Goal: Task Accomplishment & Management: Use online tool/utility

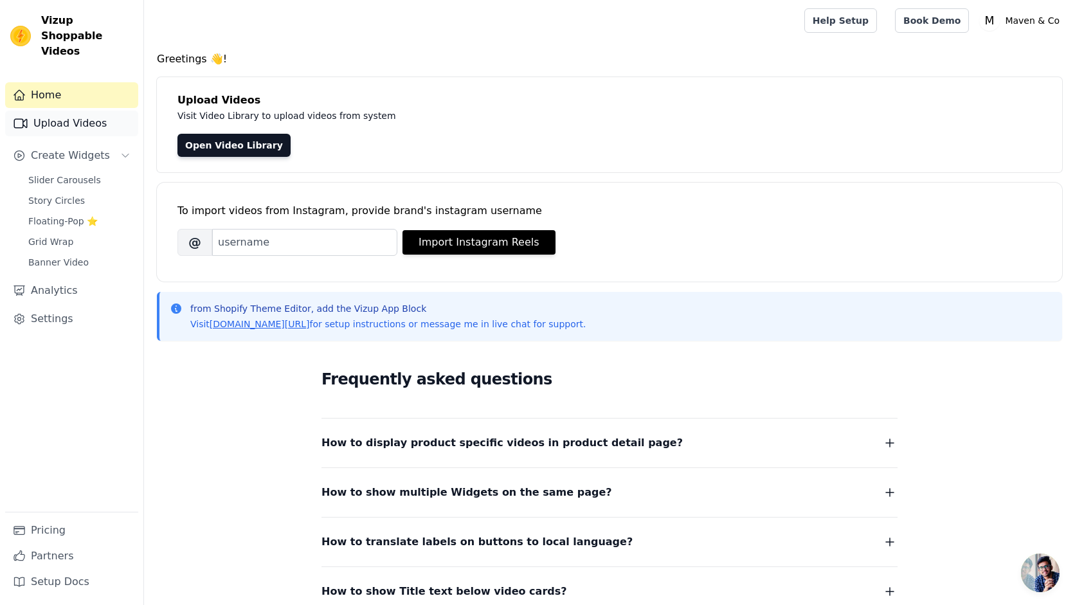
click at [93, 111] on link "Upload Videos" at bounding box center [71, 124] width 133 height 26
click at [195, 147] on link "Open Video Library" at bounding box center [233, 145] width 113 height 23
click at [77, 111] on link "Upload Videos" at bounding box center [71, 124] width 133 height 26
click at [235, 152] on link "Open Video Library" at bounding box center [233, 145] width 113 height 23
click at [89, 111] on link "Upload Videos" at bounding box center [71, 124] width 133 height 26
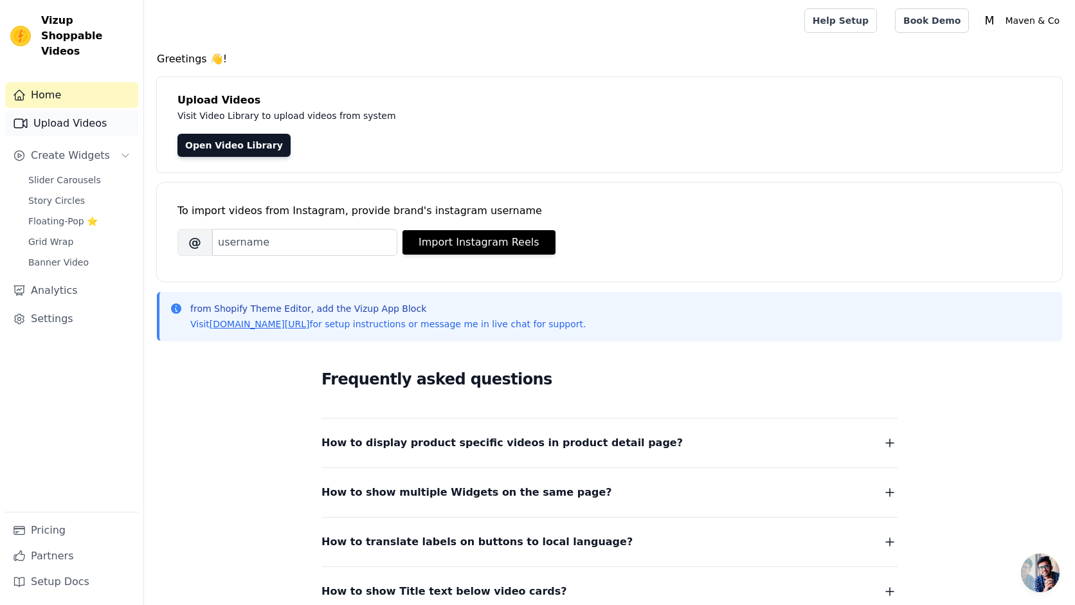
click at [48, 115] on link "Upload Videos" at bounding box center [71, 124] width 133 height 26
click at [241, 154] on link "Open Video Library" at bounding box center [233, 145] width 113 height 23
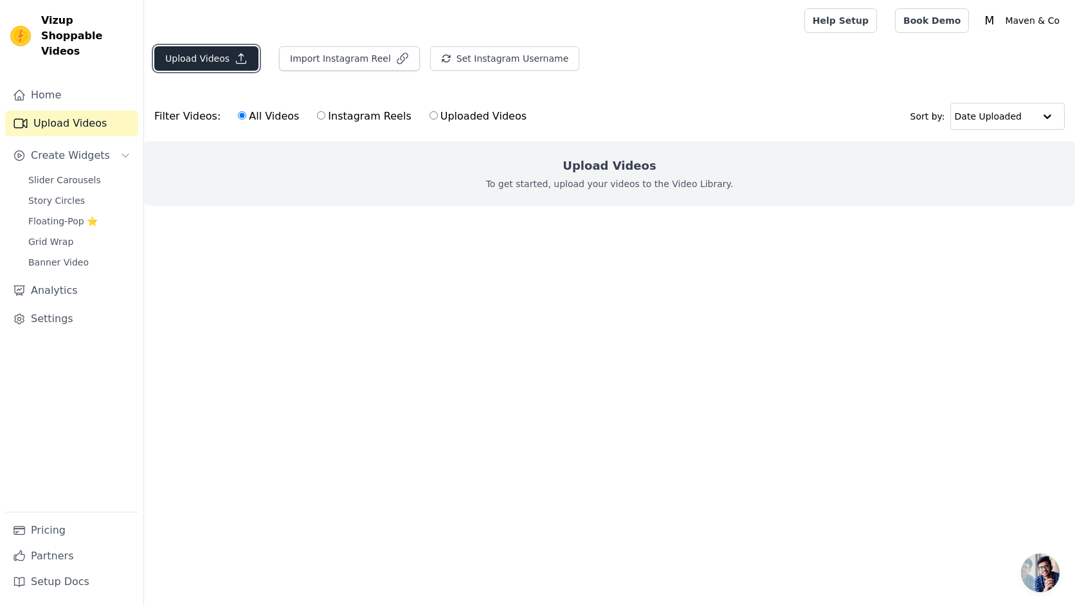
click at [235, 55] on icon "button" at bounding box center [241, 58] width 13 height 13
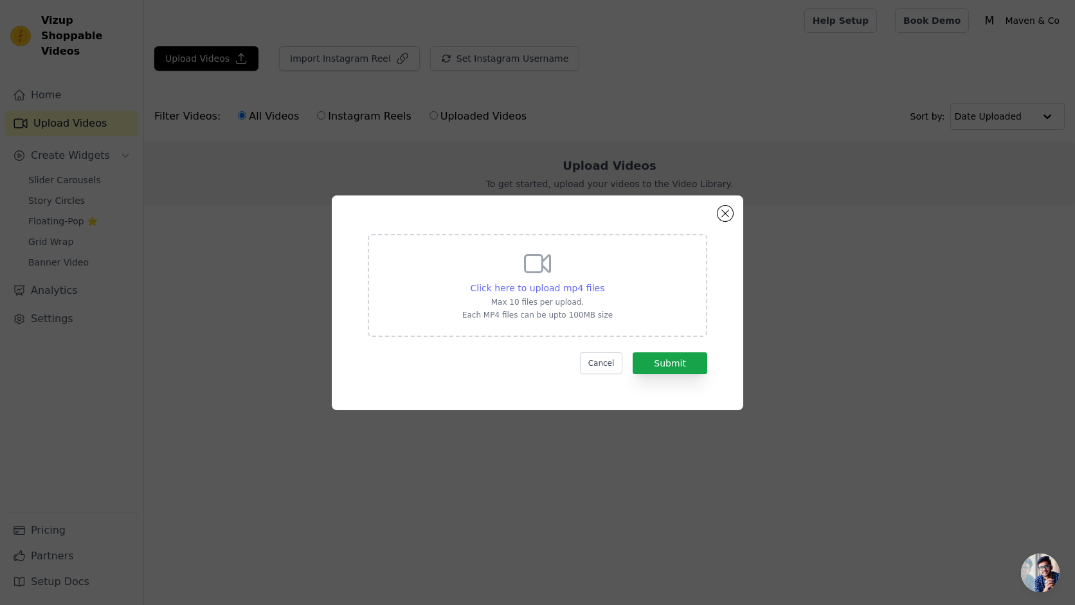
click at [540, 283] on span "Click here to upload mp4 files" at bounding box center [538, 288] width 134 height 10
click at [604, 282] on input "Click here to upload mp4 files Max 10 files per upload. Each MP4 files can be u…" at bounding box center [604, 281] width 1 height 1
type input "C:\fakepath\Bare Minimum or Princess Treatment💌Poll shall decide..Outfits - mav…"
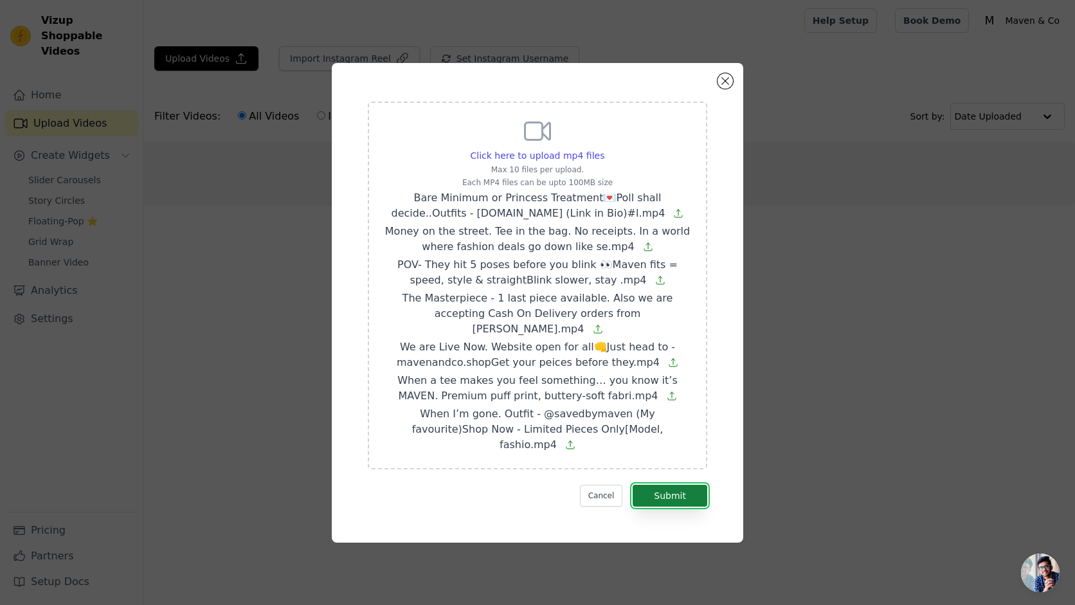
click at [670, 486] on button "Submit" at bounding box center [670, 496] width 75 height 22
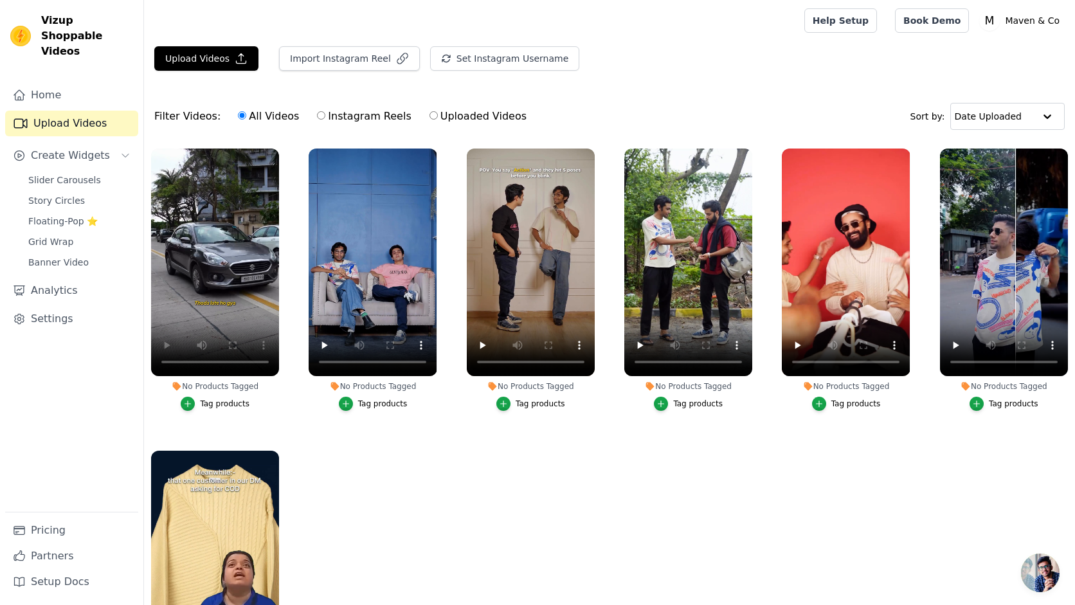
click at [223, 401] on div "Tag products" at bounding box center [225, 404] width 50 height 10
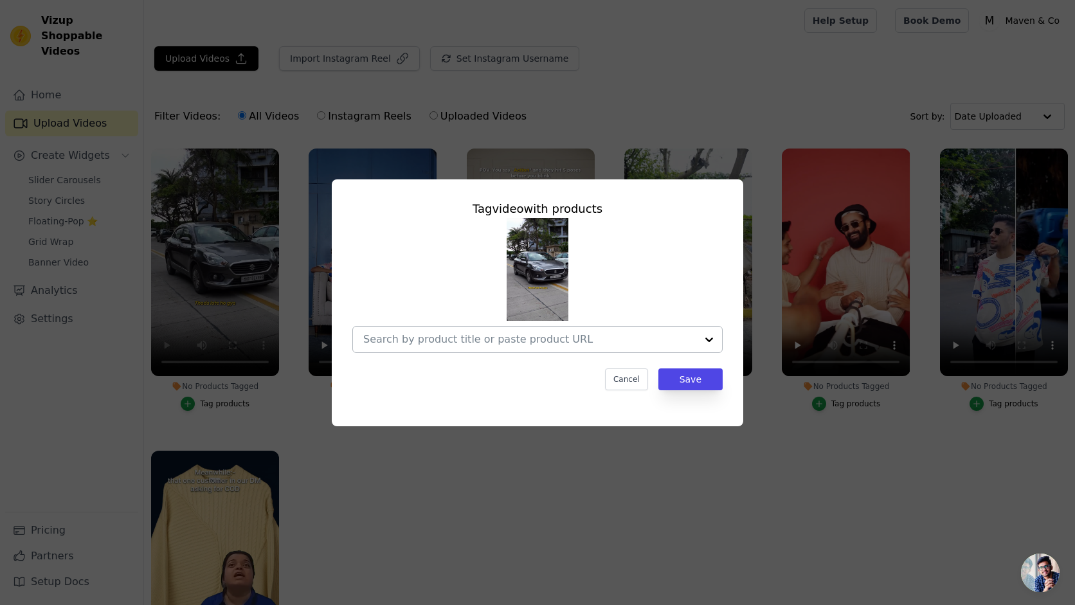
click at [518, 345] on div at bounding box center [529, 340] width 333 height 26
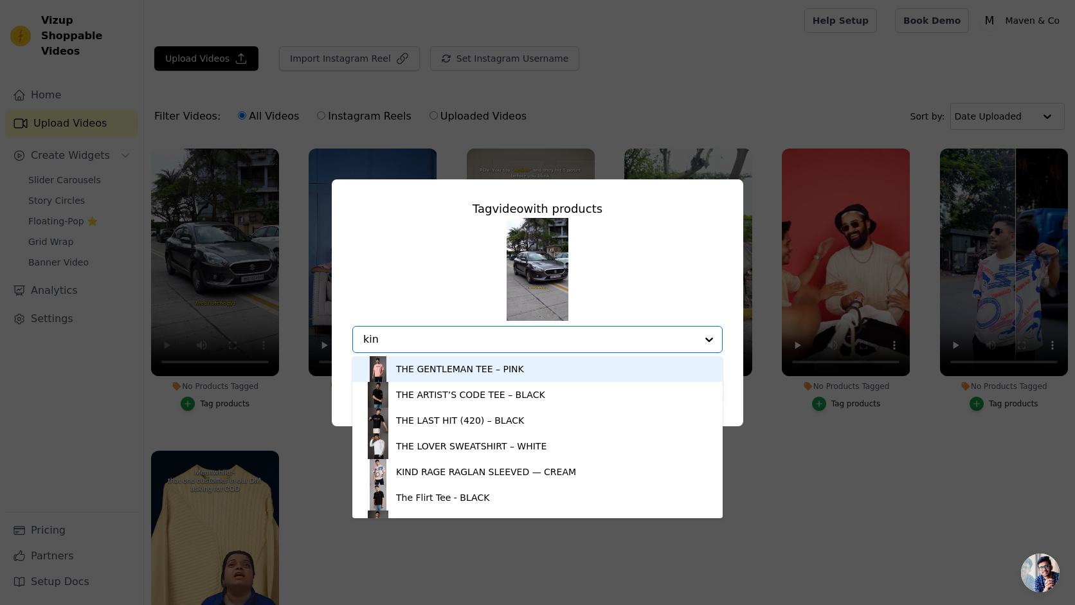
type input "kind"
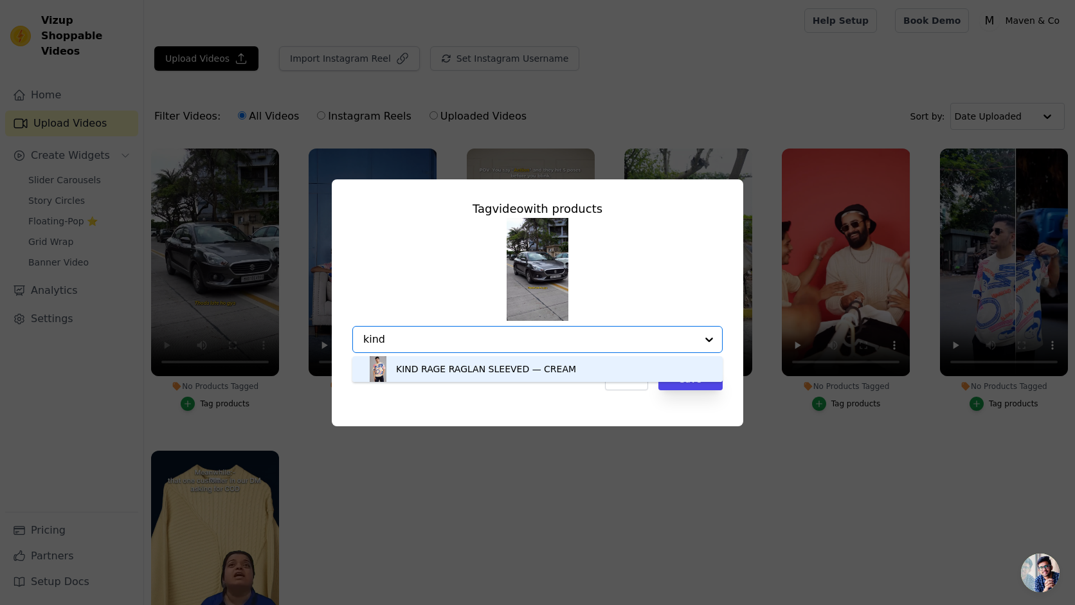
click at [511, 370] on div "KIND RAGE RAGLAN SLEEVED — CREAM" at bounding box center [486, 369] width 180 height 13
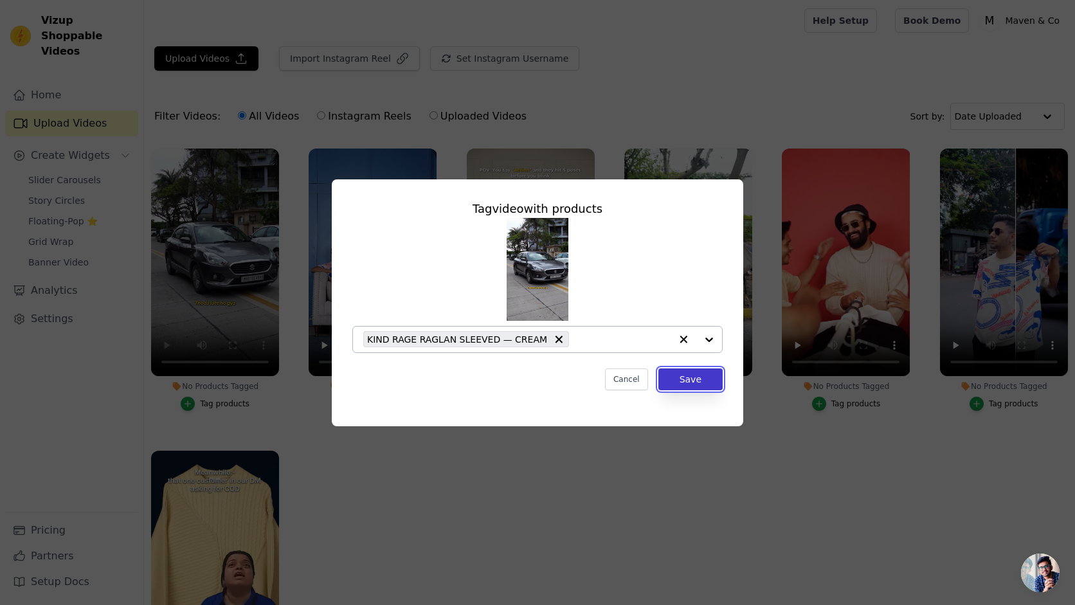
click at [661, 379] on button "Save" at bounding box center [690, 379] width 64 height 22
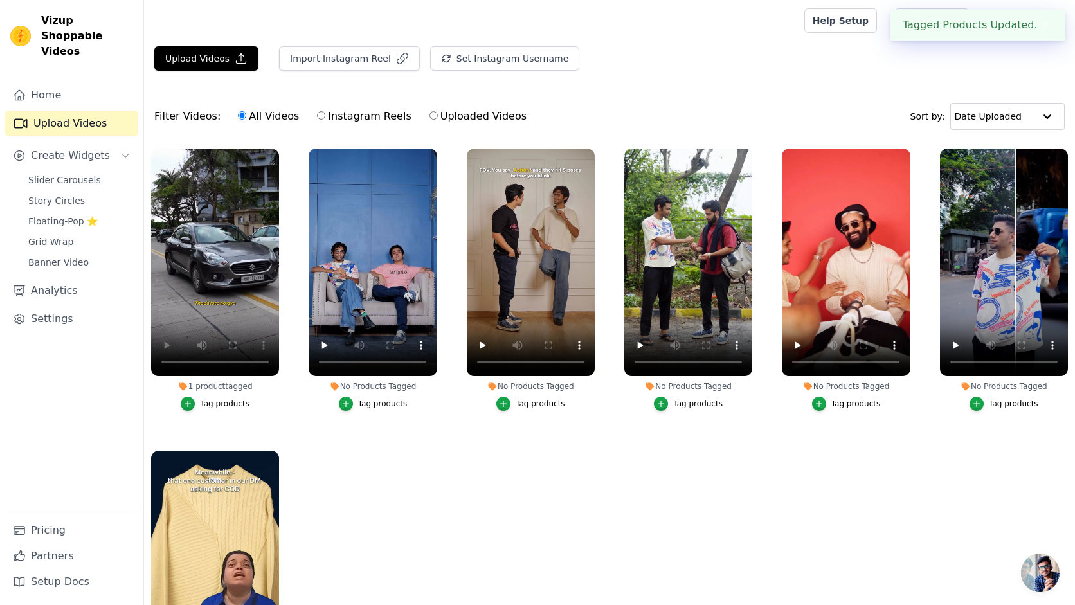
click at [395, 403] on div "Tag products" at bounding box center [383, 404] width 50 height 10
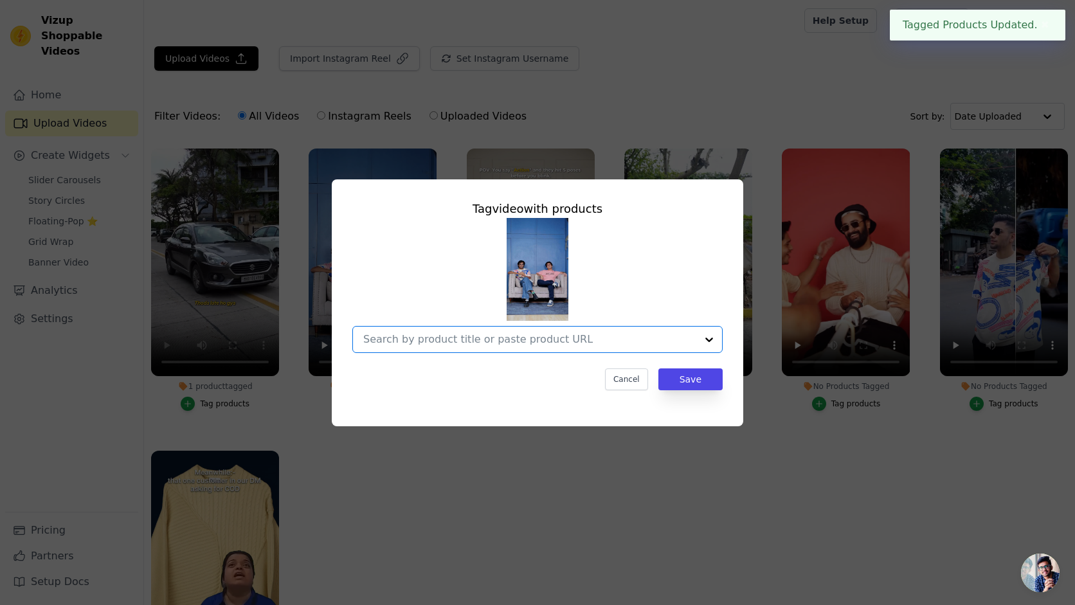
click at [491, 338] on input "No Products Tagged Tag video with products Option undefined, selected. Select i…" at bounding box center [529, 339] width 333 height 12
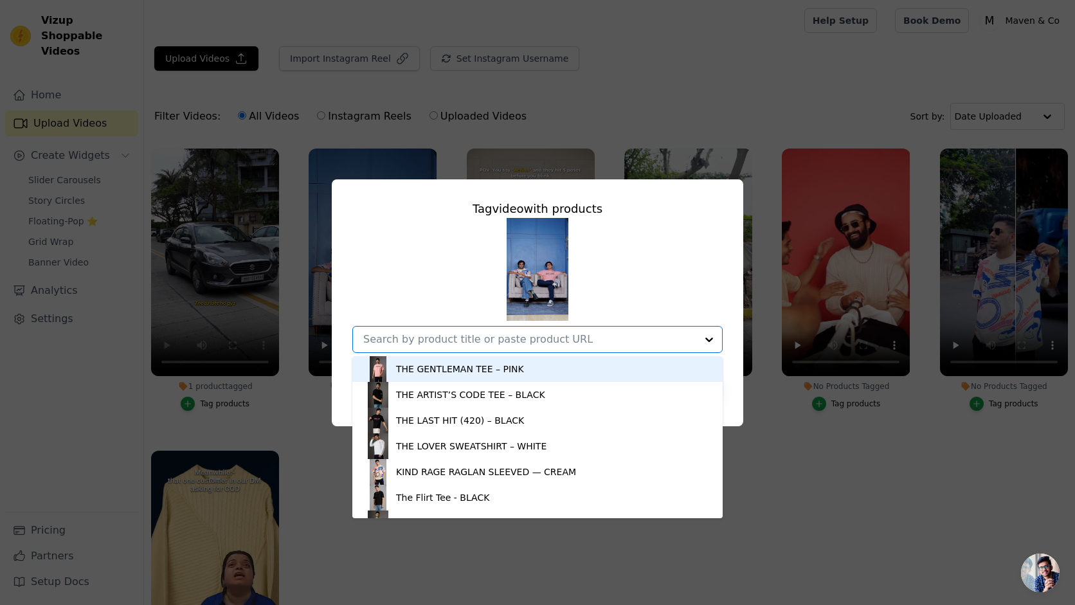
click at [485, 367] on div "THE GENTLEMAN TEE – PINK" at bounding box center [460, 369] width 128 height 13
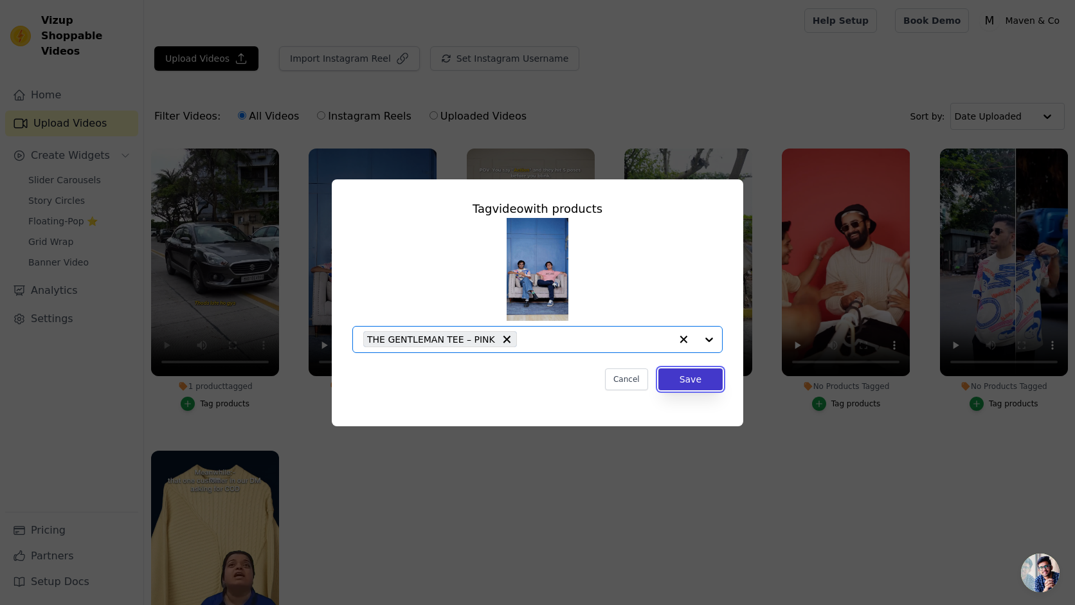
click at [673, 381] on button "Save" at bounding box center [690, 379] width 64 height 22
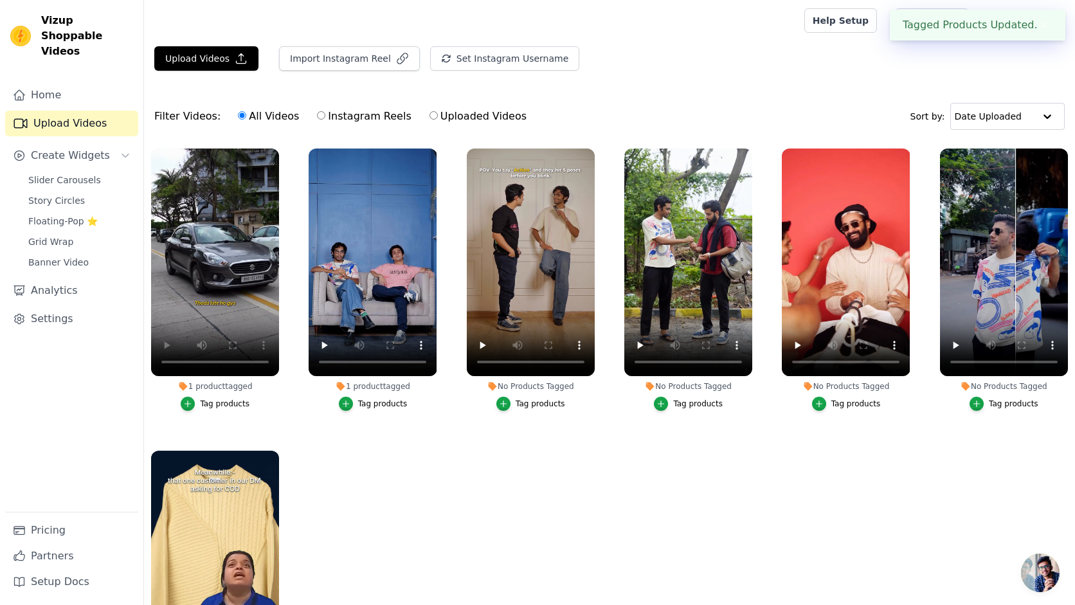
click at [532, 403] on div "Tag products" at bounding box center [541, 404] width 50 height 10
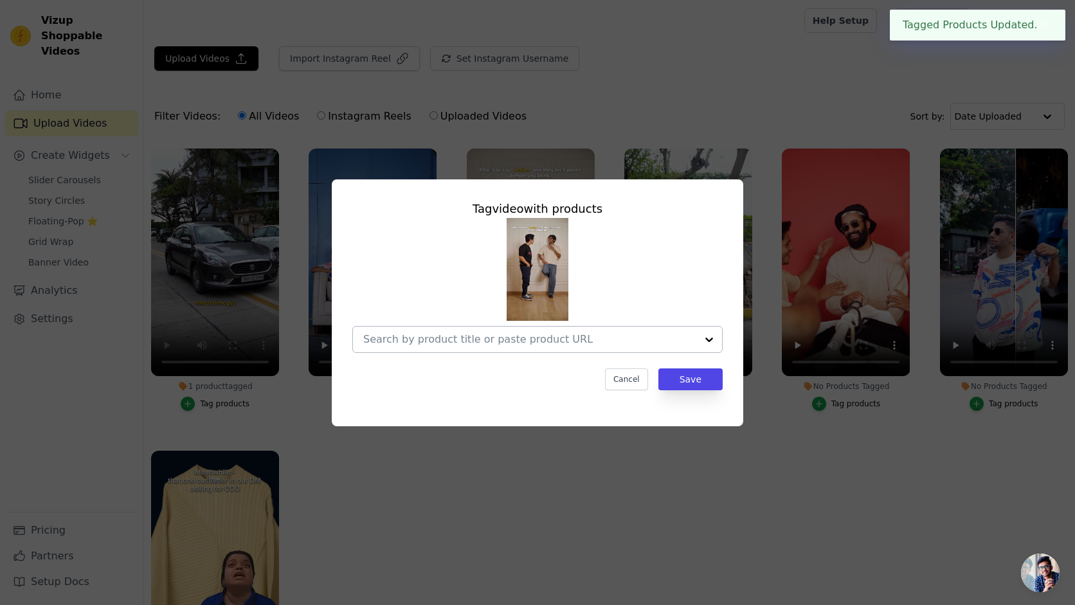
click at [543, 340] on input "No Products Tagged Tag video with products Cancel Save Tag products" at bounding box center [529, 339] width 333 height 12
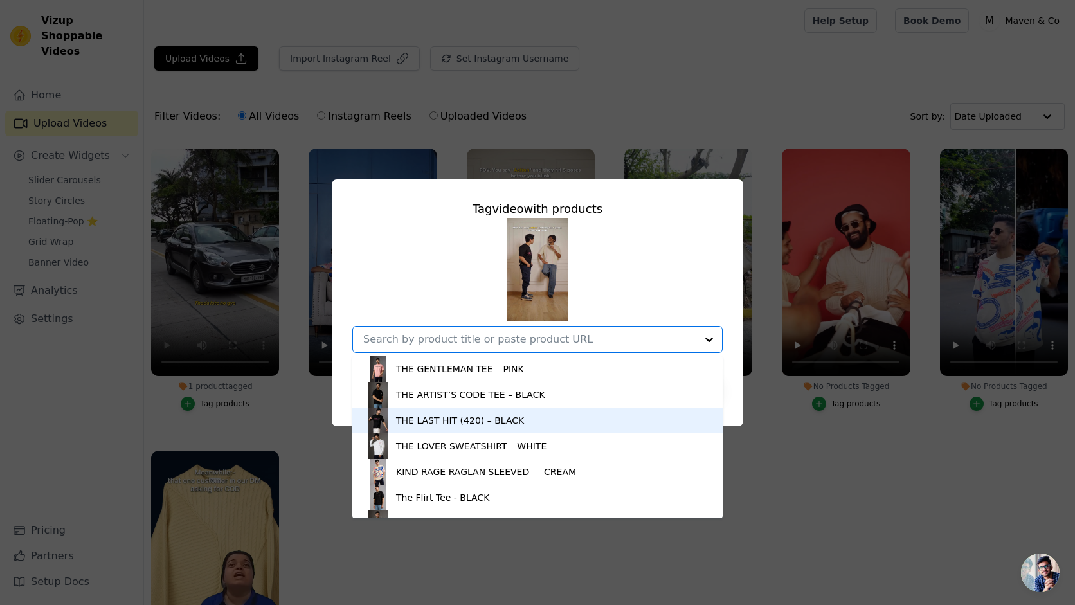
click at [531, 424] on div "THE LAST HIT (420) – BLACK" at bounding box center [537, 421] width 345 height 26
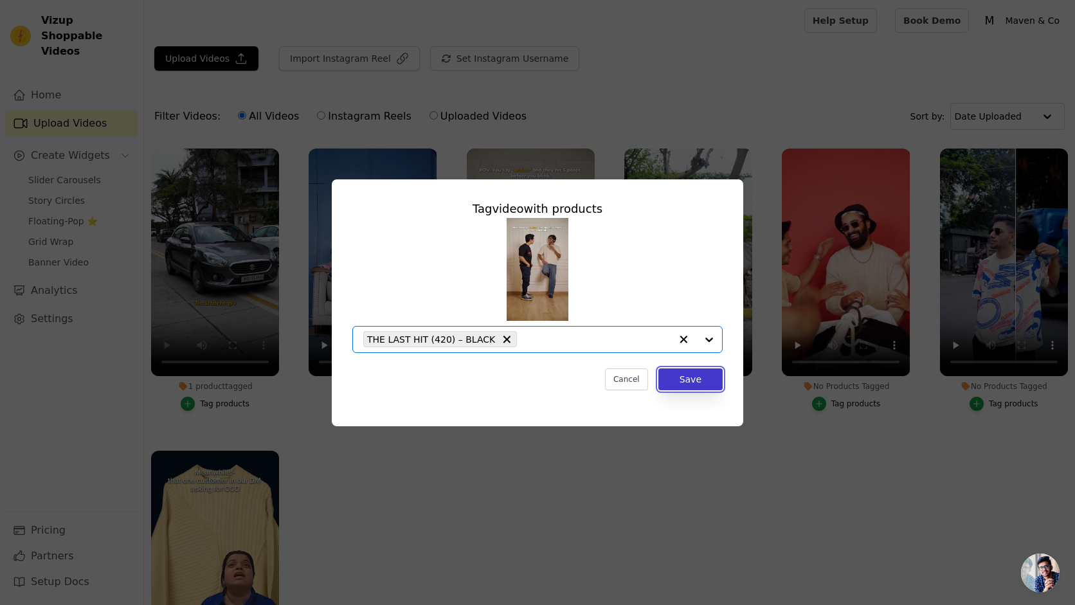
click at [698, 378] on button "Save" at bounding box center [690, 379] width 64 height 22
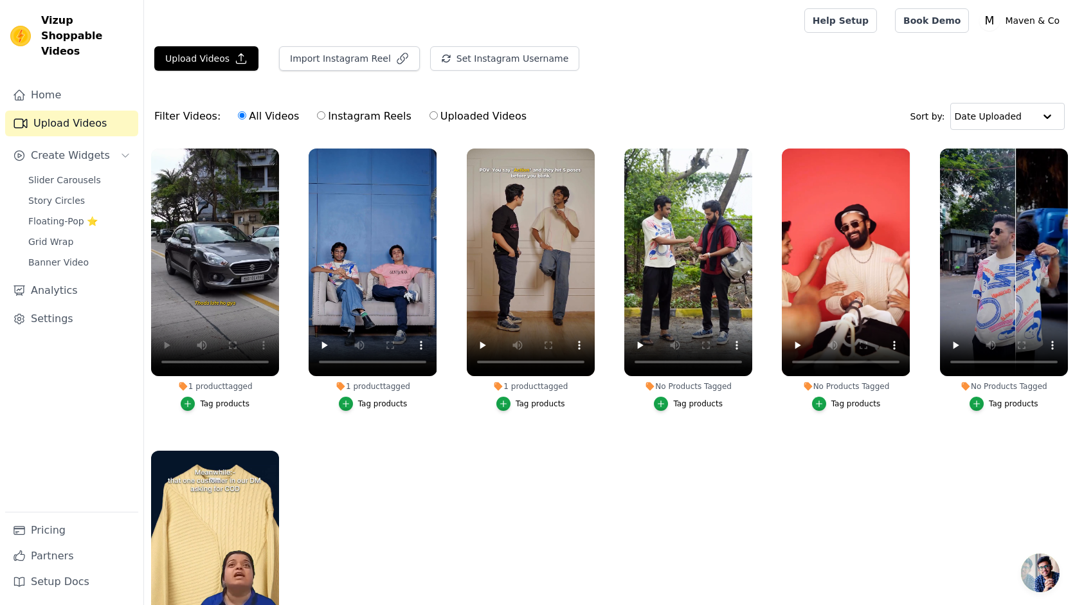
click at [536, 401] on div "Tag products" at bounding box center [541, 404] width 50 height 10
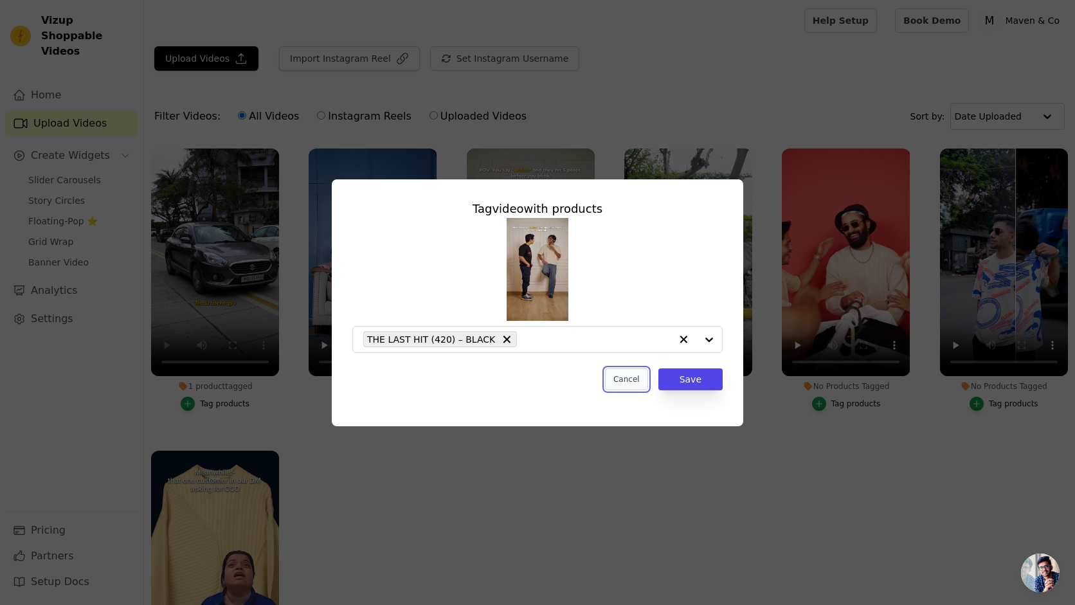
click at [633, 377] on button "Cancel" at bounding box center [626, 379] width 43 height 22
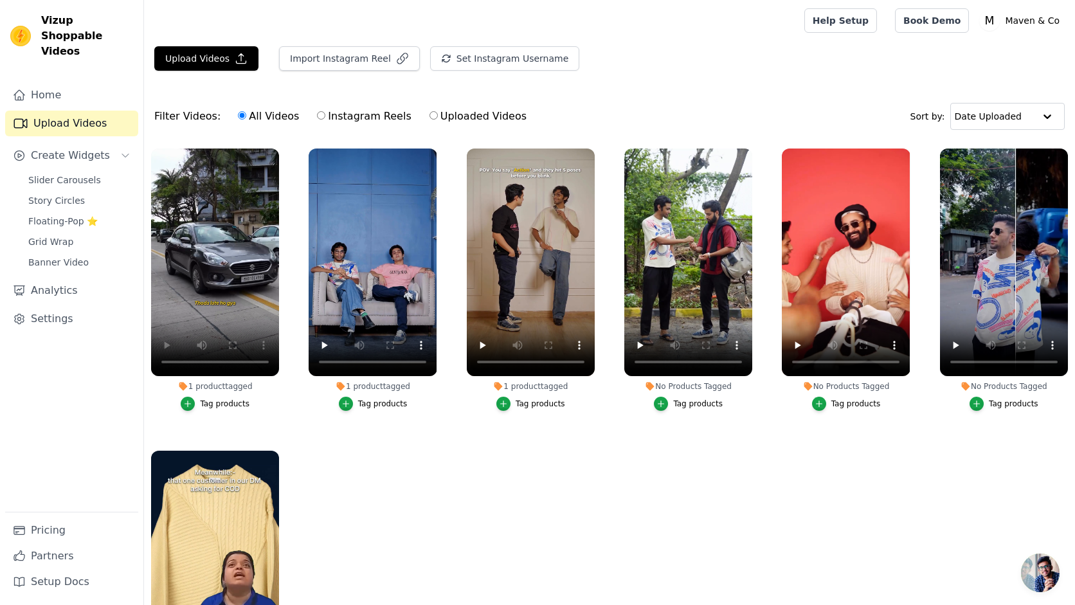
click at [685, 406] on div "Tag products" at bounding box center [698, 404] width 50 height 10
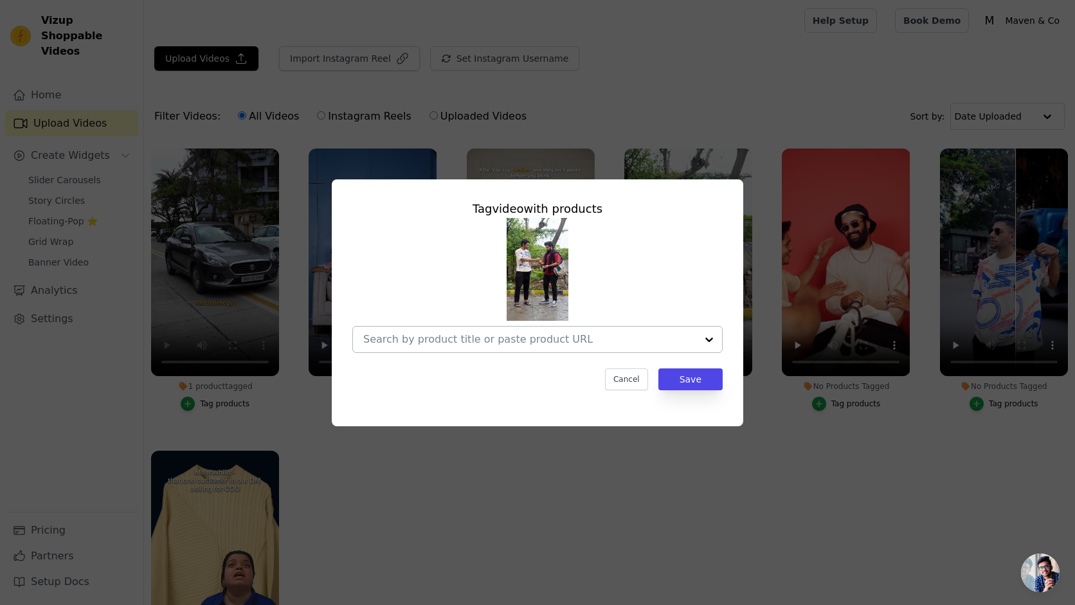
click at [555, 345] on div at bounding box center [529, 340] width 333 height 26
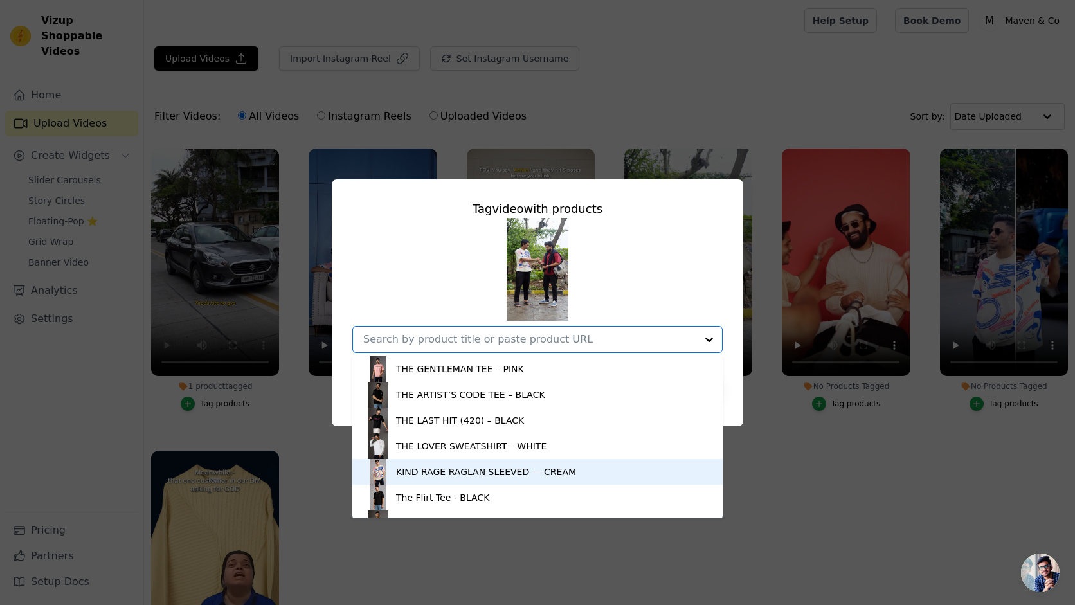
click at [511, 471] on div "KIND RAGE RAGLAN SLEEVED — CREAM" at bounding box center [486, 472] width 180 height 13
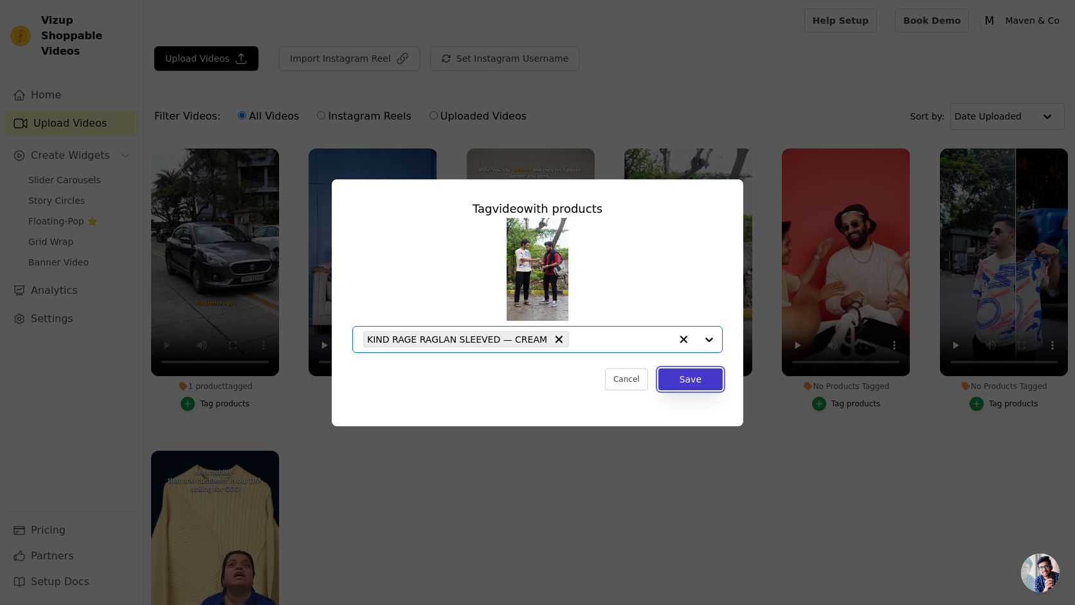
click at [710, 375] on button "Save" at bounding box center [690, 379] width 64 height 22
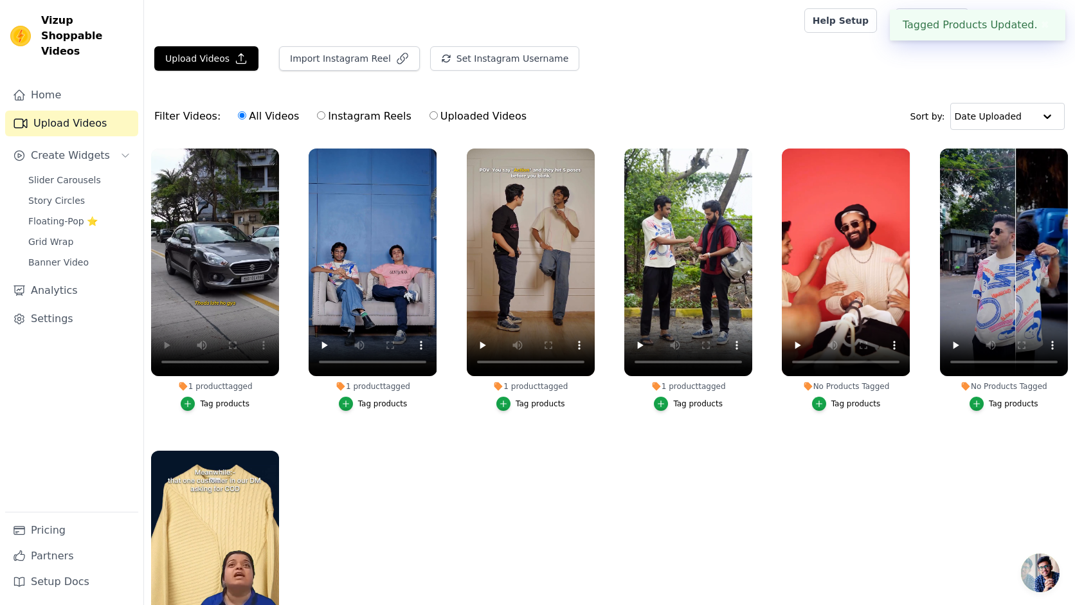
click at [862, 403] on div "Tag products" at bounding box center [856, 404] width 50 height 10
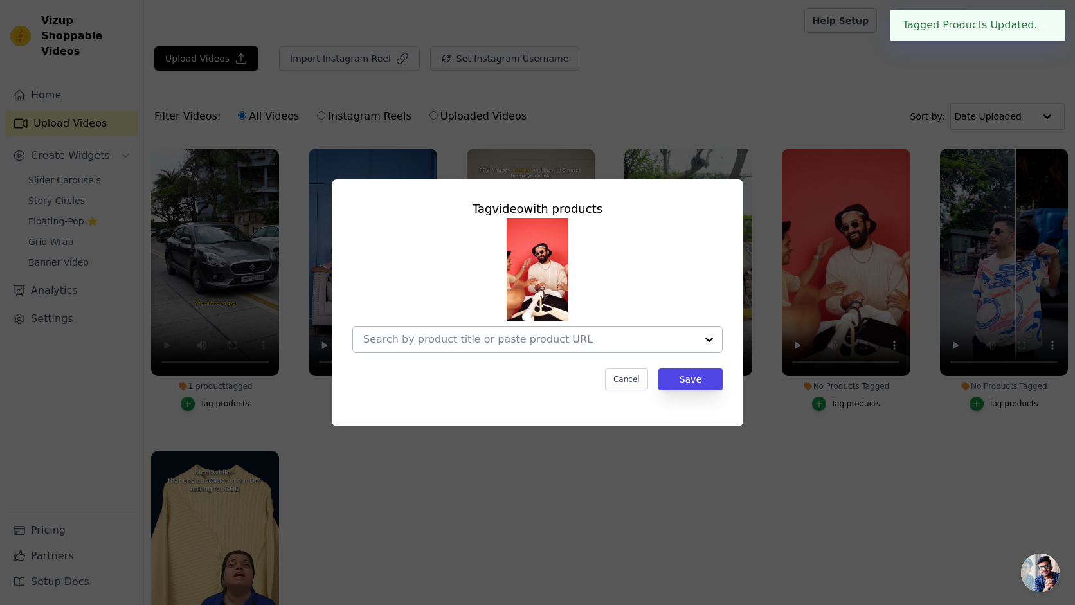
click at [628, 334] on input "No Products Tagged Tag video with products Cancel Save Tag products" at bounding box center [529, 339] width 333 height 12
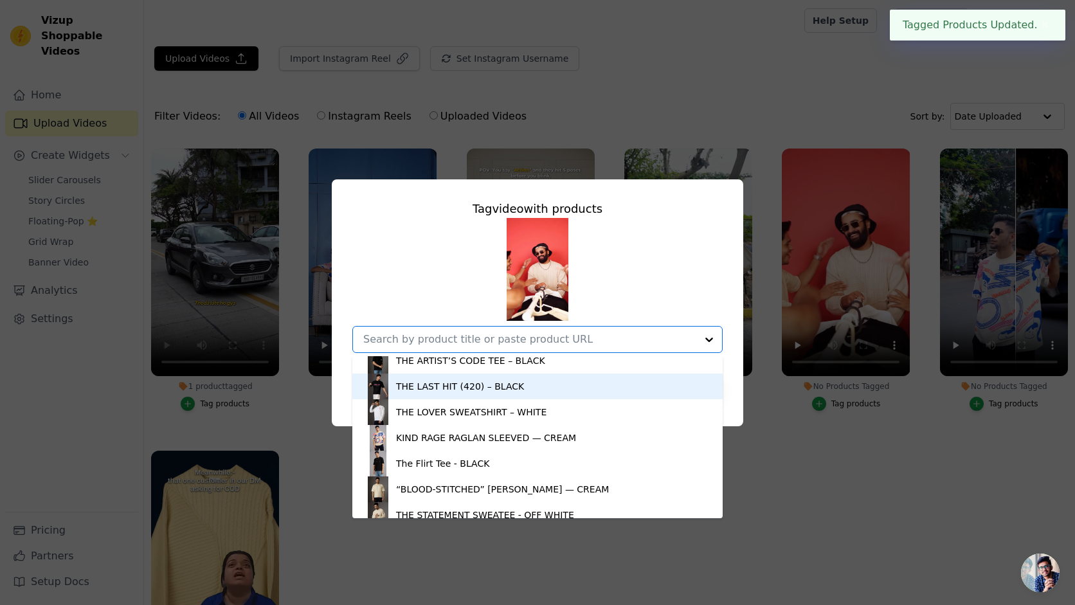
scroll to position [44, 0]
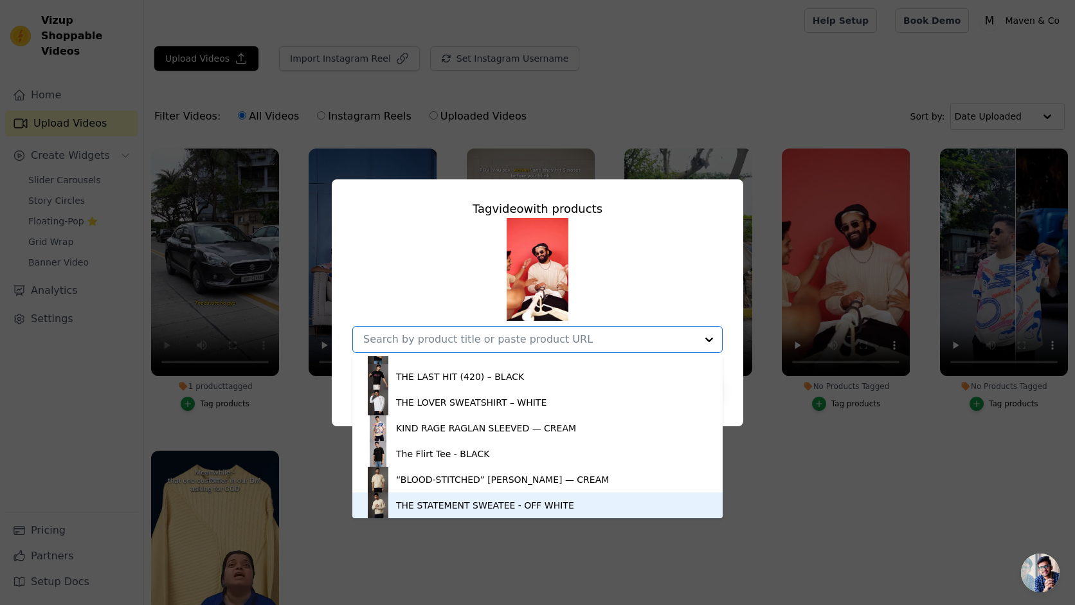
click at [494, 507] on div "THE STATEMENT SWEATEE - OFF WHITE" at bounding box center [485, 505] width 178 height 13
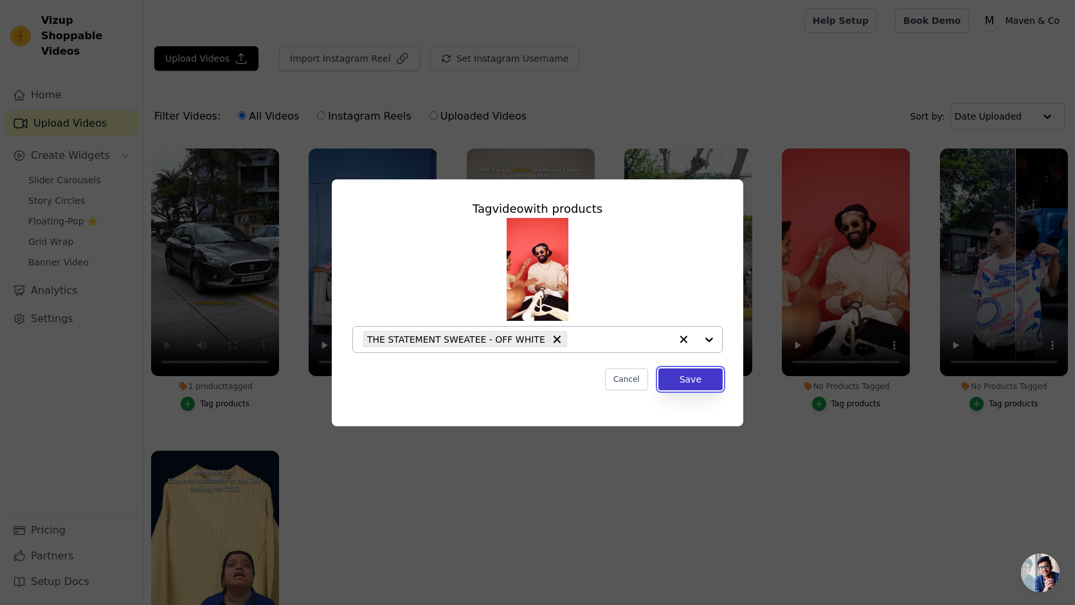
click at [682, 381] on button "Save" at bounding box center [690, 379] width 64 height 22
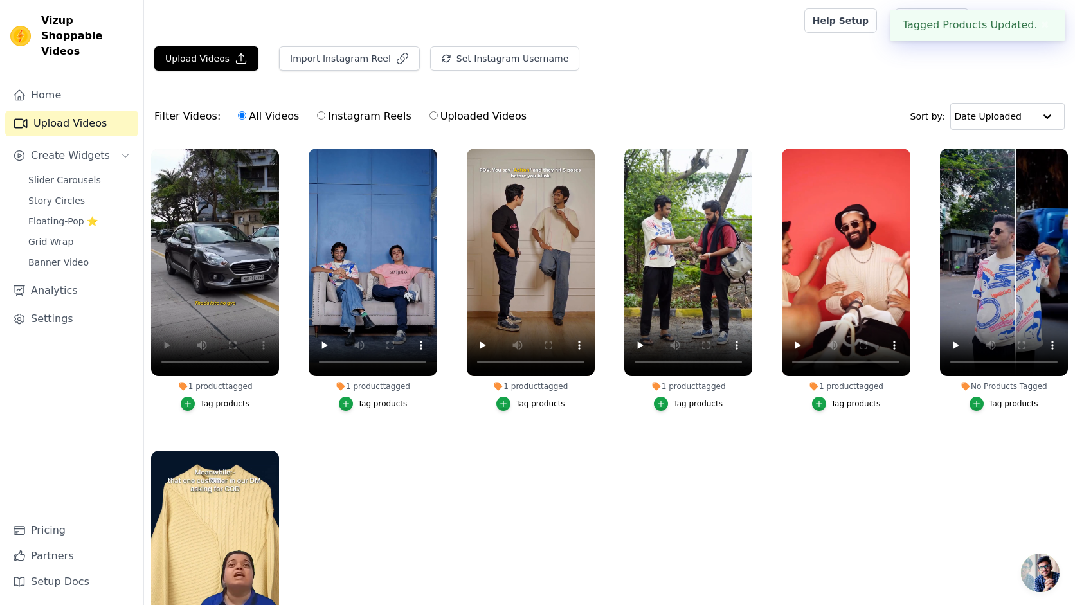
click at [1008, 397] on button "Tag products" at bounding box center [1004, 404] width 69 height 14
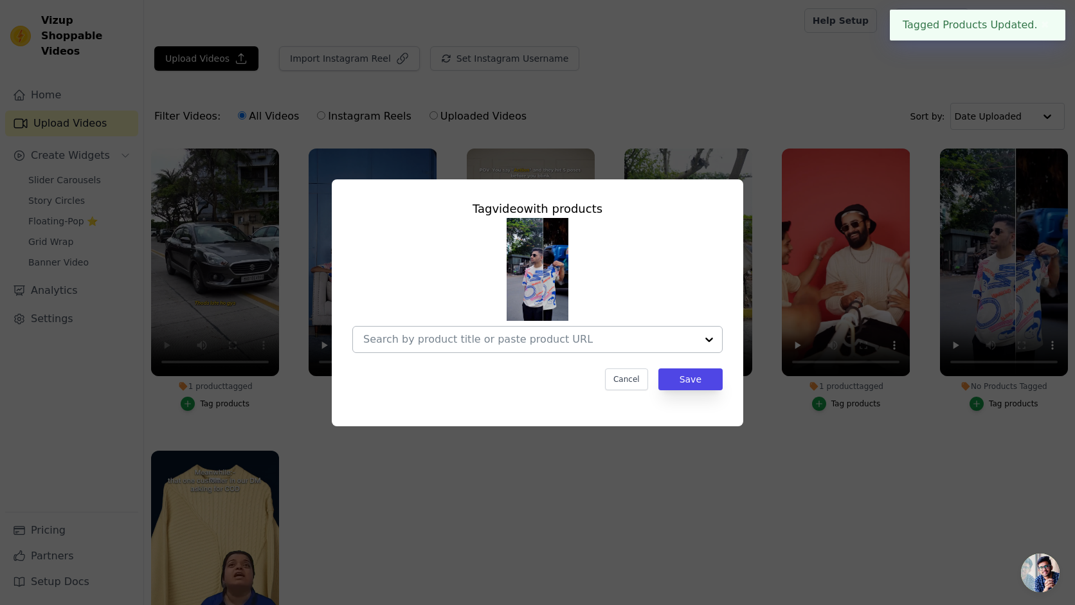
click at [565, 338] on input "No Products Tagged Tag video with products Cancel Save Tag products" at bounding box center [529, 339] width 333 height 12
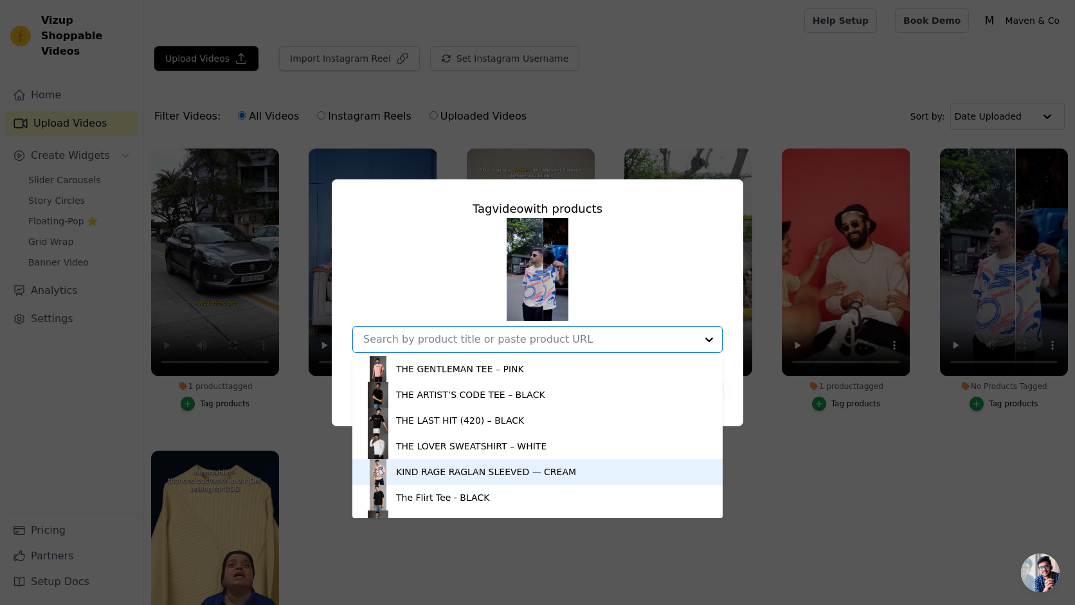
click at [476, 476] on div "KIND RAGE RAGLAN SLEEVED — CREAM" at bounding box center [486, 472] width 180 height 13
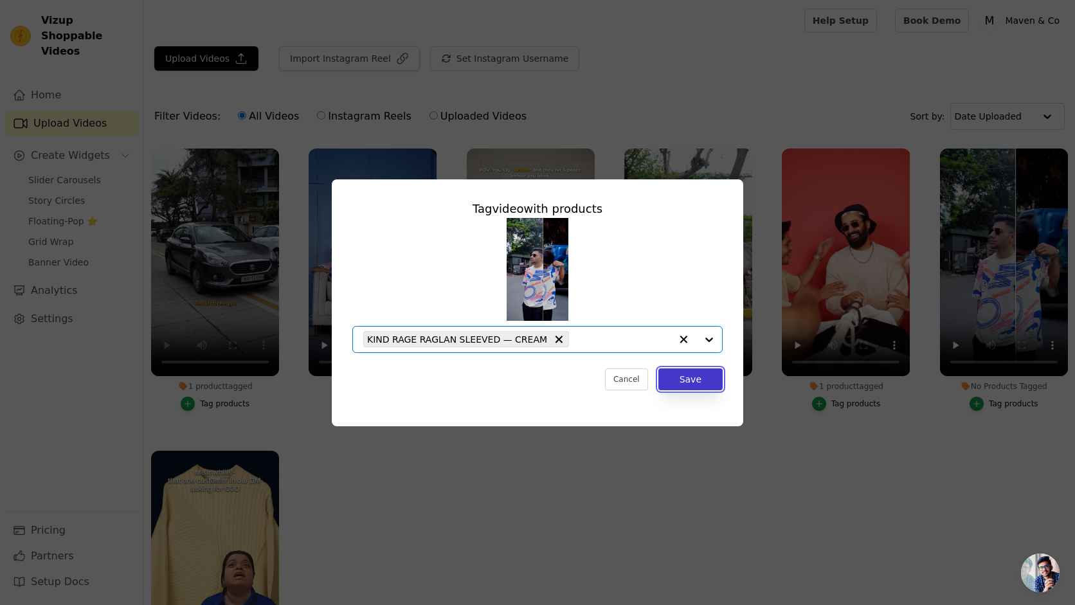
click at [699, 372] on button "Save" at bounding box center [690, 379] width 64 height 22
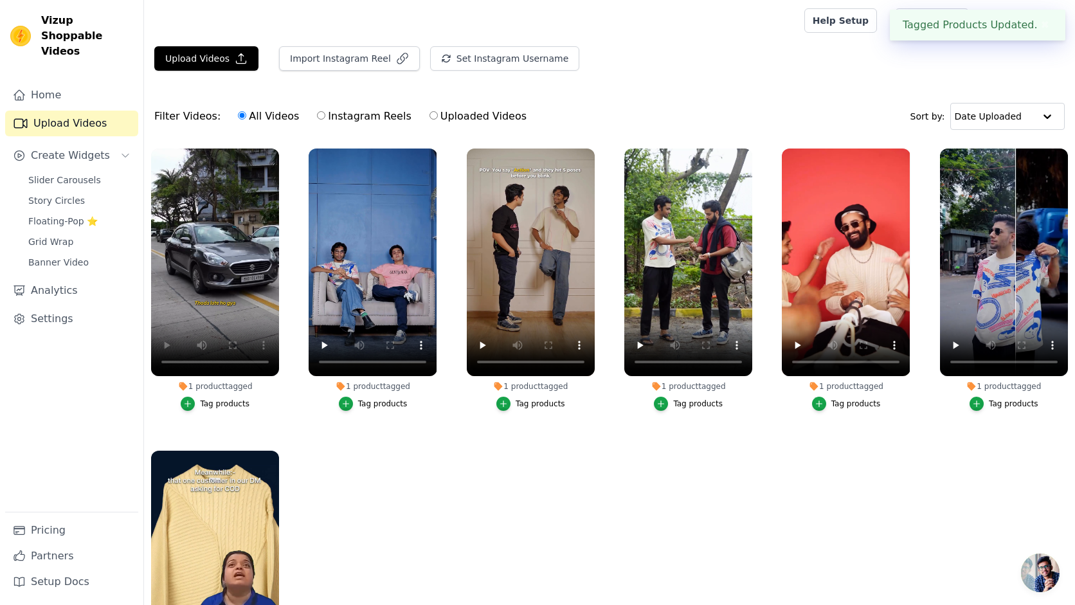
click at [401, 501] on ul "1 product tagged Tag products 1 product tagged Tag products 1 product tagged Ta…" at bounding box center [609, 423] width 931 height 564
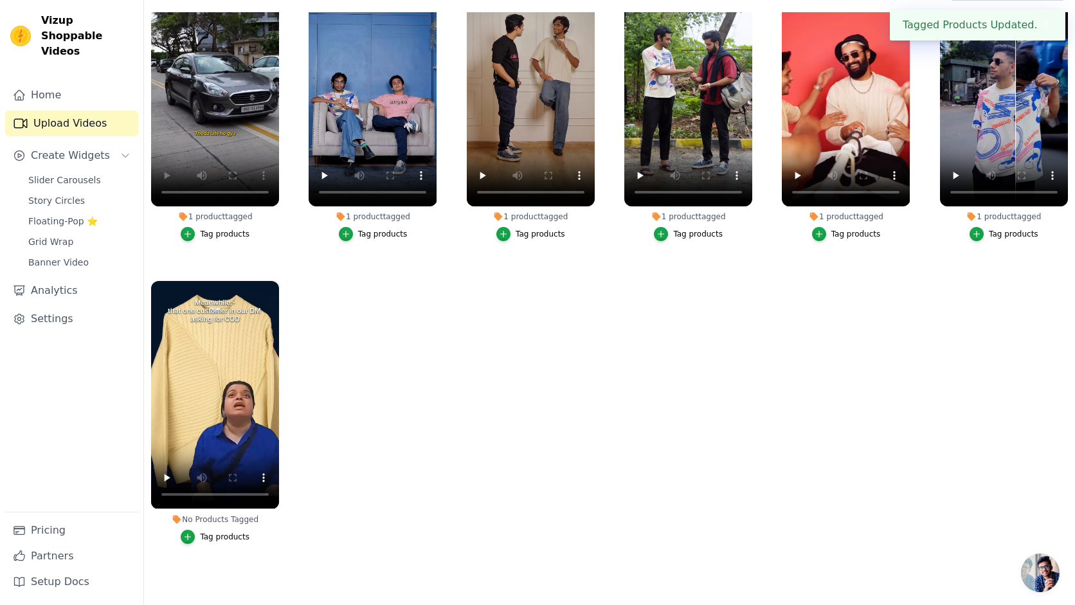
scroll to position [131, 0]
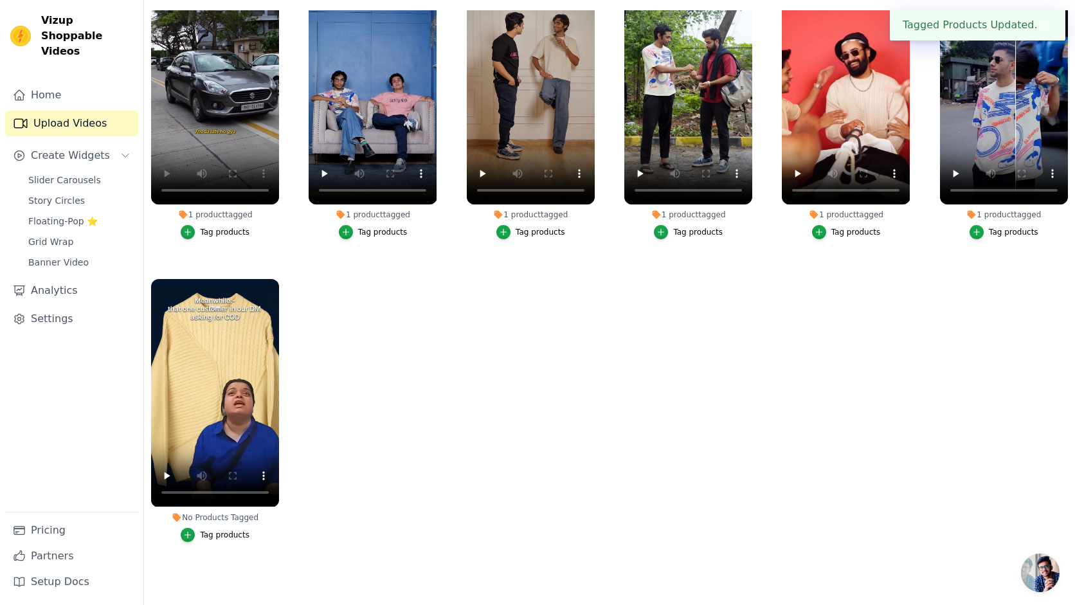
click at [229, 532] on div "Tag products" at bounding box center [225, 535] width 50 height 10
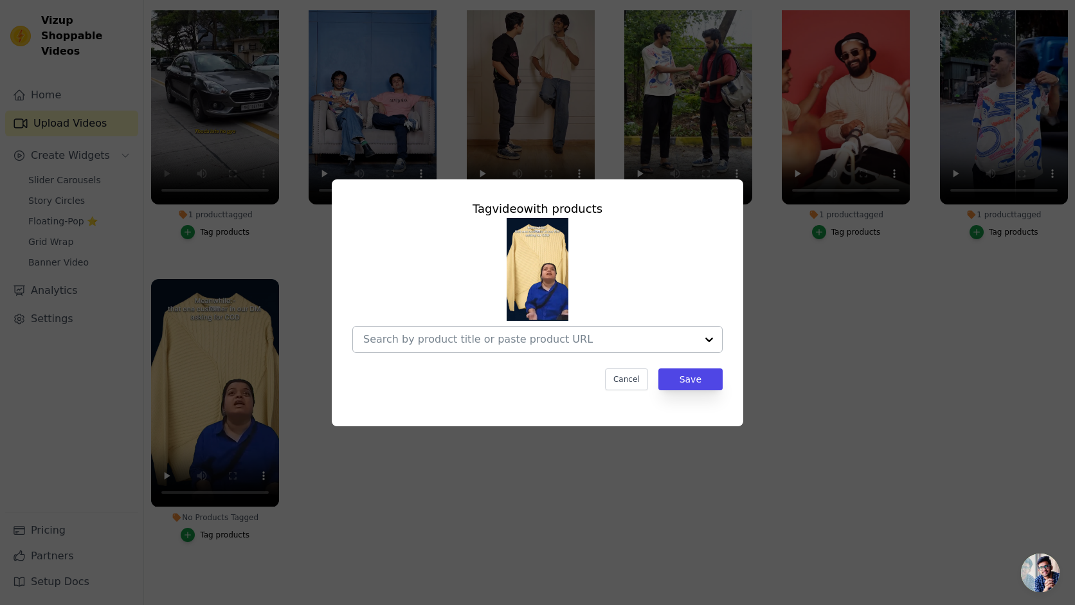
click at [524, 345] on div at bounding box center [529, 340] width 333 height 26
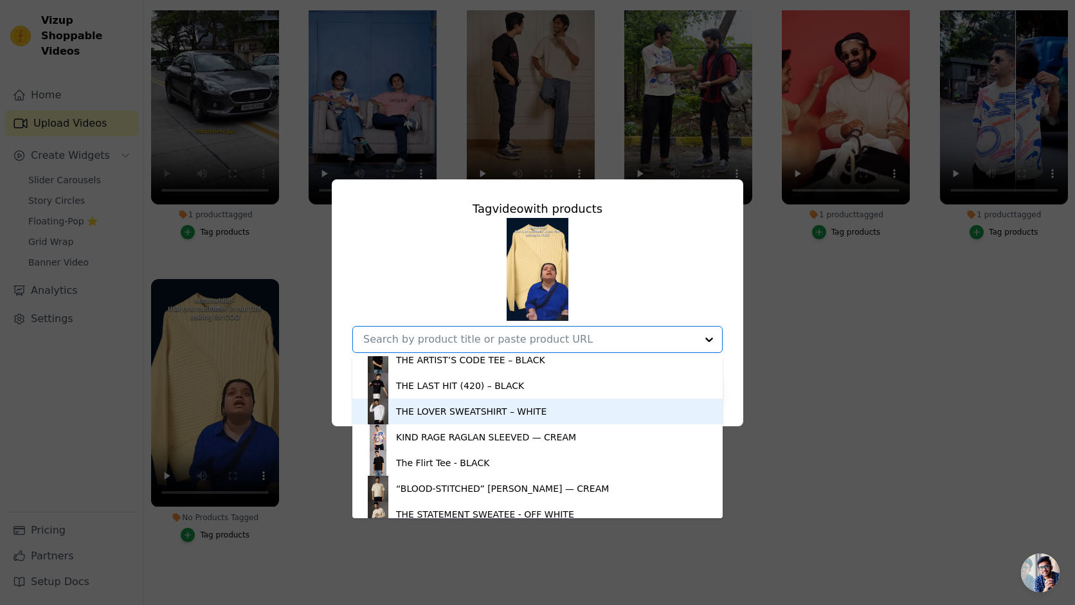
scroll to position [44, 0]
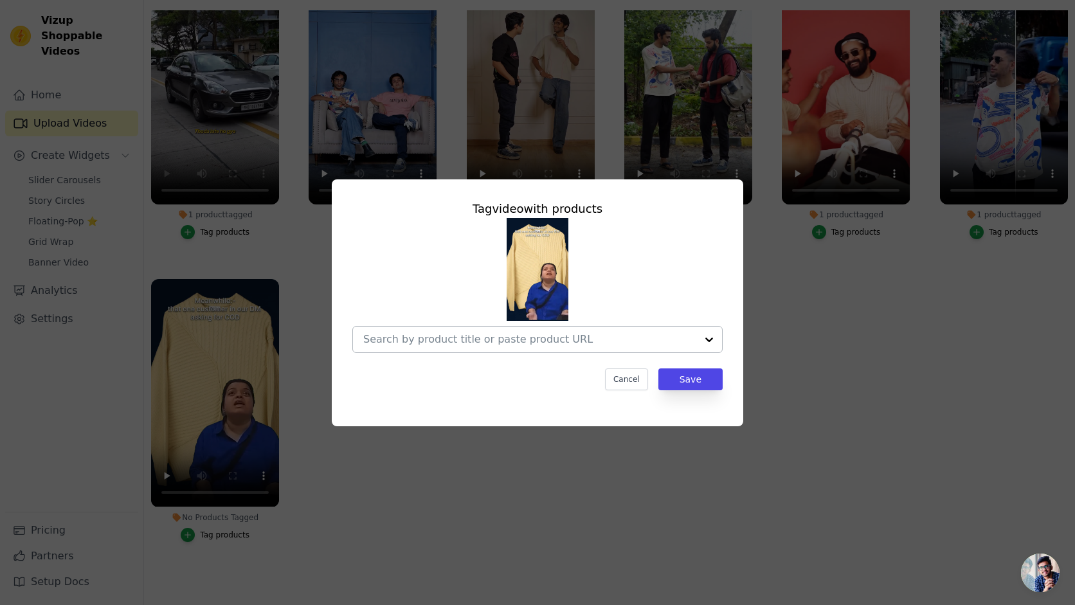
click at [619, 335] on input "No Products Tagged Tag video with products Cancel Save Tag products" at bounding box center [529, 339] width 333 height 12
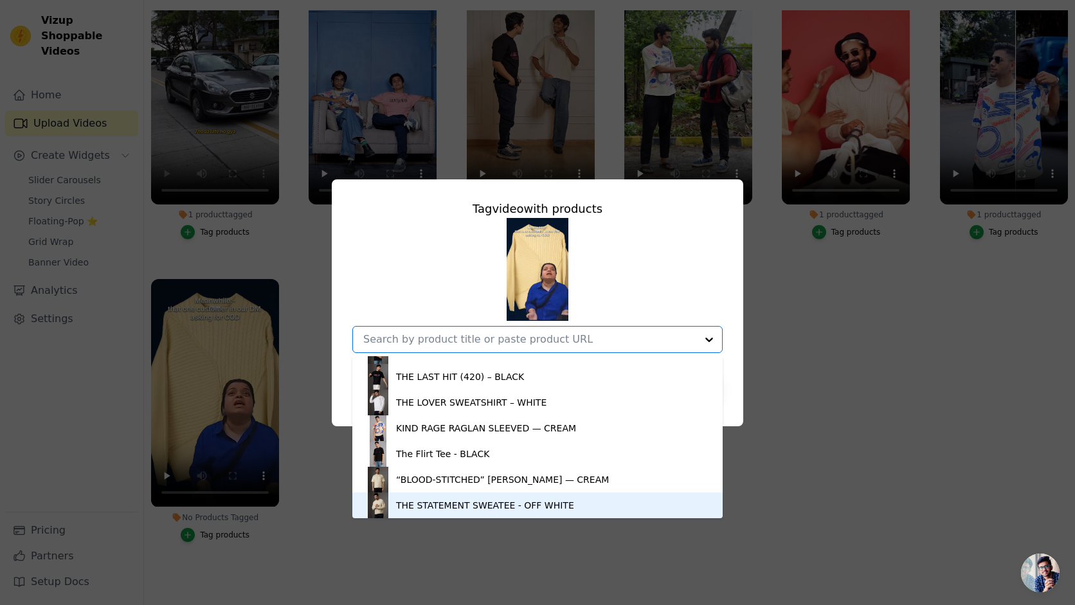
click at [469, 502] on div "THE STATEMENT SWEATEE - OFF WHITE" at bounding box center [485, 505] width 178 height 13
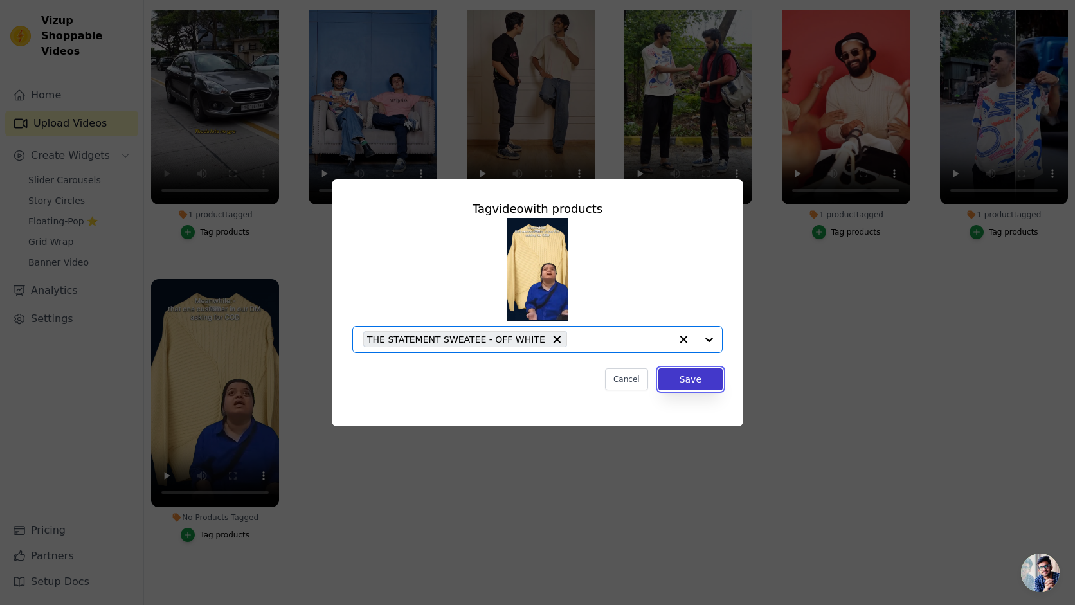
click at [685, 372] on button "Save" at bounding box center [690, 379] width 64 height 22
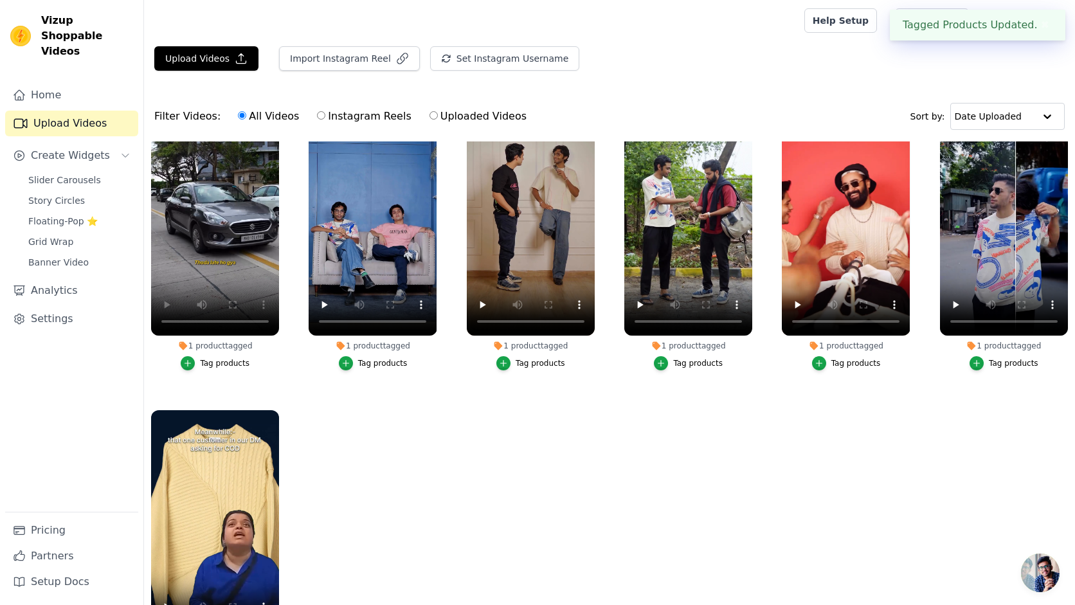
scroll to position [131, 0]
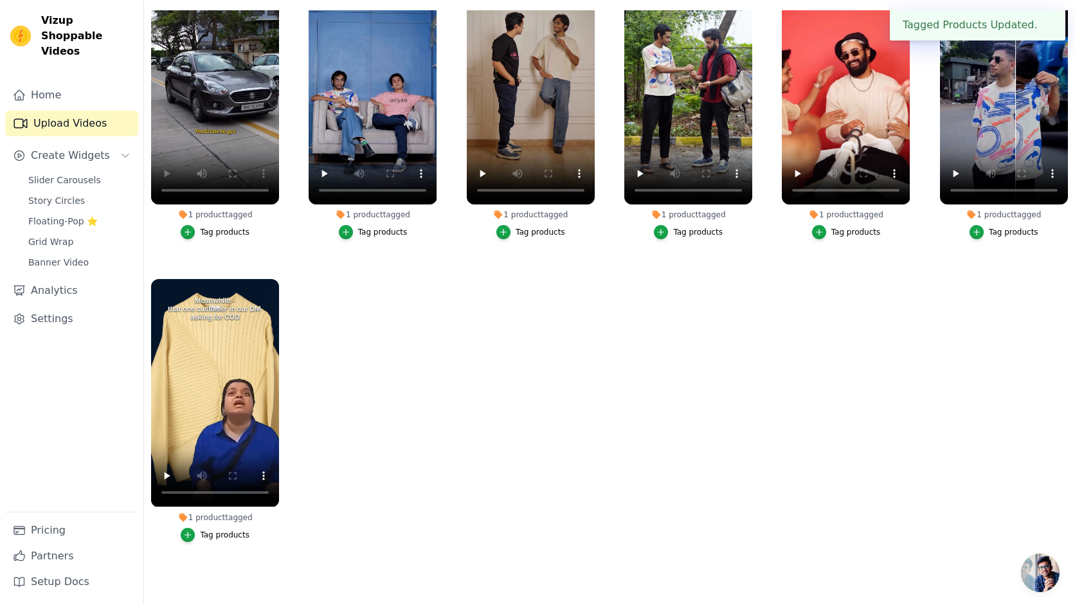
click at [850, 358] on ul "1 product tagged Tag products 1 product tagged Tag products 1 product tagged Ta…" at bounding box center [609, 292] width 931 height 564
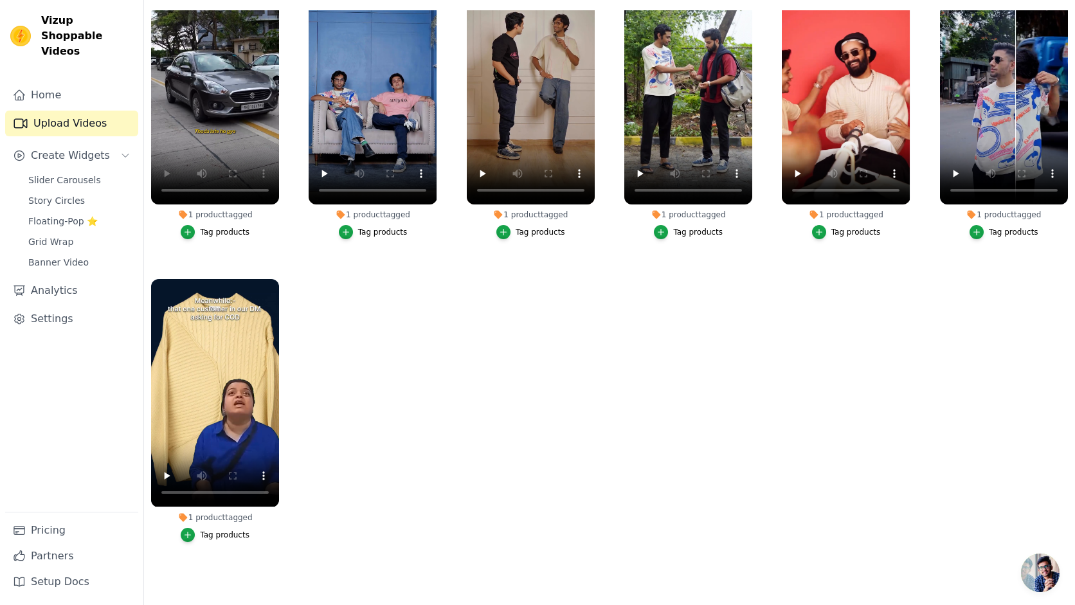
click at [539, 231] on div "Tag products" at bounding box center [541, 232] width 50 height 10
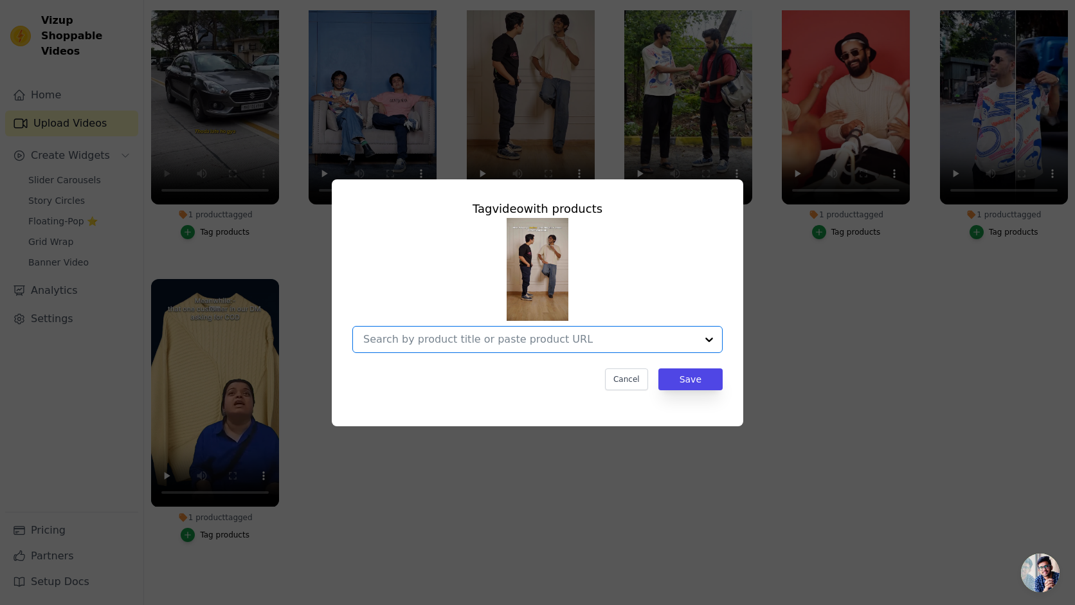
click at [514, 339] on input "1 product tagged Tag video with products Option undefined, selected. Select is …" at bounding box center [529, 339] width 333 height 12
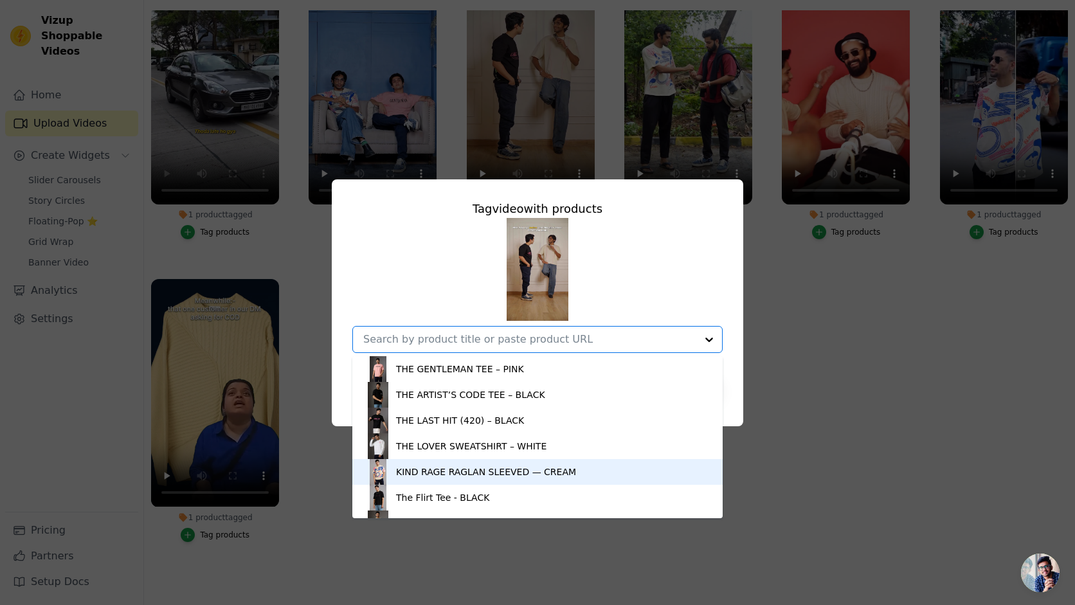
scroll to position [44, 0]
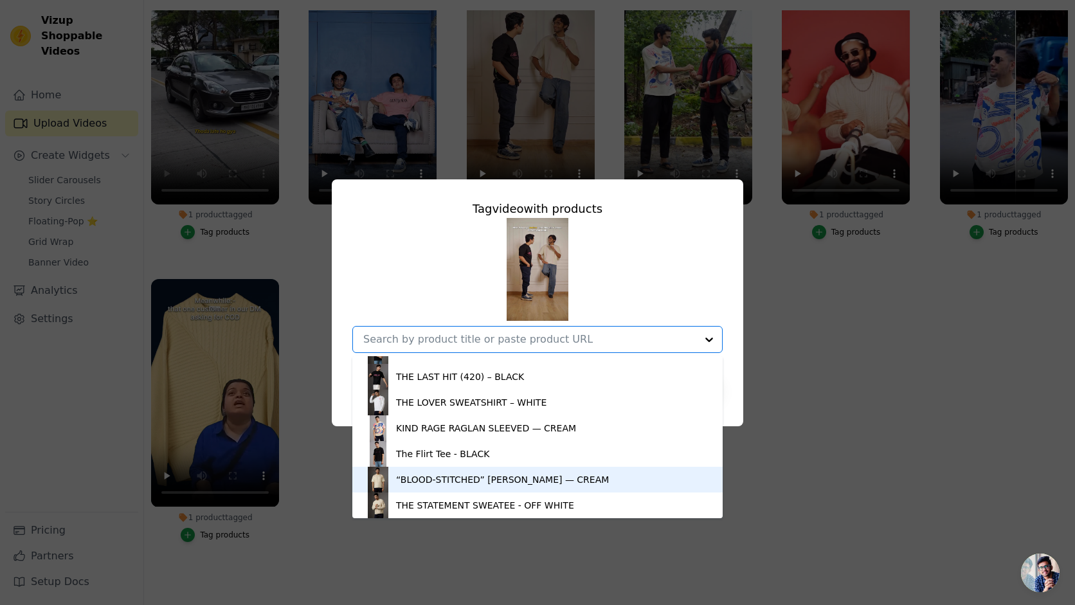
click at [509, 479] on div "“BLOOD-STITCHED” [PERSON_NAME] — CREAM" at bounding box center [502, 479] width 213 height 13
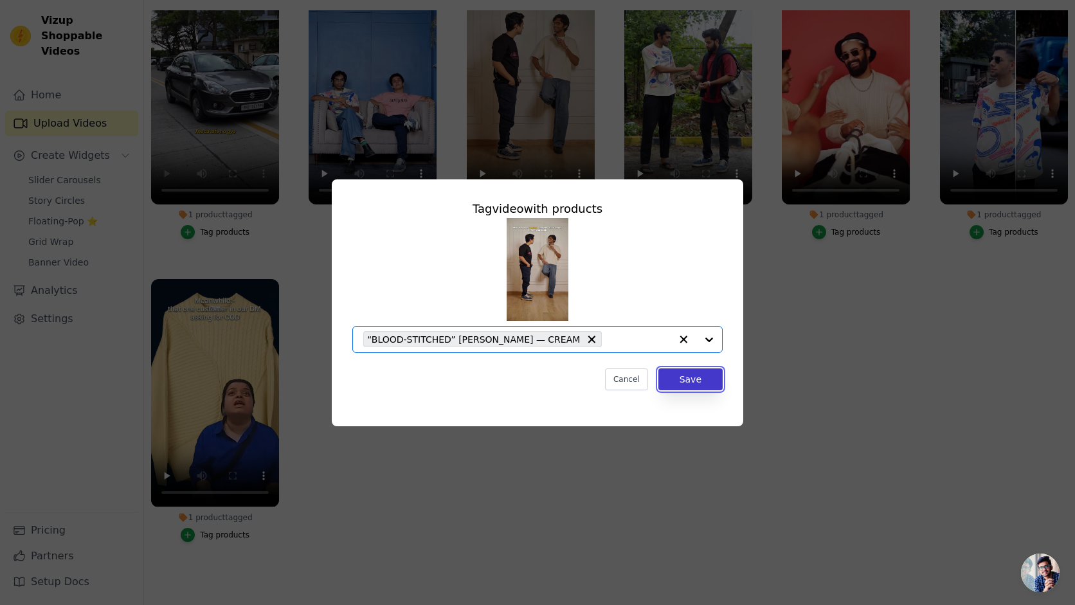
click at [685, 374] on button "Save" at bounding box center [690, 379] width 64 height 22
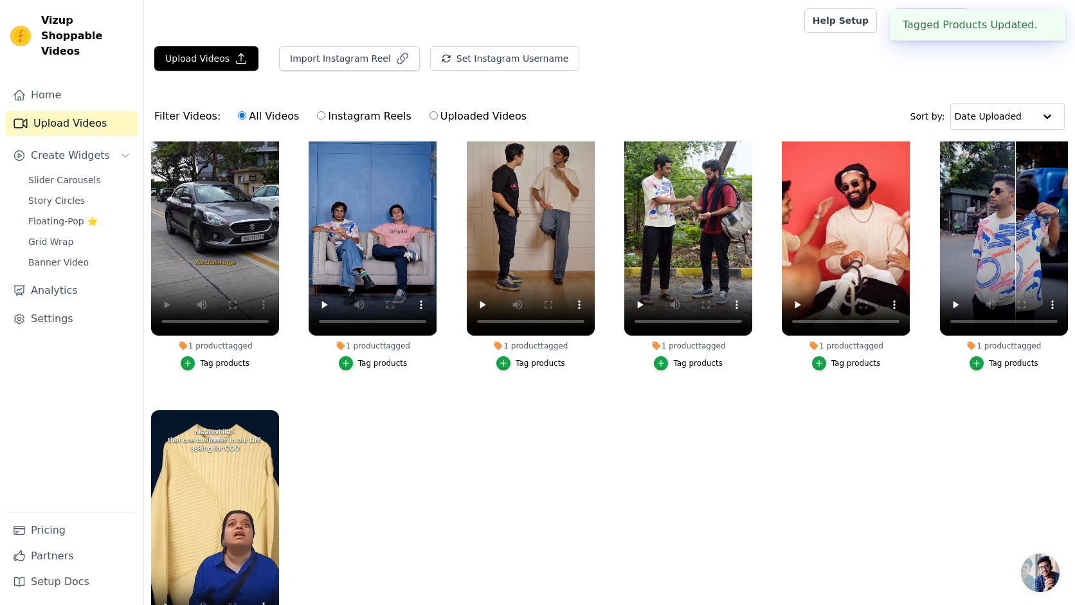
scroll to position [131, 0]
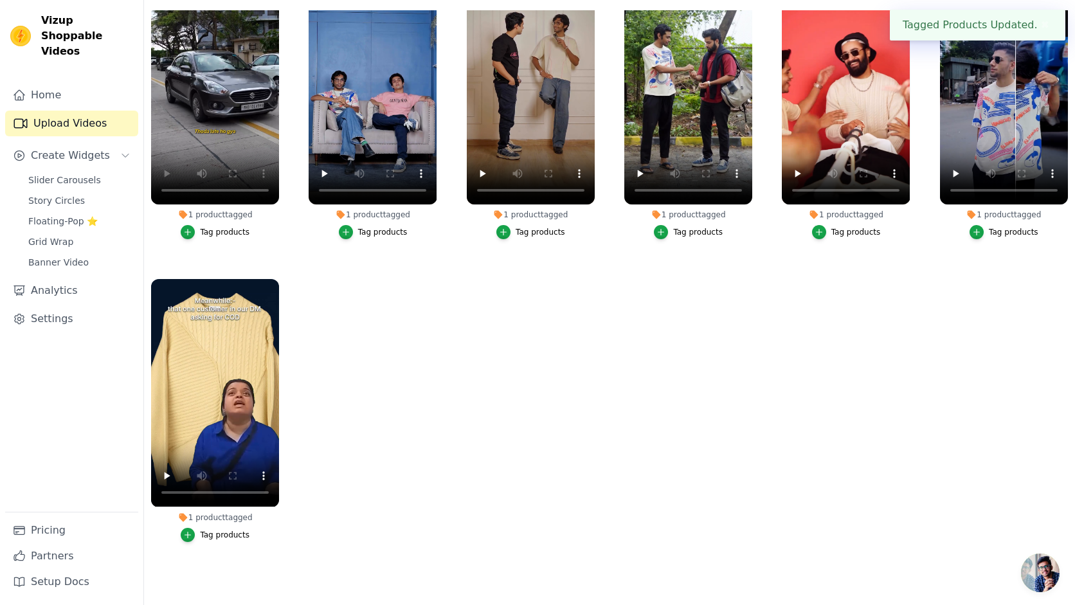
click at [838, 293] on ul "1 product tagged Tag products 1 product tagged Tag products 1 product tagged Ta…" at bounding box center [609, 292] width 931 height 564
click at [89, 174] on span "Slider Carousels" at bounding box center [64, 180] width 73 height 13
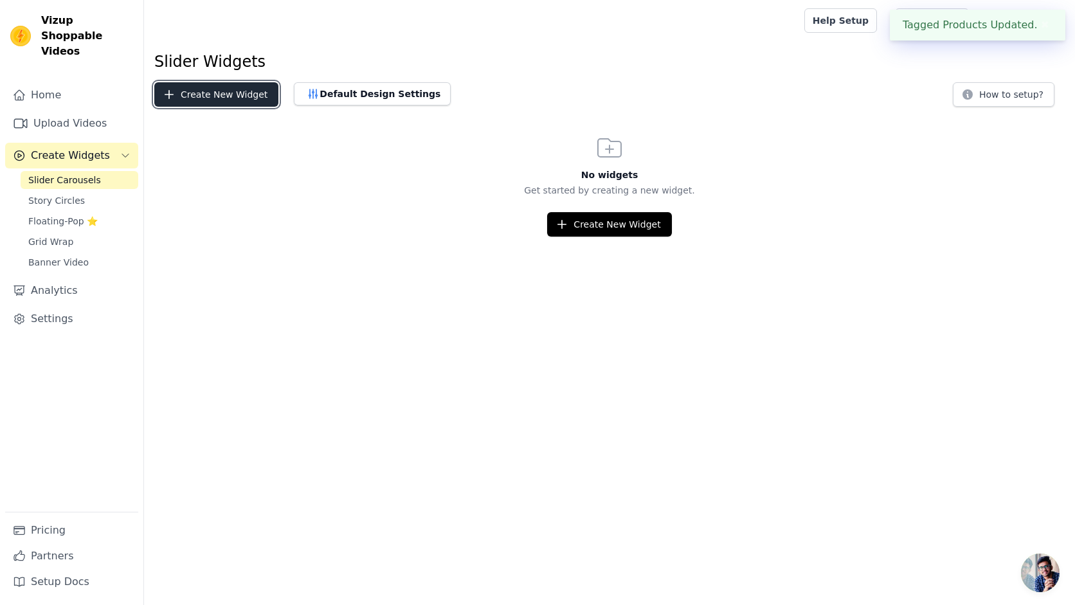
click at [217, 89] on button "Create New Widget" at bounding box center [216, 94] width 124 height 24
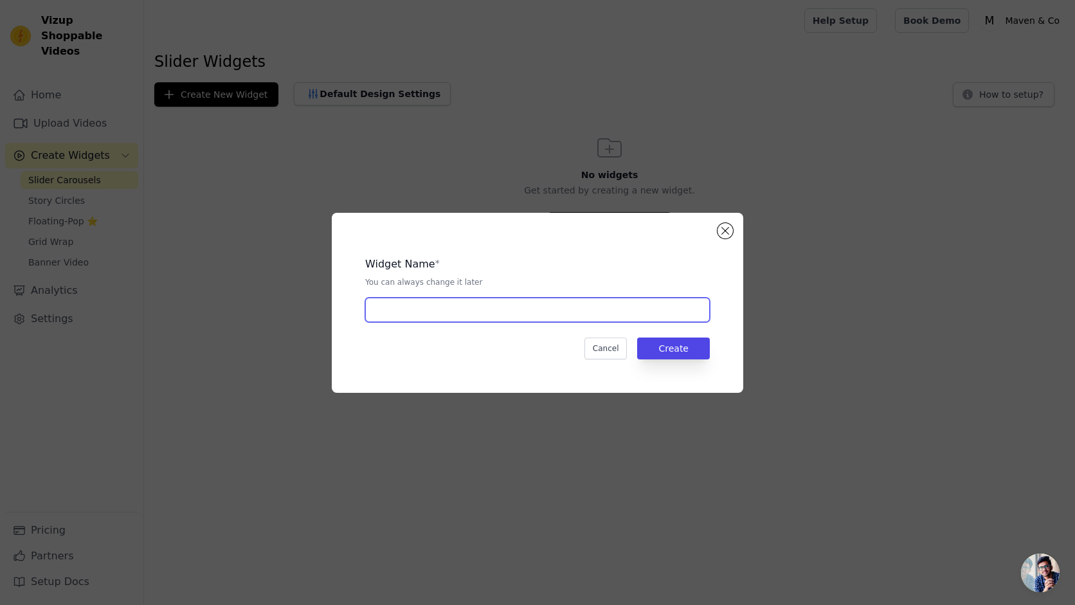
click at [433, 311] on input "text" at bounding box center [537, 310] width 345 height 24
type input "First"
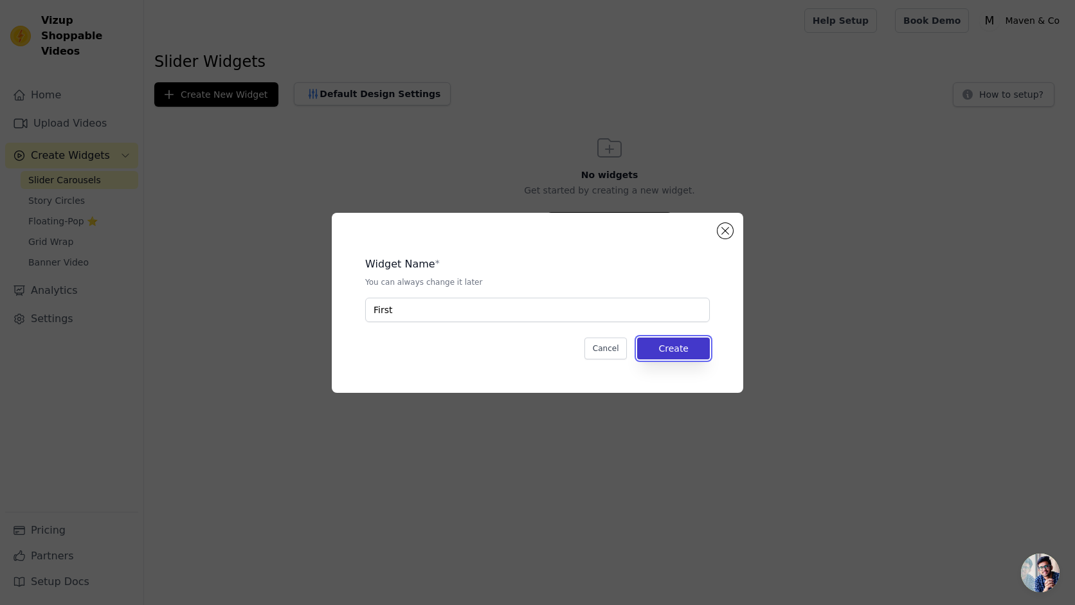
click at [701, 350] on button "Create" at bounding box center [673, 349] width 73 height 22
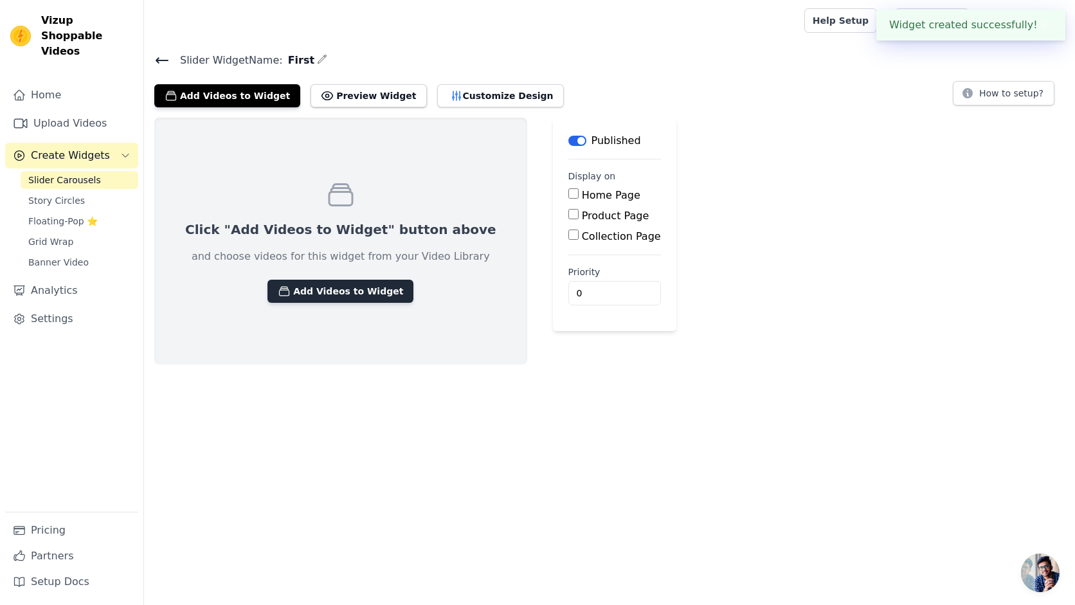
click at [333, 289] on button "Add Videos to Widget" at bounding box center [340, 291] width 146 height 23
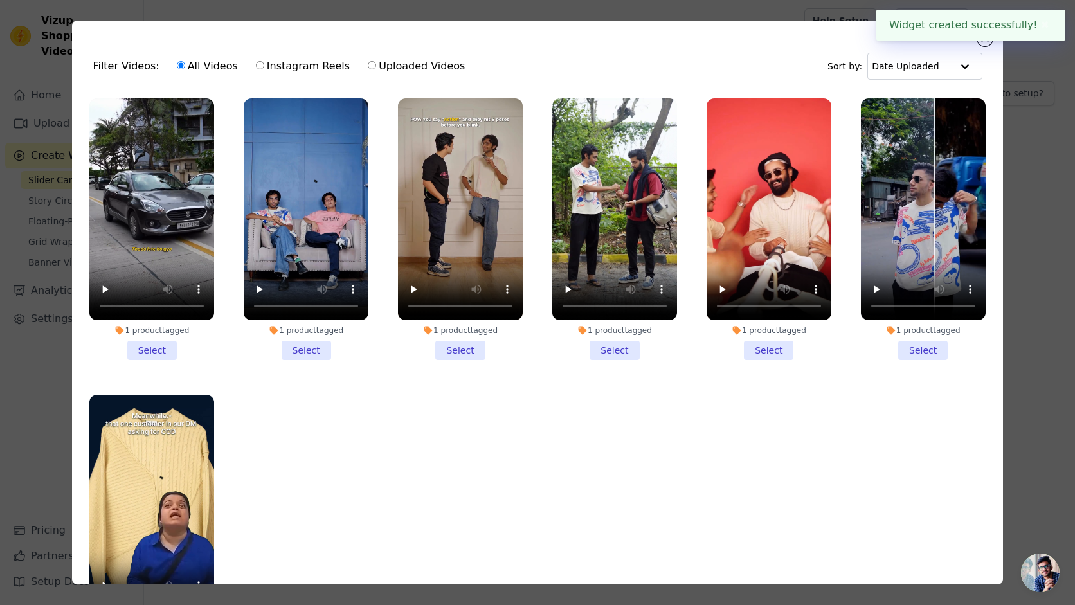
click at [159, 359] on li "1 product tagged Select" at bounding box center [151, 229] width 125 height 262
click at [0, 0] on input "1 product tagged Select" at bounding box center [0, 0] width 0 height 0
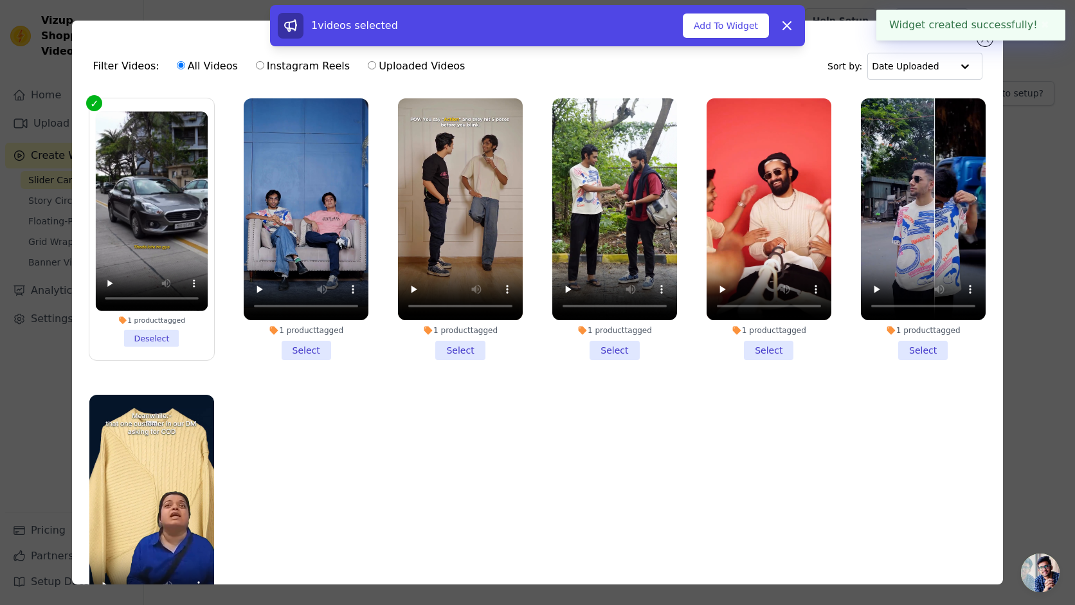
click at [307, 346] on li "1 product tagged Select" at bounding box center [306, 229] width 125 height 262
click at [0, 0] on input "1 product tagged Select" at bounding box center [0, 0] width 0 height 0
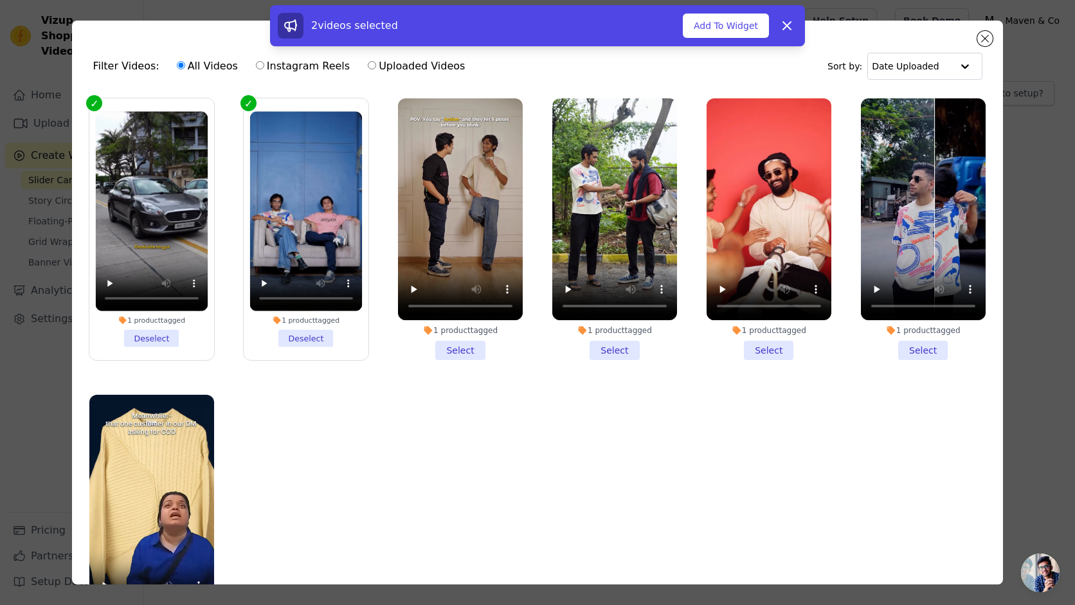
click at [453, 343] on li "1 product tagged Select" at bounding box center [460, 229] width 125 height 262
click at [0, 0] on input "1 product tagged Select" at bounding box center [0, 0] width 0 height 0
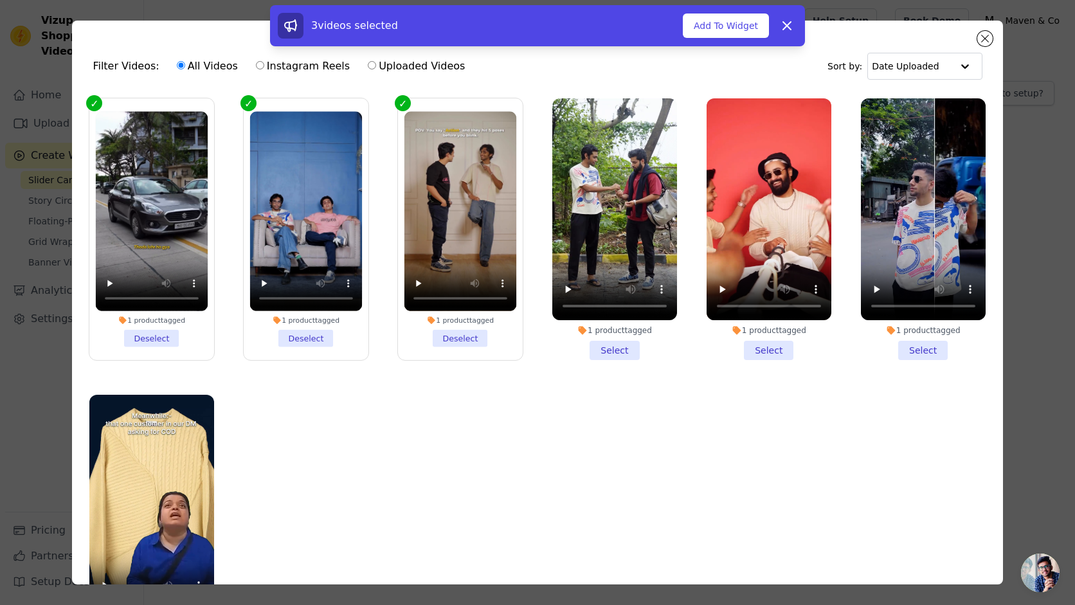
click at [154, 339] on li "1 product tagged Deselect" at bounding box center [152, 228] width 112 height 235
click at [0, 0] on input "1 product tagged Deselect" at bounding box center [0, 0] width 0 height 0
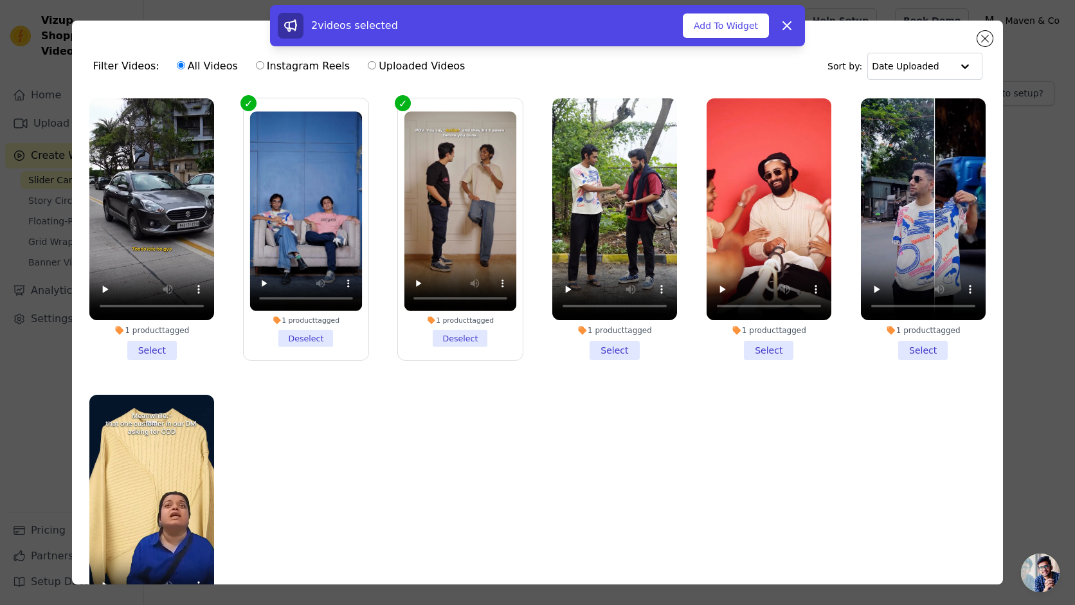
click at [604, 348] on li "1 product tagged Select" at bounding box center [614, 229] width 125 height 262
click at [0, 0] on input "1 product tagged Select" at bounding box center [0, 0] width 0 height 0
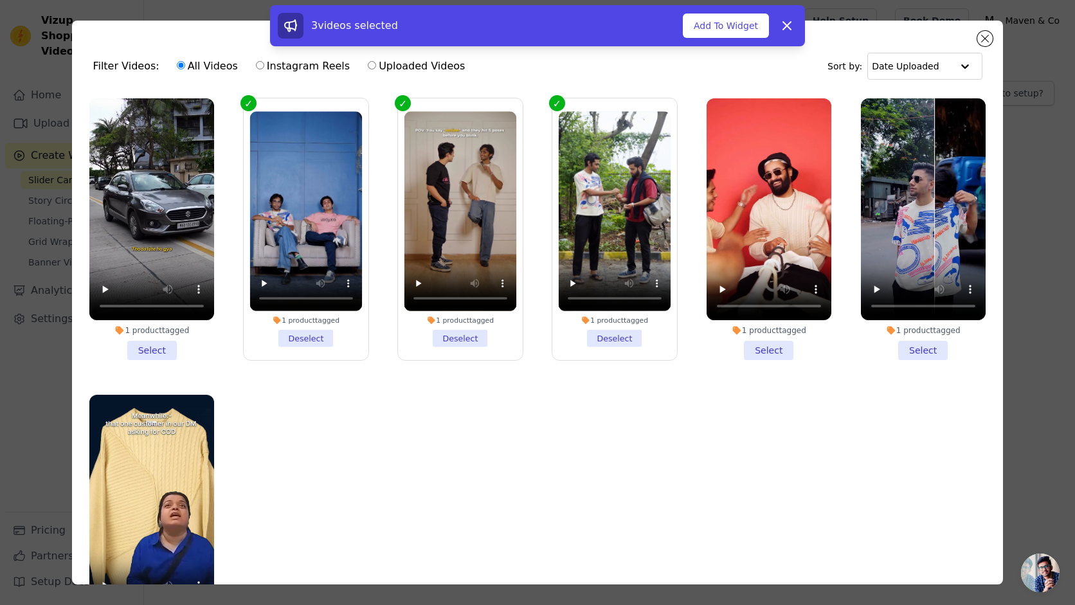
click at [757, 347] on li "1 product tagged Select" at bounding box center [769, 229] width 125 height 262
click at [0, 0] on input "1 product tagged Select" at bounding box center [0, 0] width 0 height 0
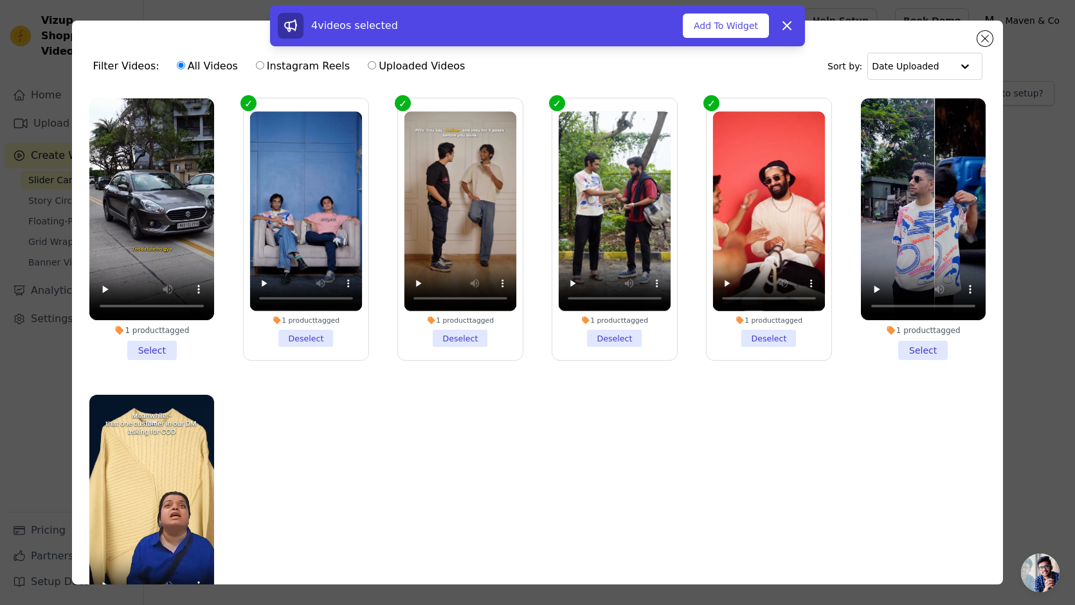
click at [917, 359] on label "1 product tagged Select" at bounding box center [923, 229] width 126 height 263
click at [0, 0] on input "1 product tagged Select" at bounding box center [0, 0] width 0 height 0
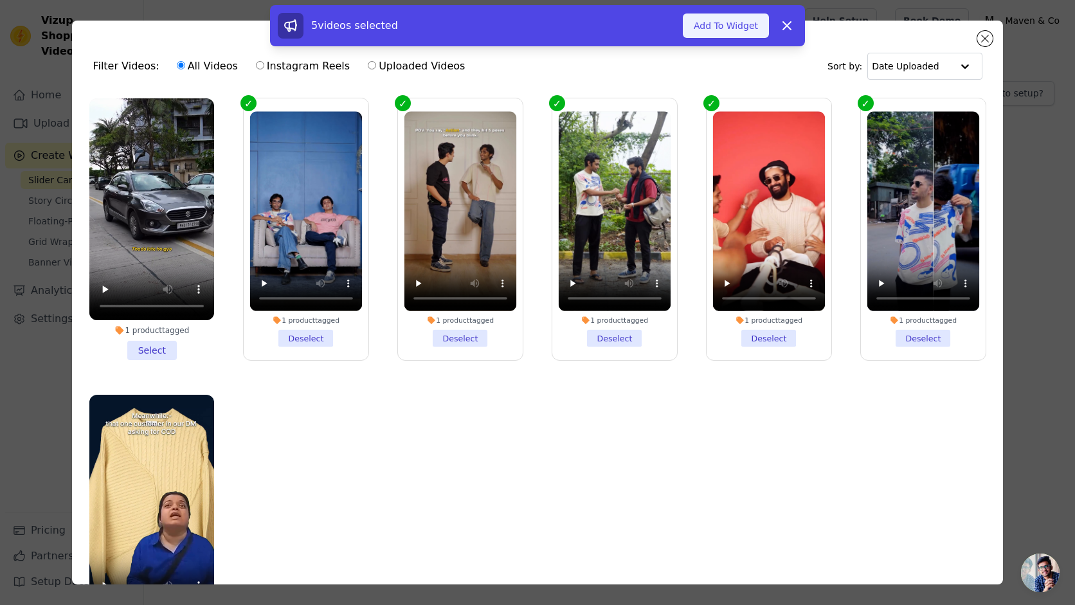
click at [708, 26] on button "Add To Widget" at bounding box center [726, 26] width 86 height 24
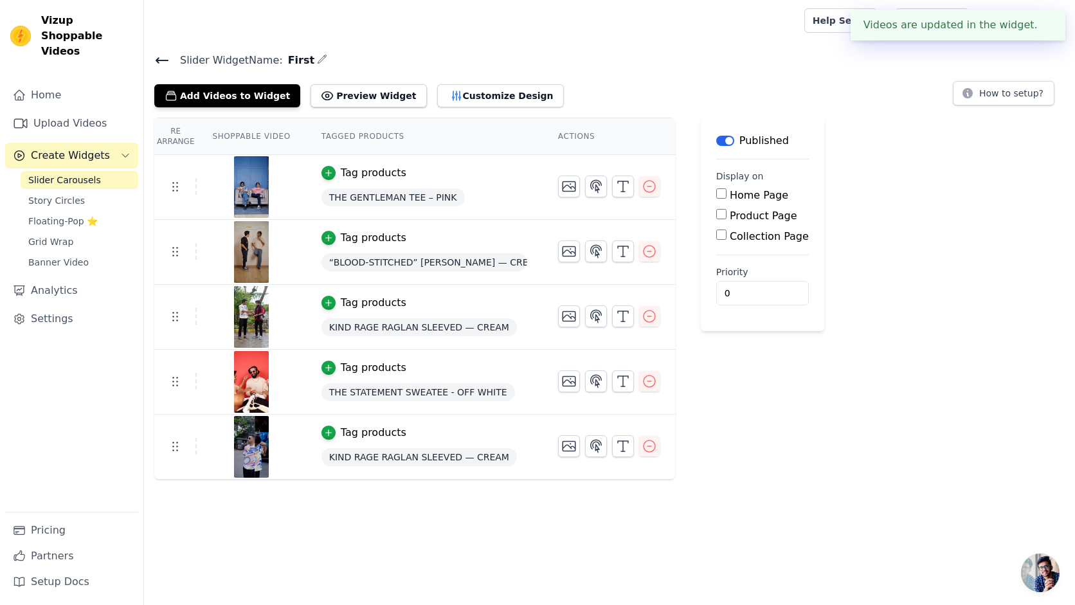
click at [730, 193] on label "Home Page" at bounding box center [759, 195] width 59 height 12
click at [727, 193] on input "Home Page" at bounding box center [721, 193] width 10 height 10
checkbox input "true"
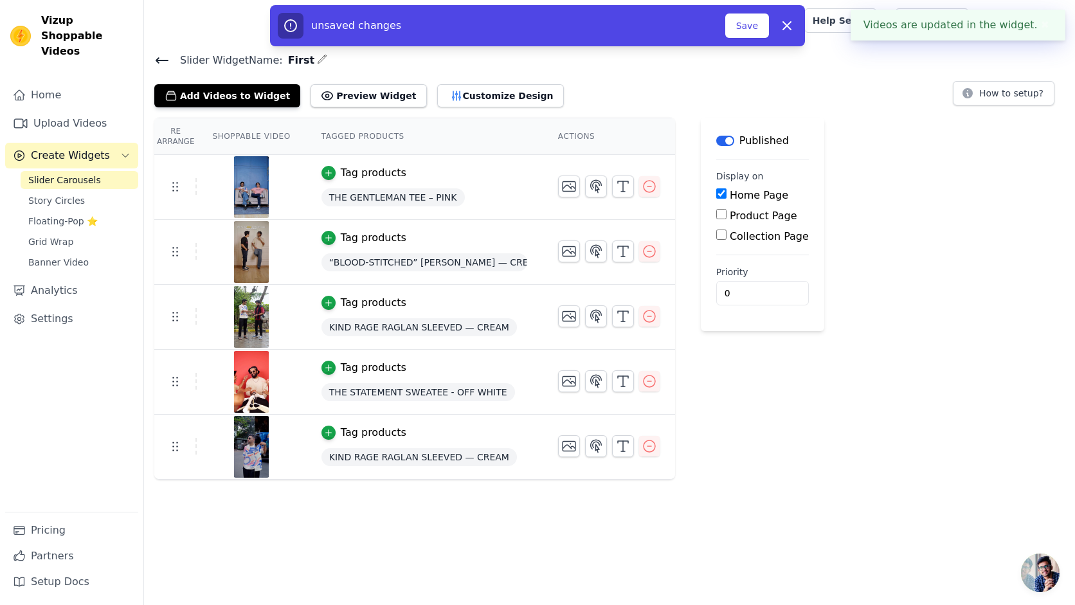
click at [742, 218] on label "Product Page" at bounding box center [764, 216] width 68 height 12
click at [727, 218] on input "Product Page" at bounding box center [721, 214] width 10 height 10
checkbox input "true"
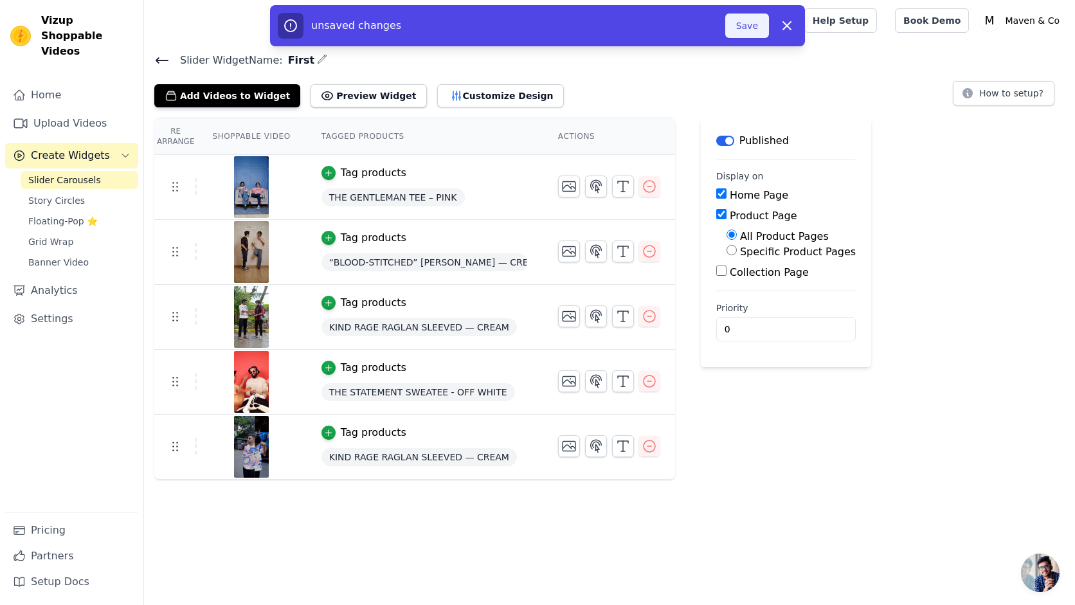
click at [738, 20] on button "Save" at bounding box center [747, 26] width 44 height 24
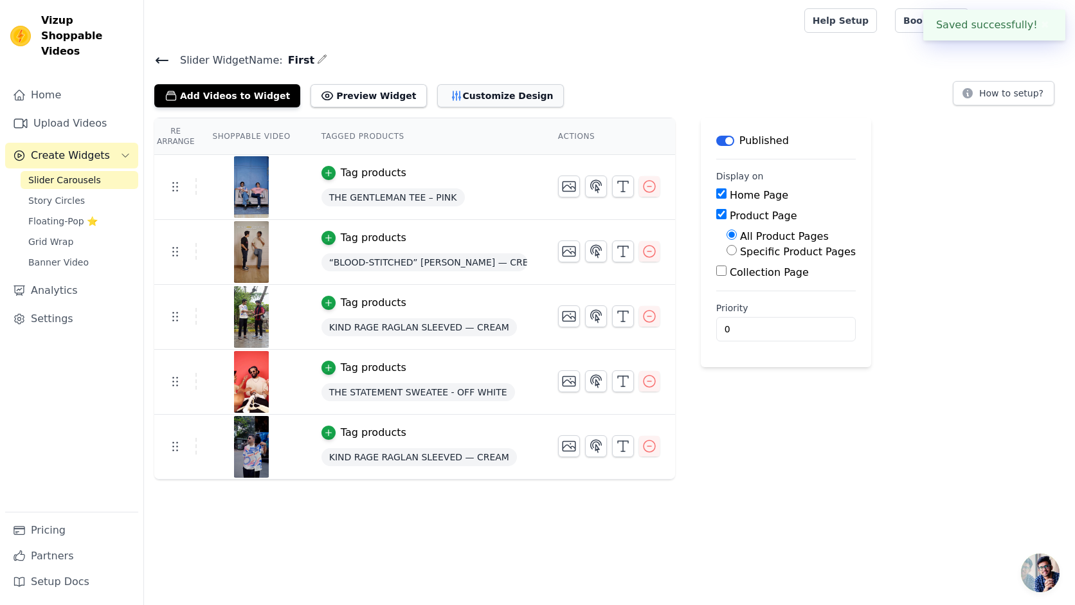
click at [458, 90] on button "Customize Design" at bounding box center [500, 95] width 127 height 23
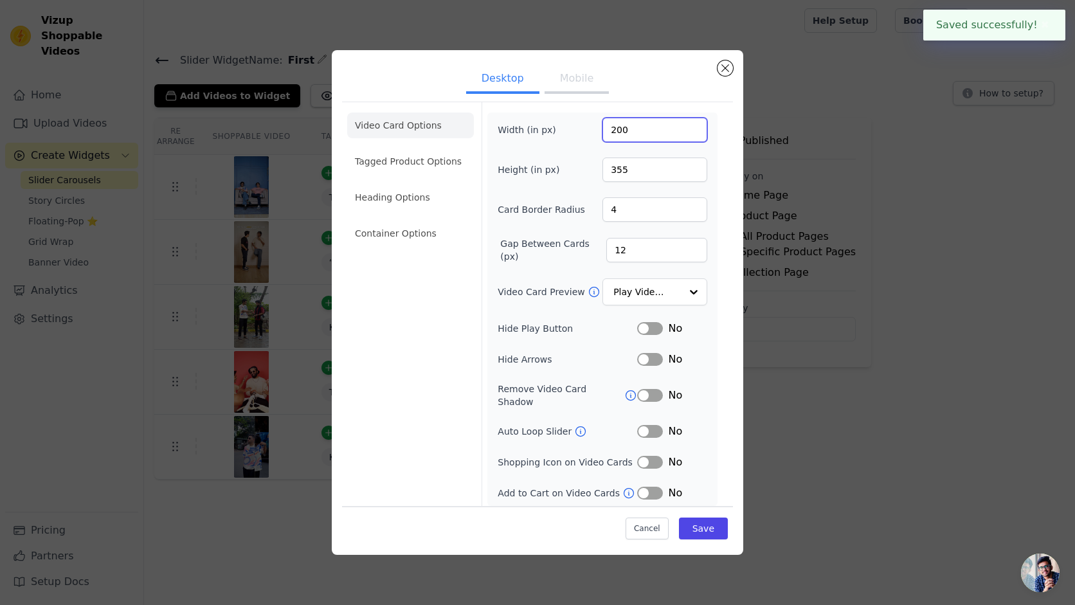
click at [647, 136] on input "200" at bounding box center [654, 130] width 105 height 24
type input "600"
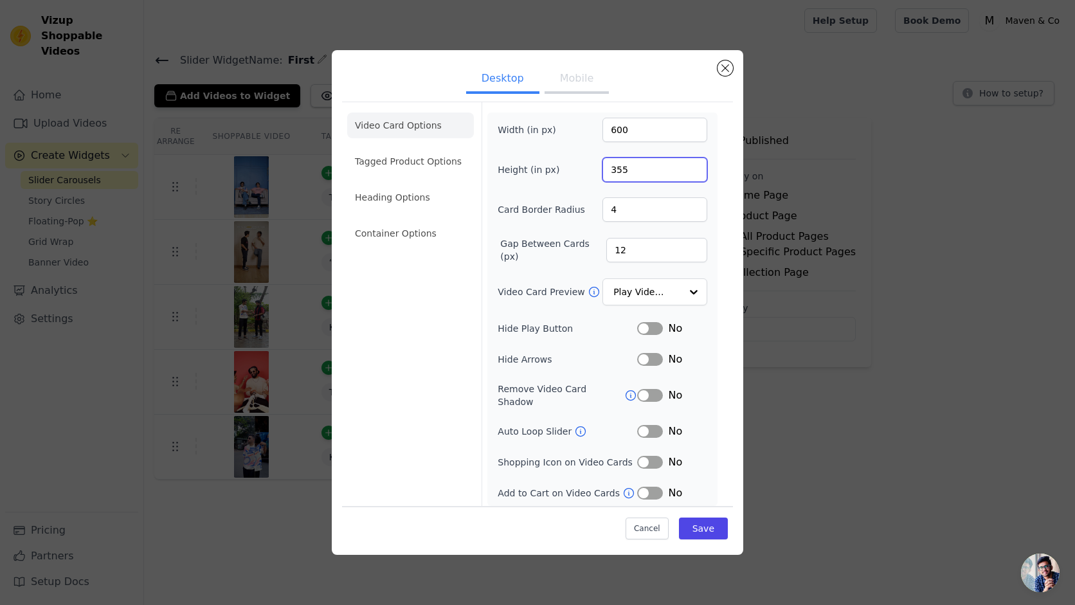
click at [664, 182] on input "355" at bounding box center [654, 170] width 105 height 24
type input "400"
click at [725, 210] on div "Video Card Options Tagged Product Options Heading Options Container Options Wid…" at bounding box center [537, 307] width 391 height 410
click at [701, 531] on button "Save" at bounding box center [703, 529] width 49 height 22
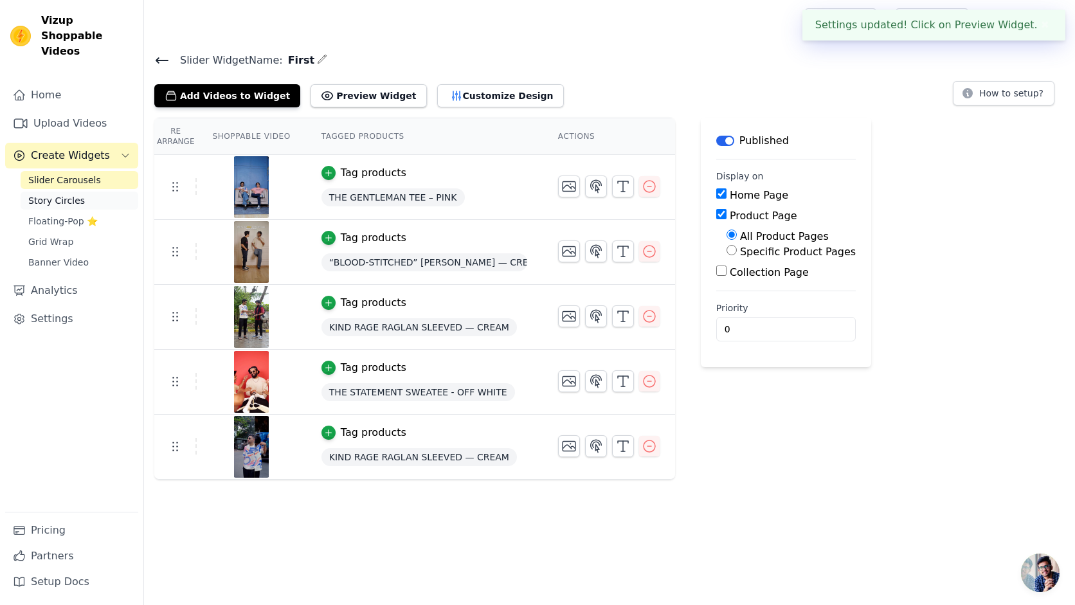
click at [71, 194] on span "Story Circles" at bounding box center [56, 200] width 57 height 13
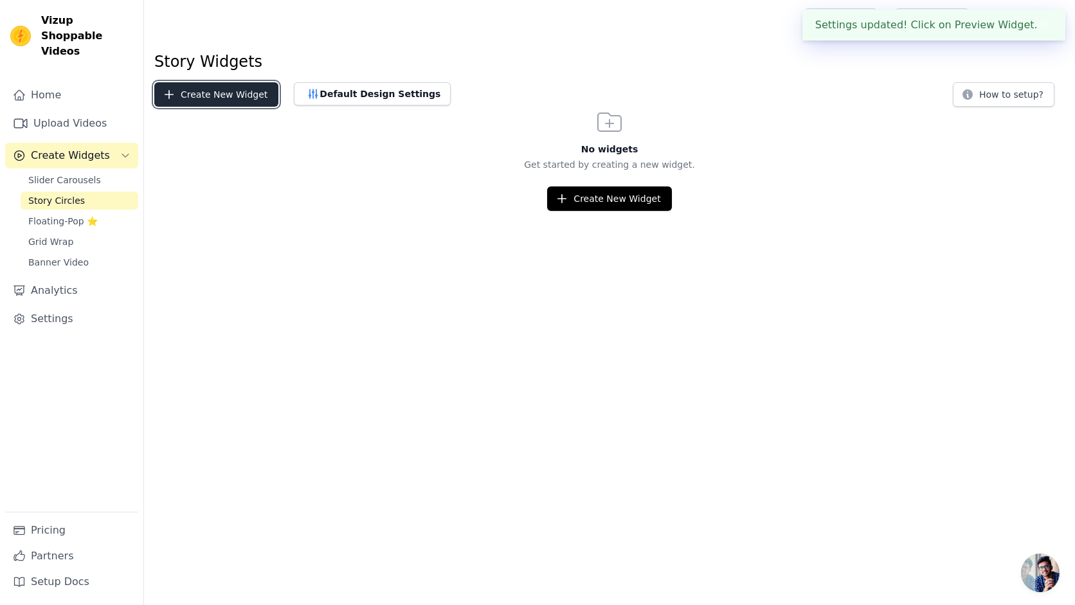
click at [253, 95] on button "Create New Widget" at bounding box center [216, 94] width 124 height 24
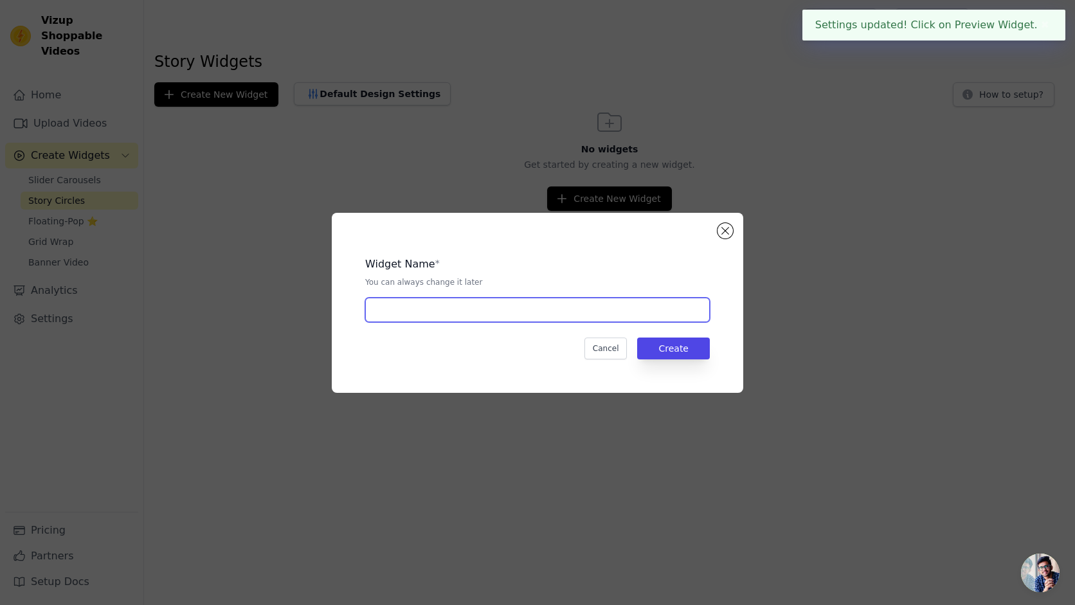
click at [491, 309] on input "text" at bounding box center [537, 310] width 345 height 24
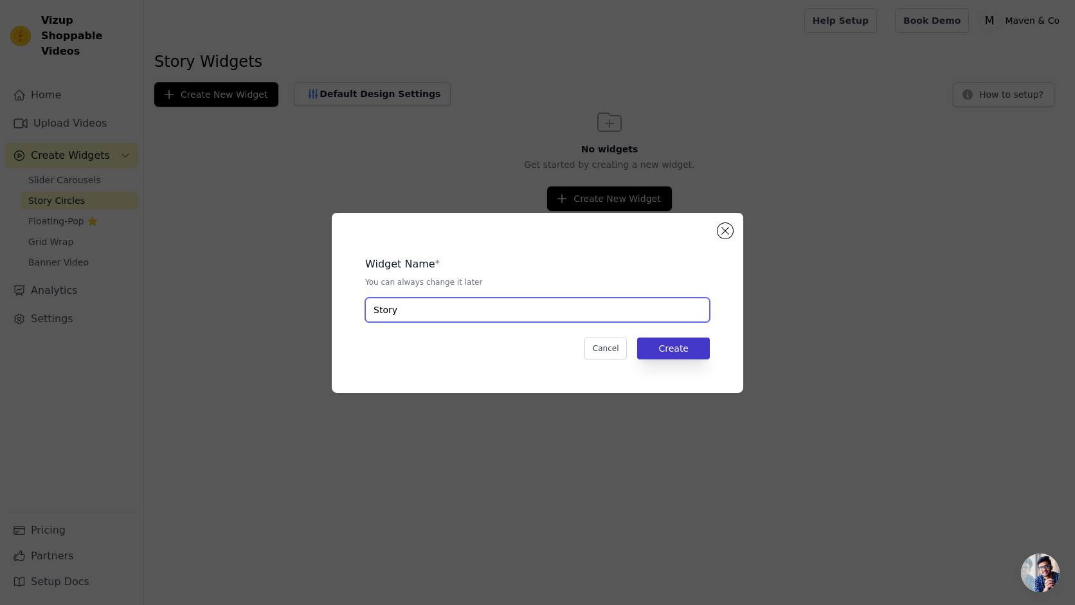
type input "Story"
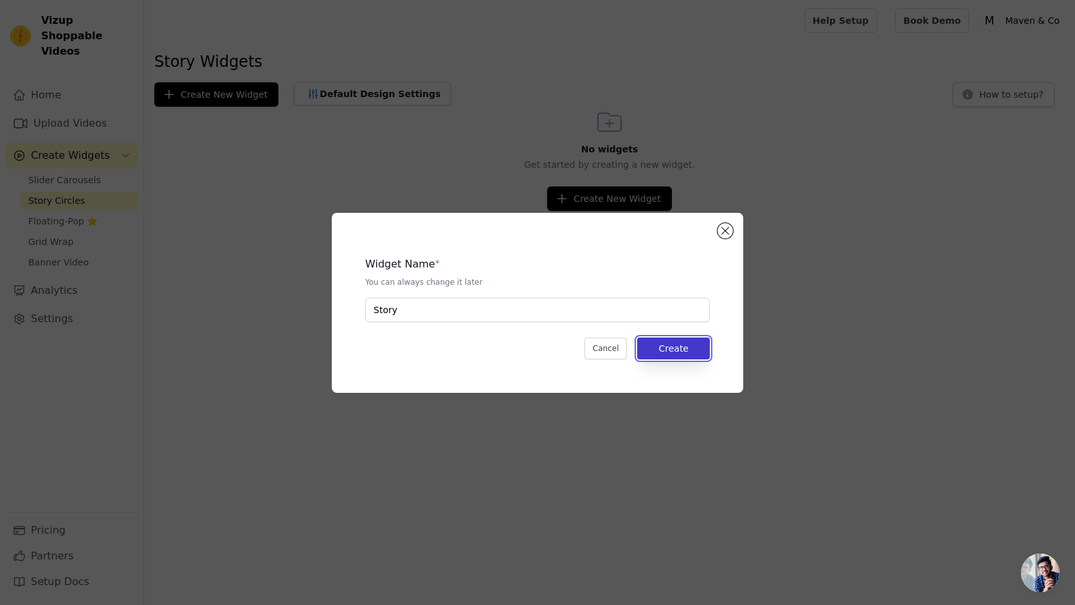
click at [672, 351] on button "Create" at bounding box center [673, 349] width 73 height 22
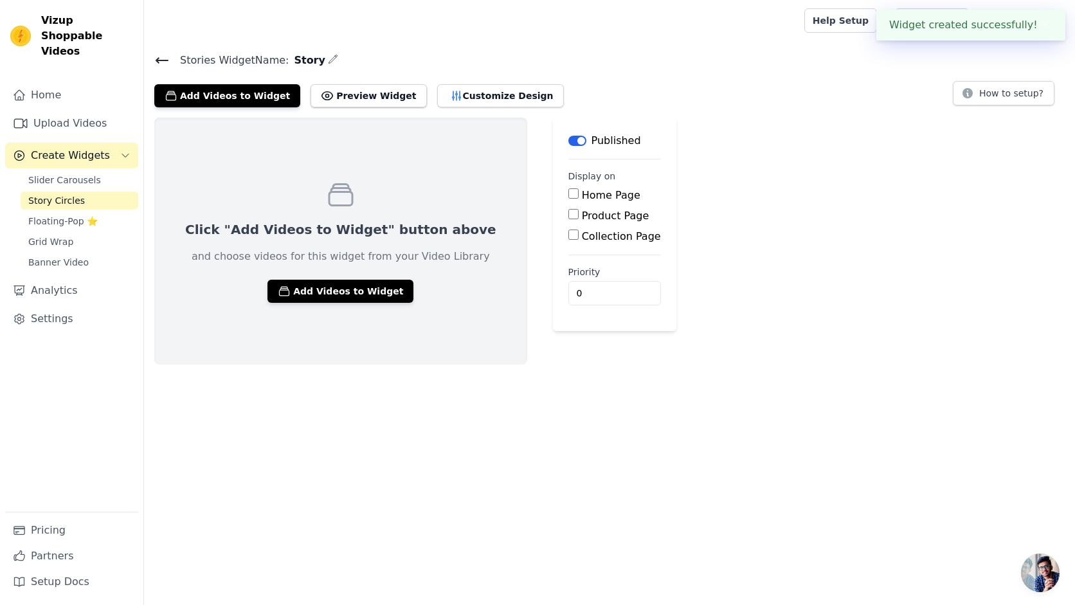
click at [582, 213] on label "Product Page" at bounding box center [616, 216] width 68 height 12
click at [568, 213] on input "Product Page" at bounding box center [573, 214] width 10 height 10
checkbox input "true"
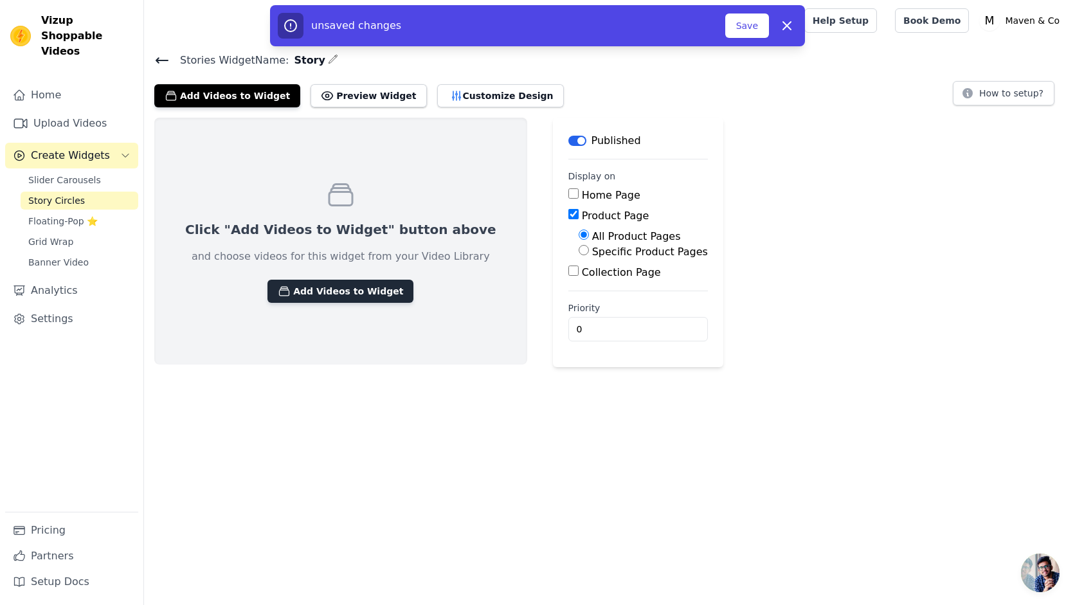
click at [325, 296] on button "Add Videos to Widget" at bounding box center [340, 291] width 146 height 23
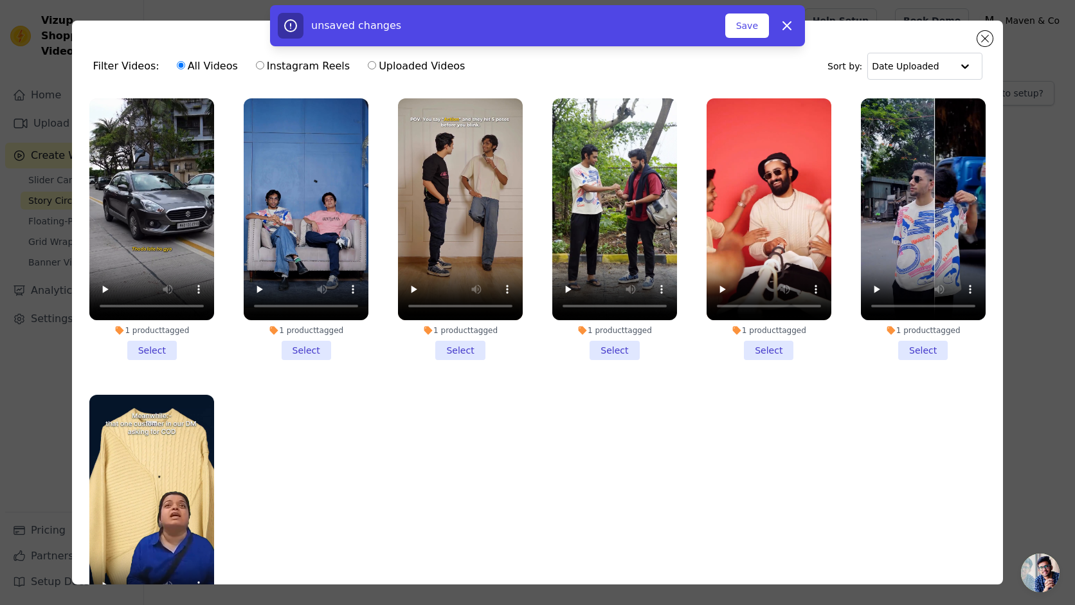
click at [165, 349] on li "1 product tagged Select" at bounding box center [151, 229] width 125 height 262
click at [0, 0] on input "1 product tagged Select" at bounding box center [0, 0] width 0 height 0
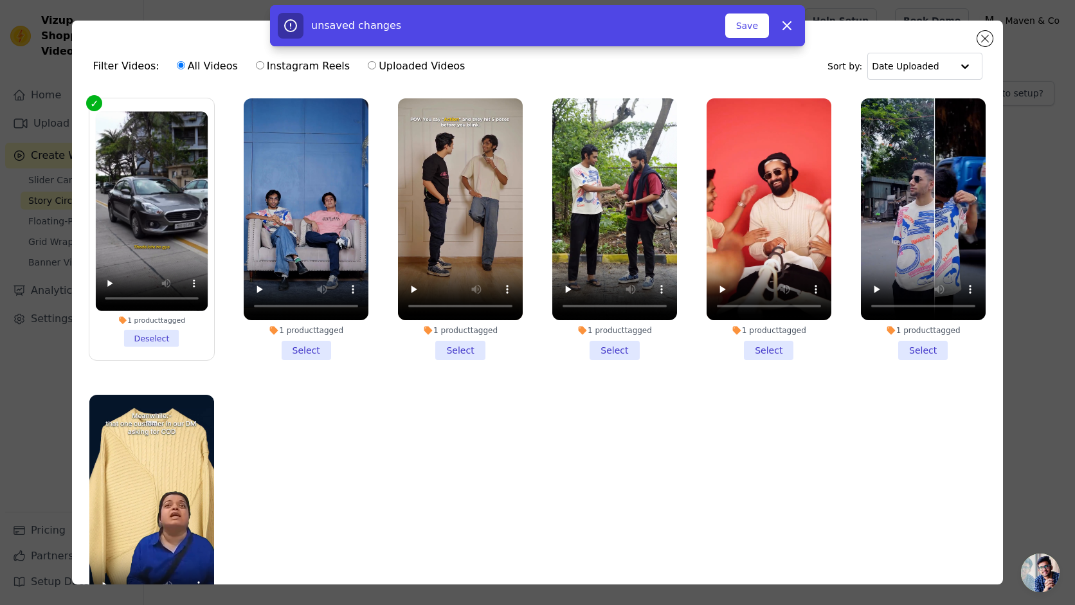
click at [308, 343] on li "1 product tagged Select" at bounding box center [306, 229] width 125 height 262
click at [0, 0] on input "1 product tagged Select" at bounding box center [0, 0] width 0 height 0
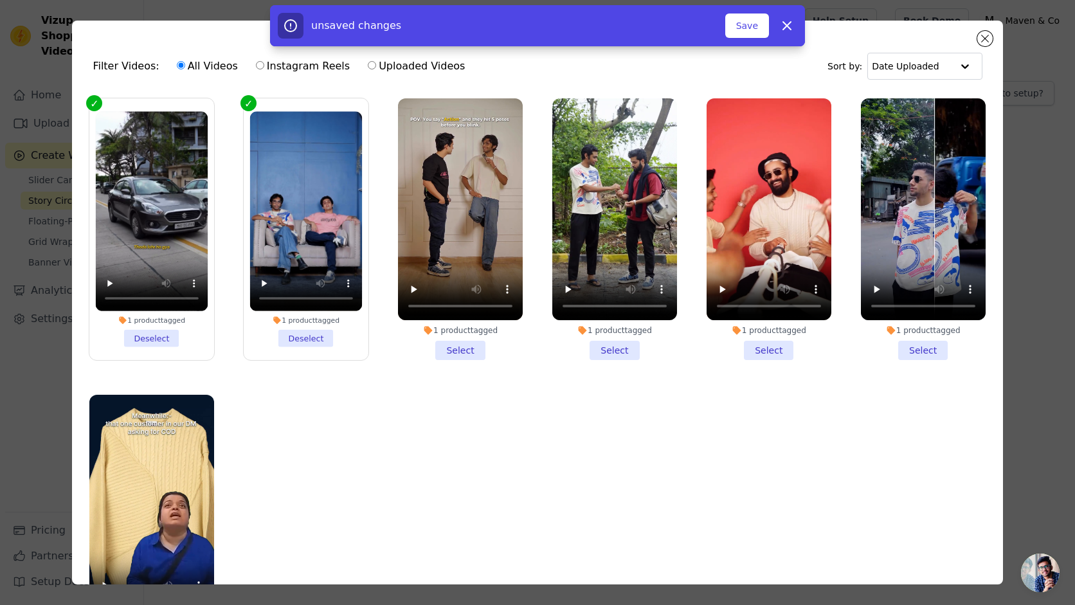
click at [447, 354] on li "1 product tagged Select" at bounding box center [460, 229] width 125 height 262
click at [0, 0] on input "1 product tagged Select" at bounding box center [0, 0] width 0 height 0
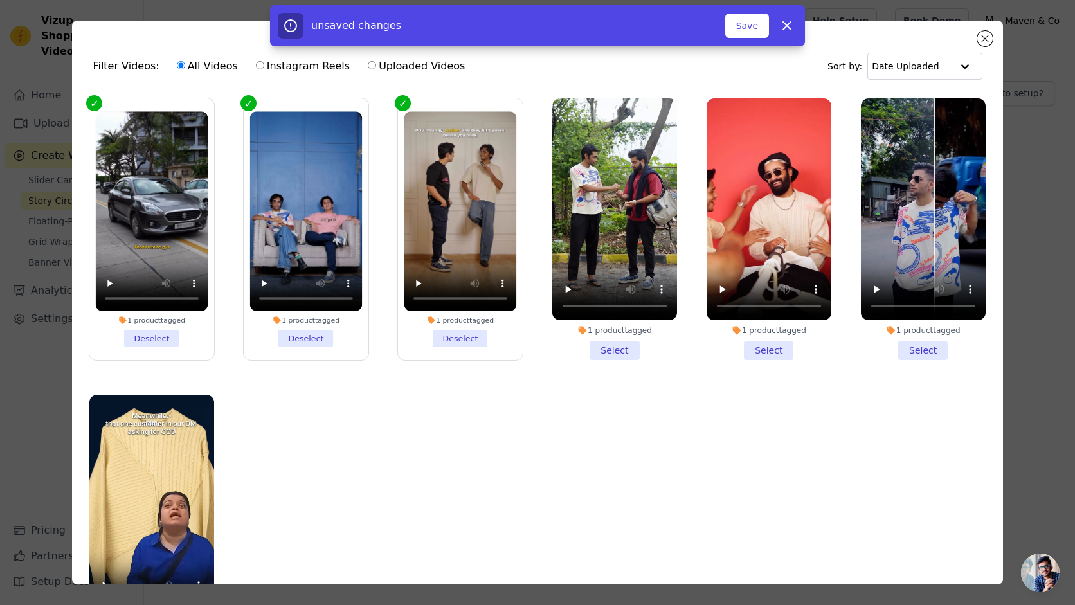
click at [624, 347] on li "1 product tagged Select" at bounding box center [614, 229] width 125 height 262
click at [0, 0] on input "1 product tagged Select" at bounding box center [0, 0] width 0 height 0
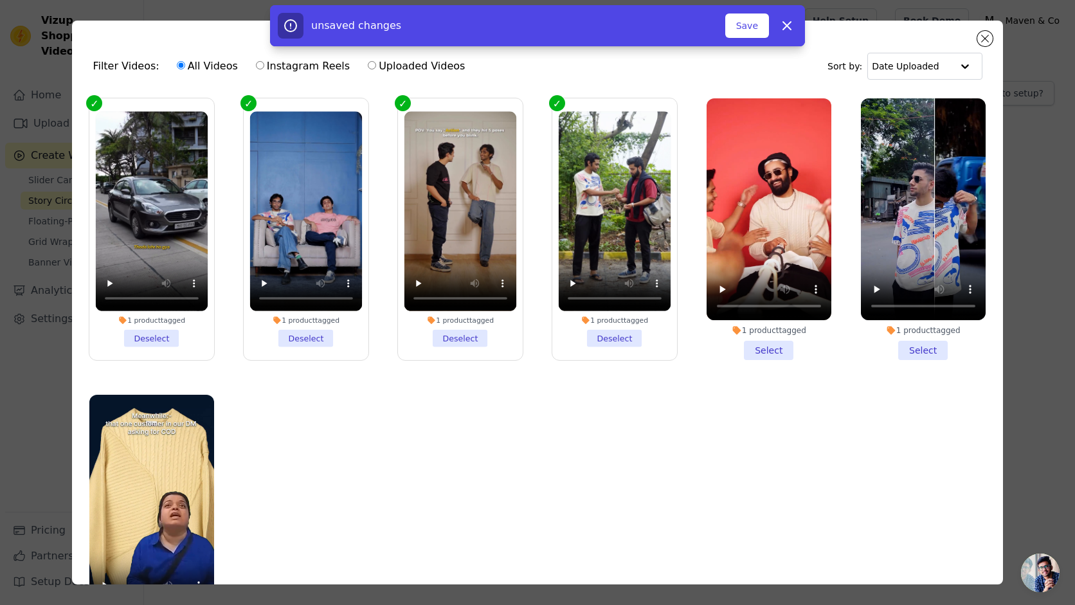
click at [778, 349] on li "1 product tagged Select" at bounding box center [769, 229] width 125 height 262
click at [0, 0] on input "1 product tagged Select" at bounding box center [0, 0] width 0 height 0
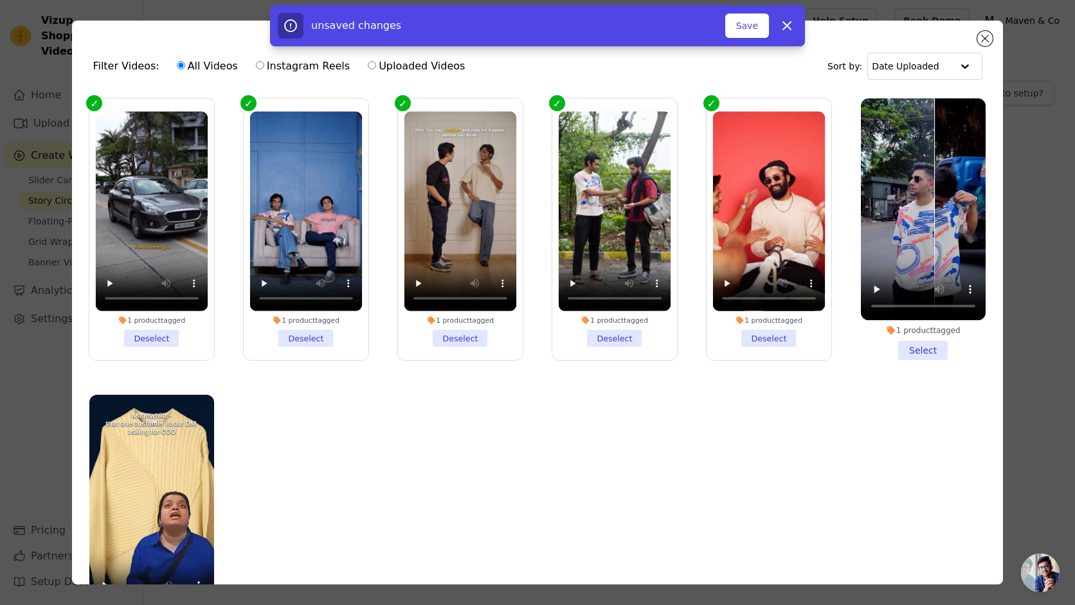
click at [920, 350] on li "1 product tagged Select" at bounding box center [923, 229] width 125 height 262
click at [0, 0] on input "1 product tagged Select" at bounding box center [0, 0] width 0 height 0
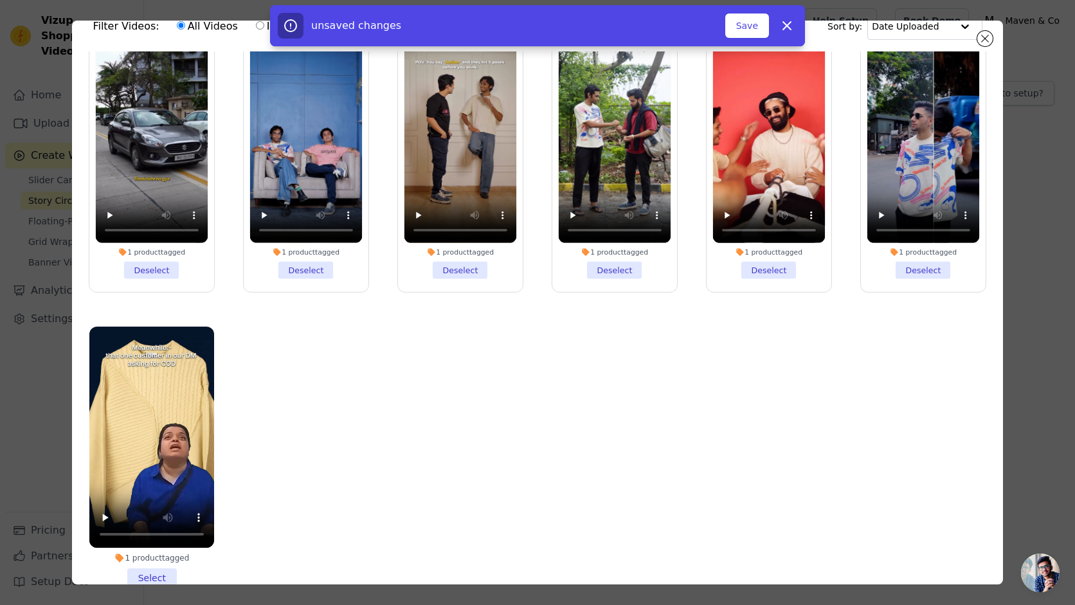
scroll to position [112, 0]
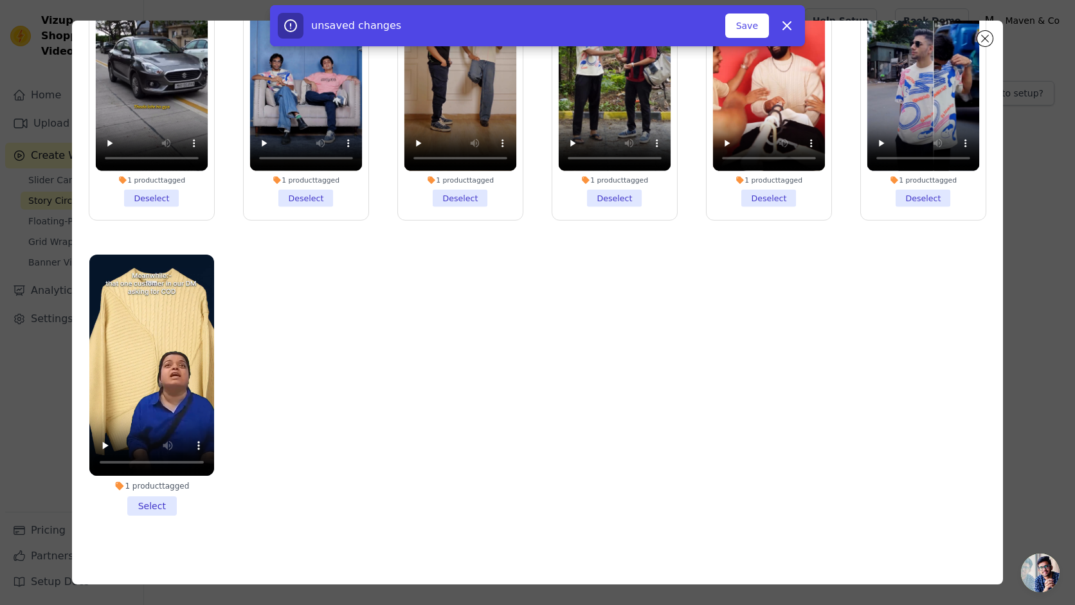
click at [153, 500] on li "1 product tagged Select" at bounding box center [151, 386] width 125 height 262
click at [0, 0] on input "1 product tagged Select" at bounding box center [0, 0] width 0 height 0
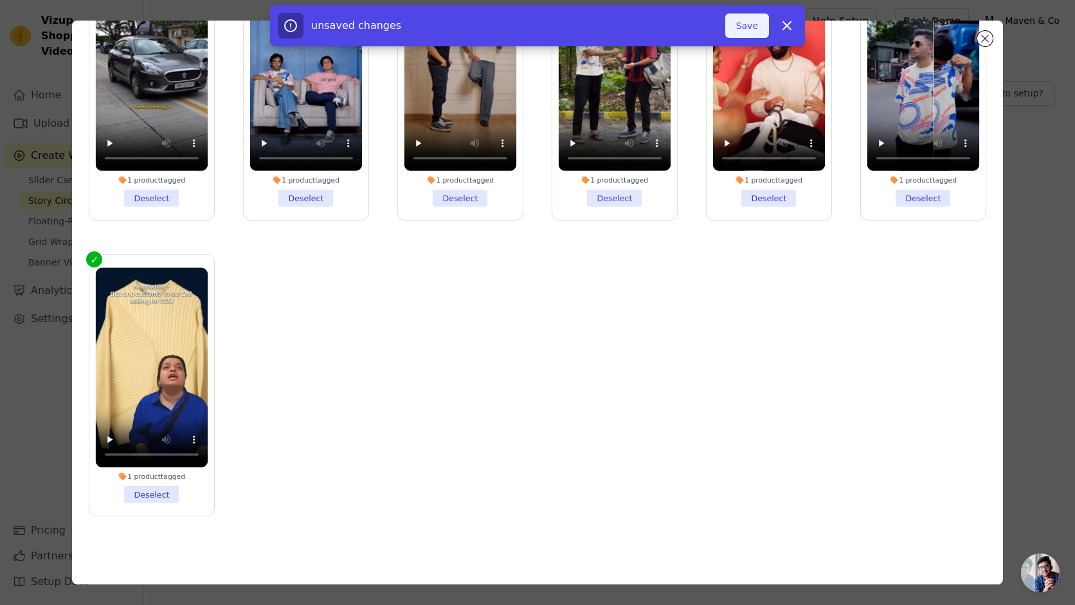
click at [747, 25] on button "Save" at bounding box center [747, 26] width 44 height 24
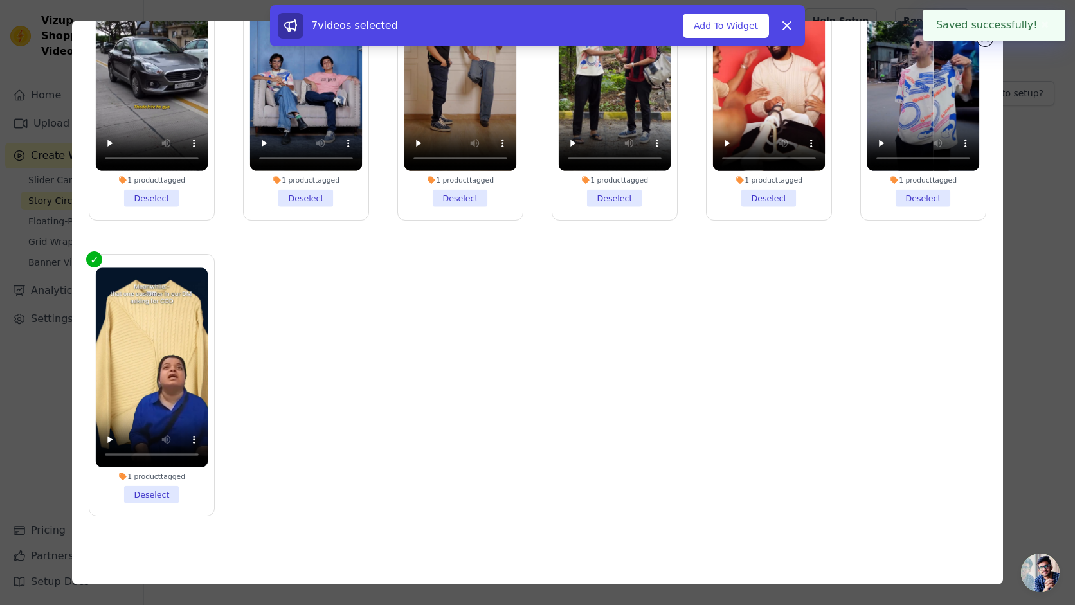
click at [987, 40] on div "Saved successfully! ✖" at bounding box center [994, 25] width 142 height 31
click at [736, 25] on button "Add To Widget" at bounding box center [726, 26] width 86 height 24
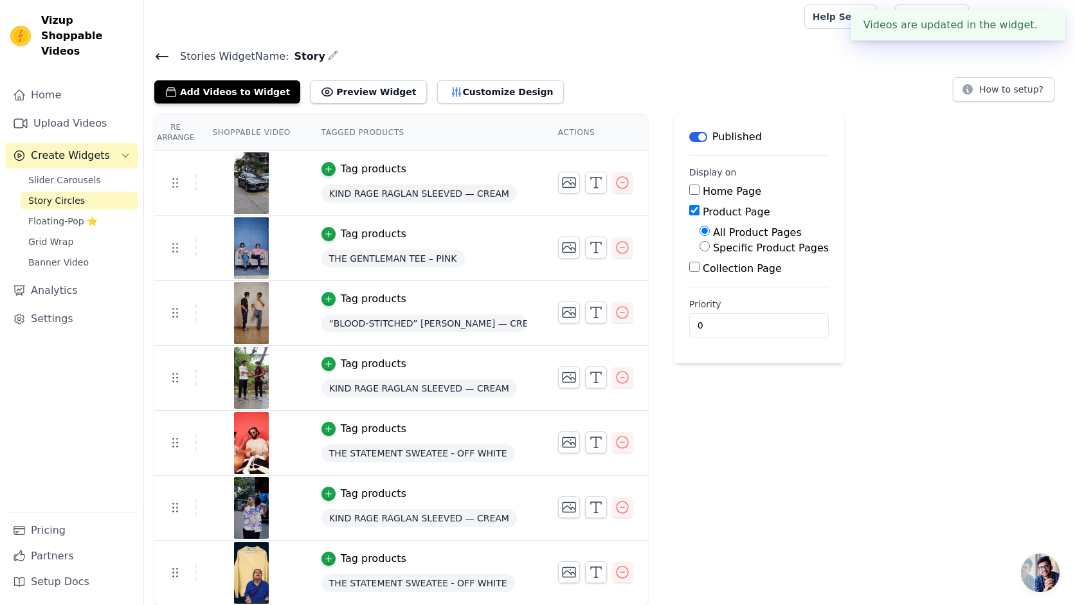
scroll to position [0, 0]
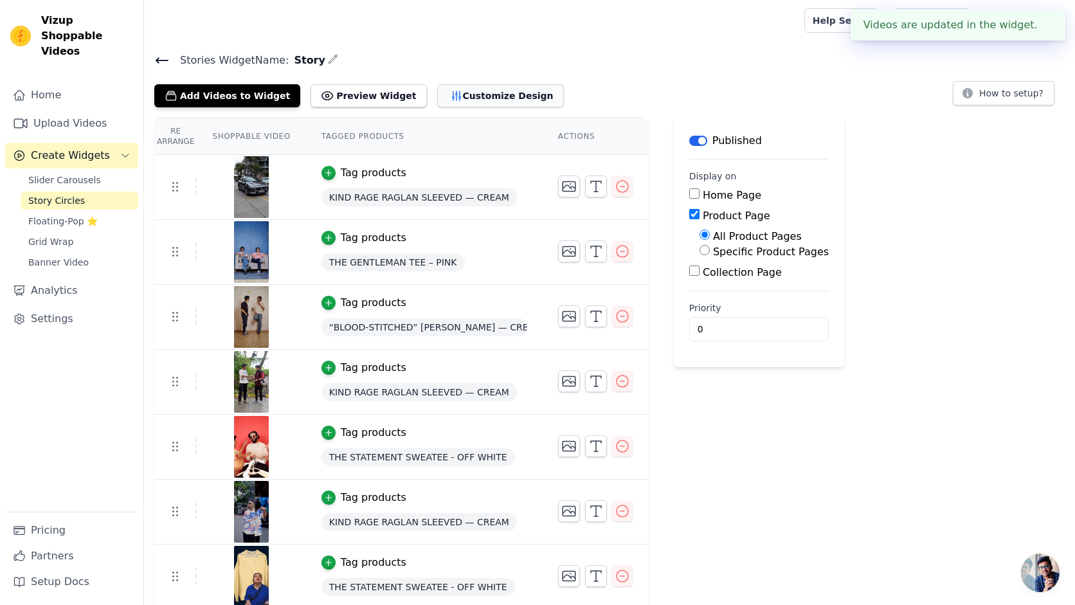
click at [480, 89] on button "Customize Design" at bounding box center [500, 95] width 127 height 23
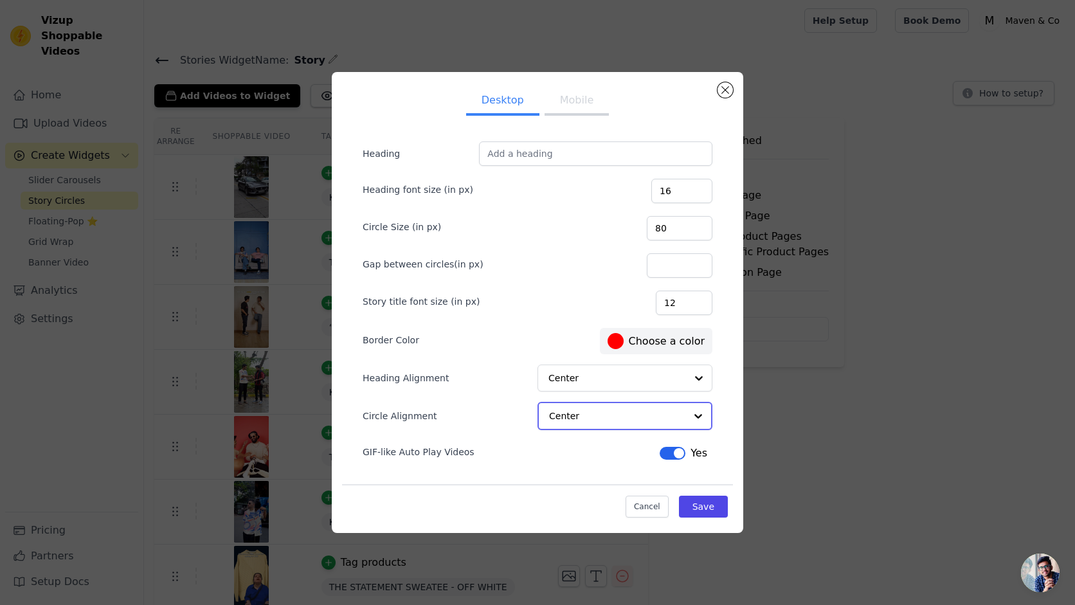
click at [562, 422] on input "Circle Alignment" at bounding box center [617, 416] width 136 height 26
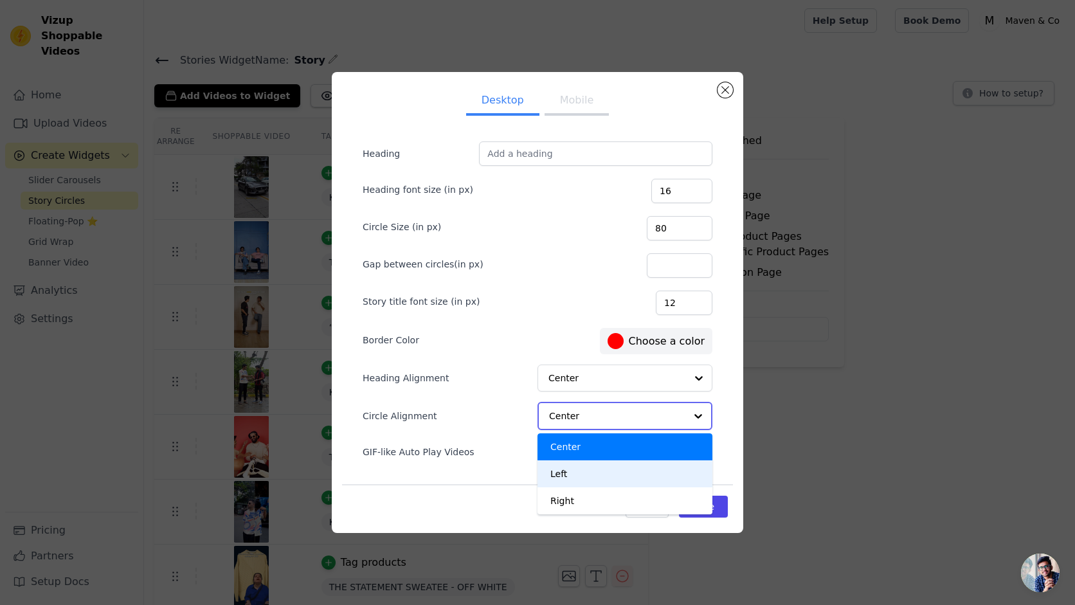
click at [586, 482] on div "Left" at bounding box center [625, 473] width 175 height 27
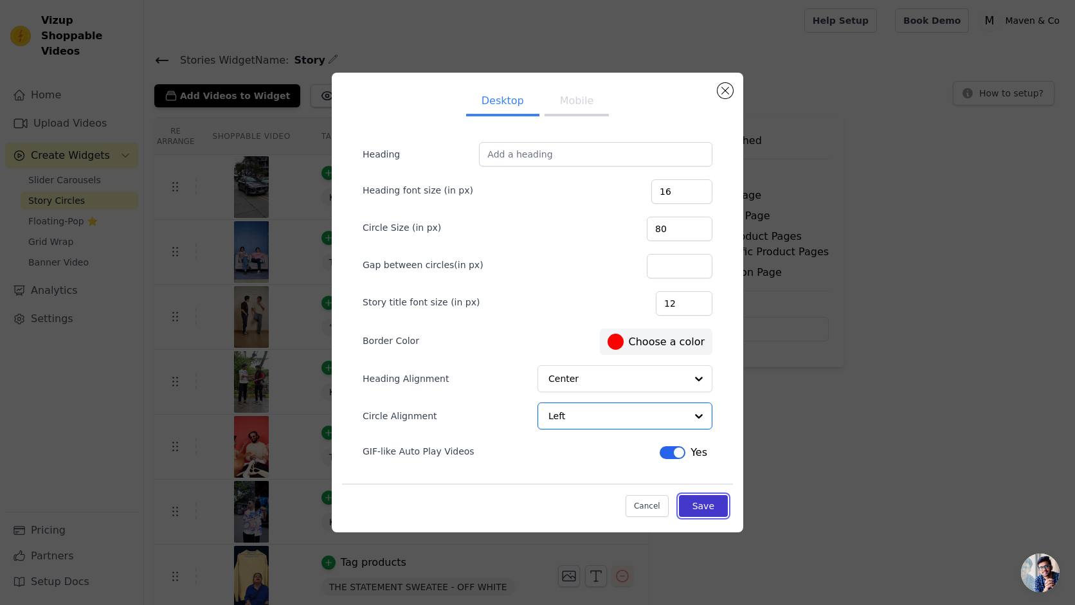
click at [711, 515] on button "Save" at bounding box center [703, 506] width 49 height 22
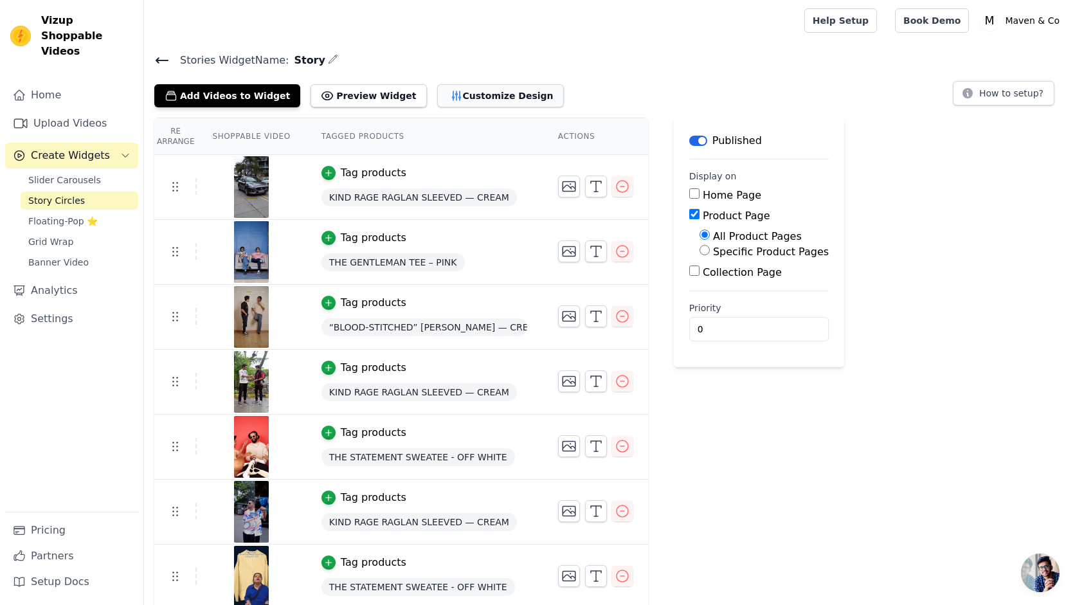
click at [467, 91] on button "Customize Design" at bounding box center [500, 95] width 127 height 23
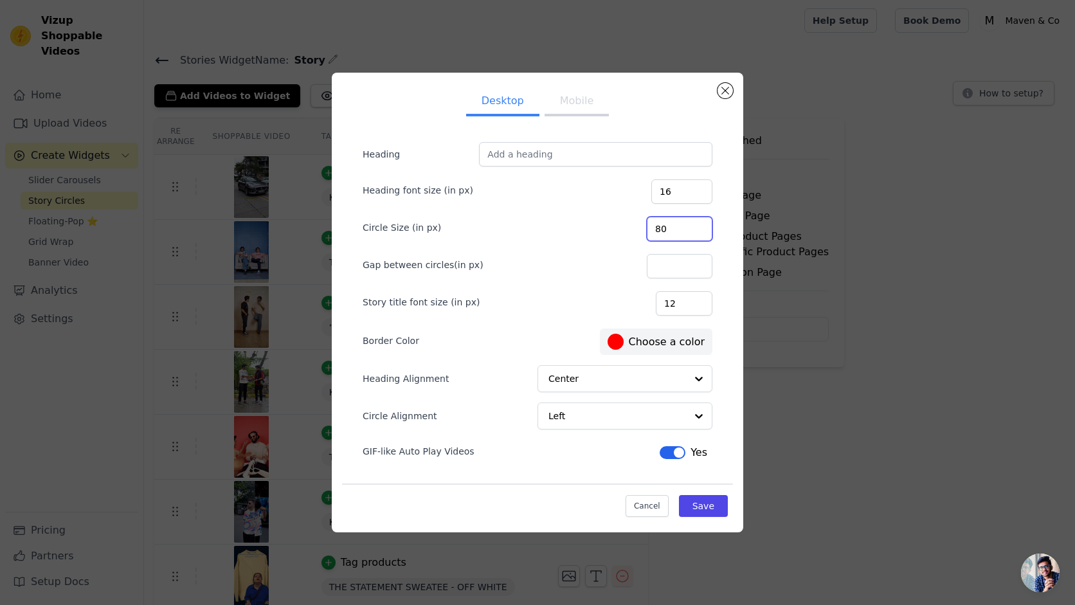
click at [690, 230] on input "80" at bounding box center [680, 229] width 66 height 24
click at [700, 226] on input "100" at bounding box center [680, 229] width 66 height 24
click at [700, 226] on input "101" at bounding box center [680, 229] width 66 height 24
click at [700, 226] on input "102" at bounding box center [680, 229] width 66 height 24
click at [700, 233] on input "101" at bounding box center [680, 229] width 66 height 24
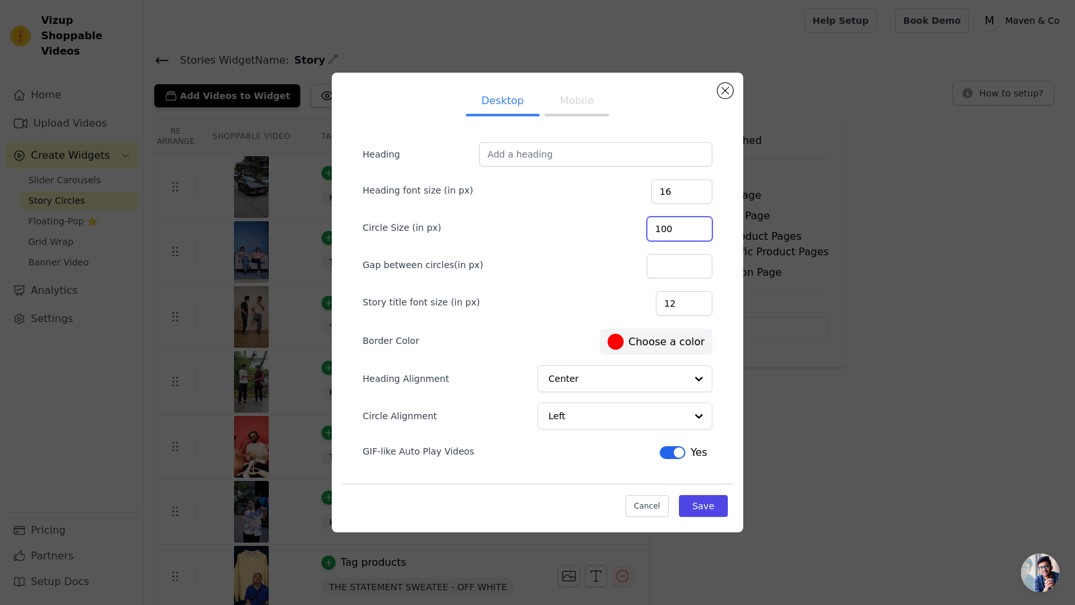
type input "100"
click at [700, 233] on input "100" at bounding box center [680, 229] width 66 height 24
click at [703, 506] on button "Save" at bounding box center [703, 506] width 49 height 22
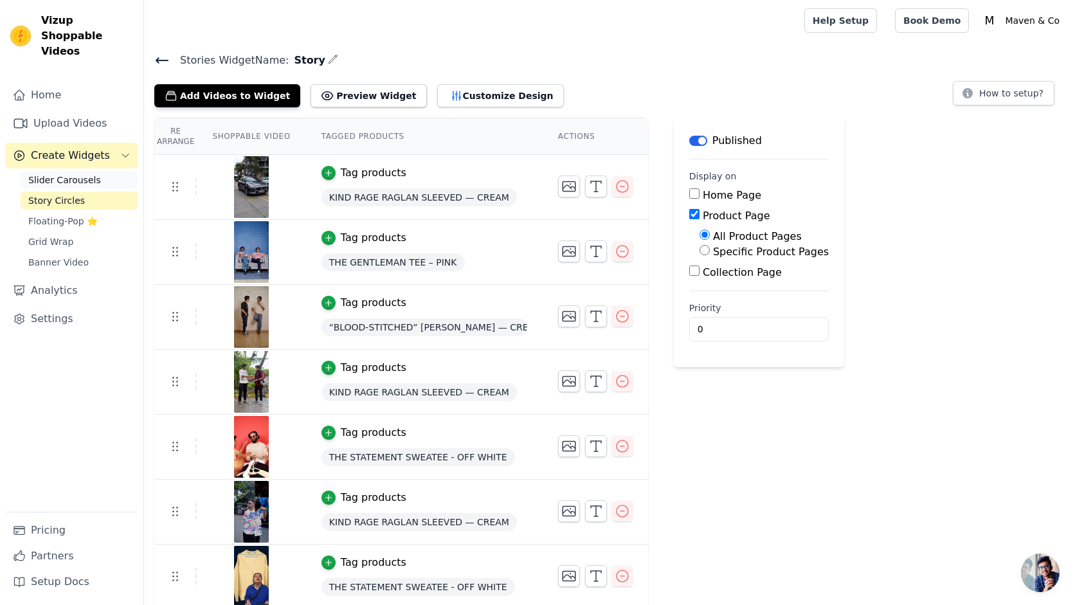
click at [85, 174] on span "Slider Carousels" at bounding box center [64, 180] width 73 height 13
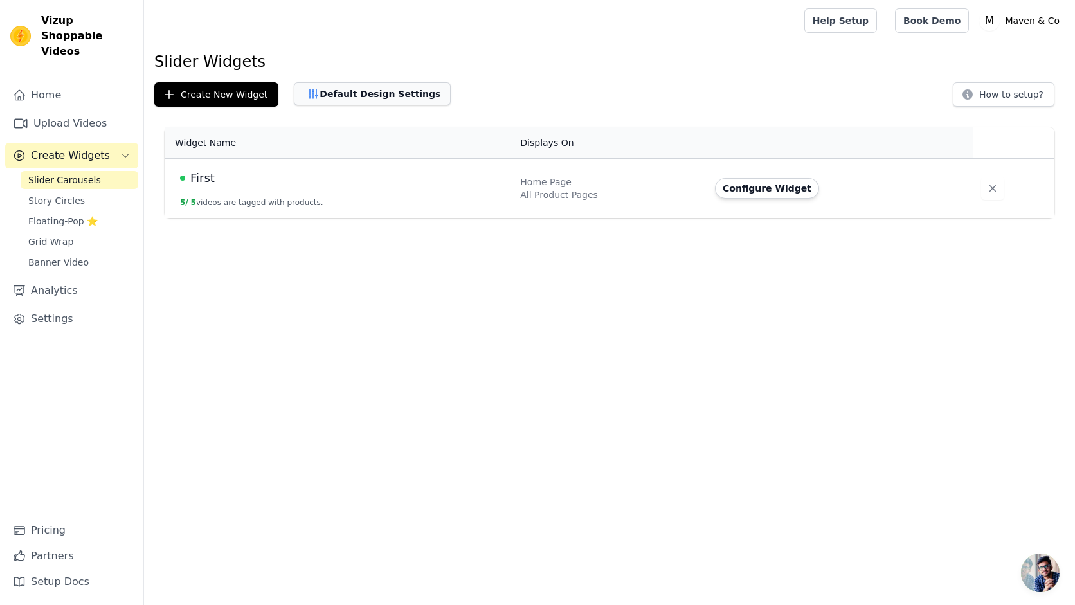
click at [383, 89] on button "Default Design Settings" at bounding box center [372, 93] width 157 height 23
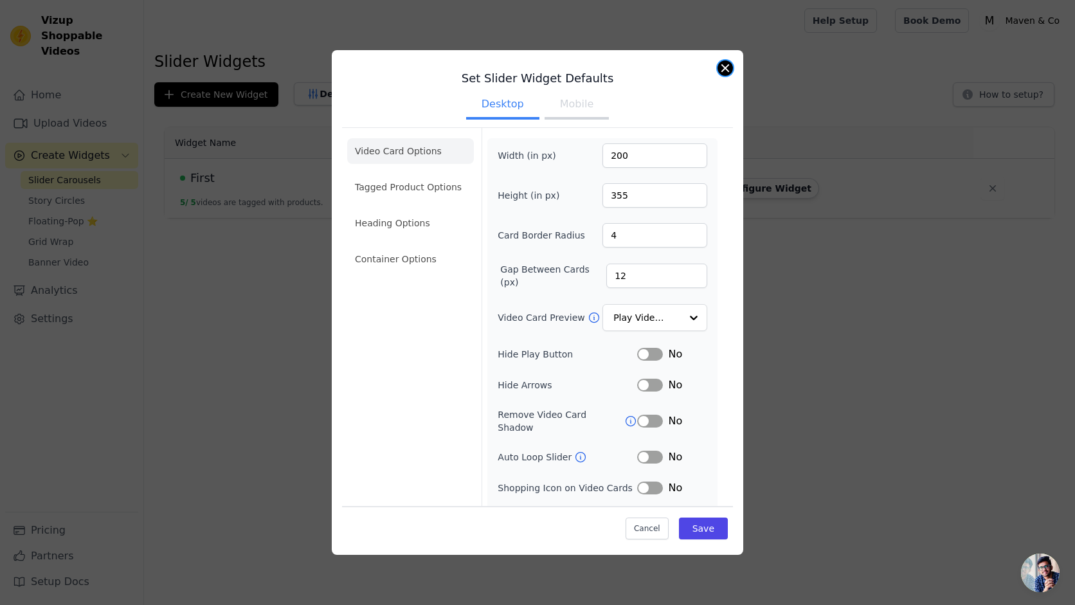
click at [724, 68] on button "Close modal" at bounding box center [725, 67] width 15 height 15
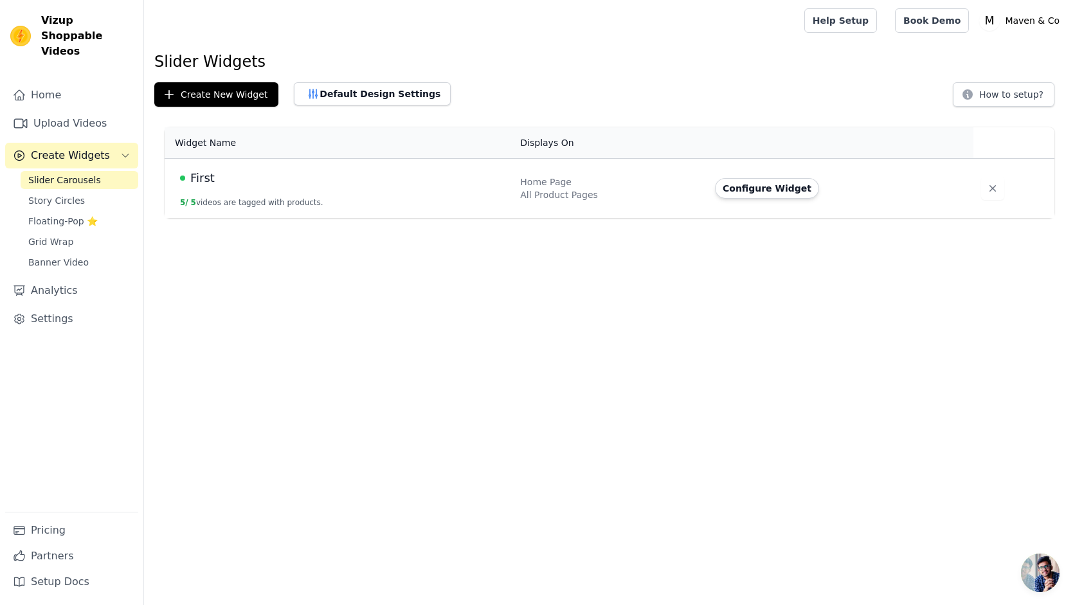
click at [87, 174] on span "Slider Carousels" at bounding box center [64, 180] width 73 height 13
click at [768, 186] on button "Configure Widget" at bounding box center [767, 188] width 104 height 21
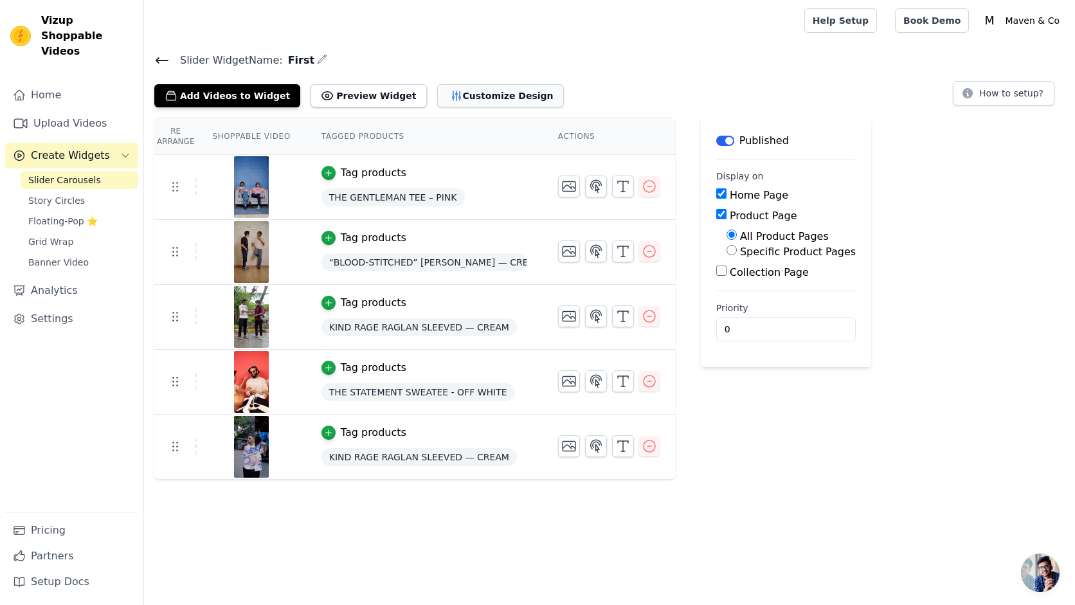
click at [480, 100] on button "Customize Design" at bounding box center [500, 95] width 127 height 23
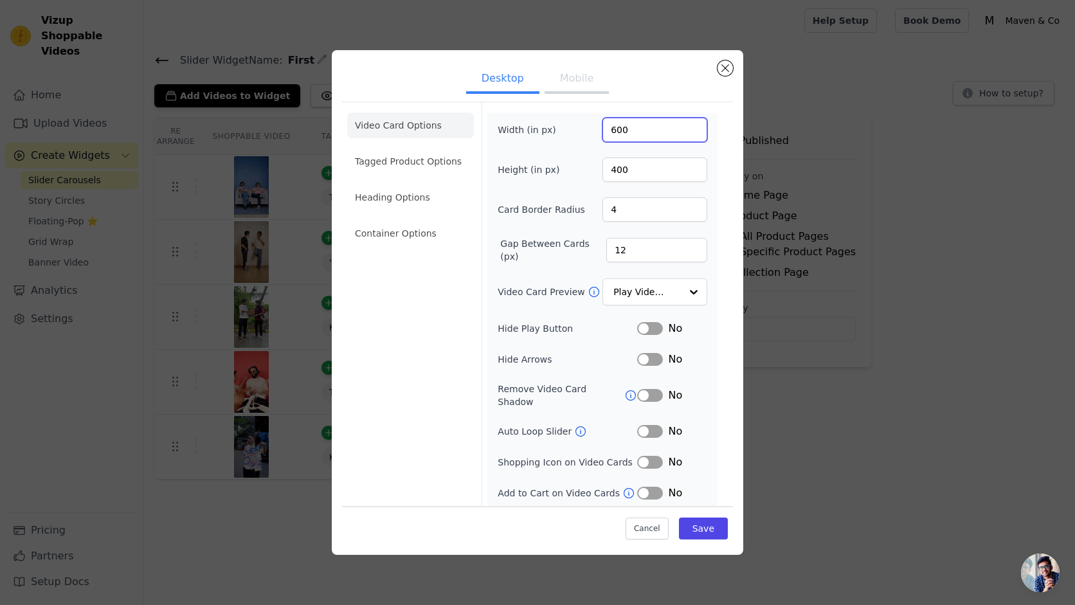
click at [613, 131] on input "600" at bounding box center [654, 130] width 105 height 24
type input "400"
click at [649, 179] on input "400" at bounding box center [654, 170] width 105 height 24
type input "600"
click at [705, 530] on button "Save" at bounding box center [703, 529] width 49 height 22
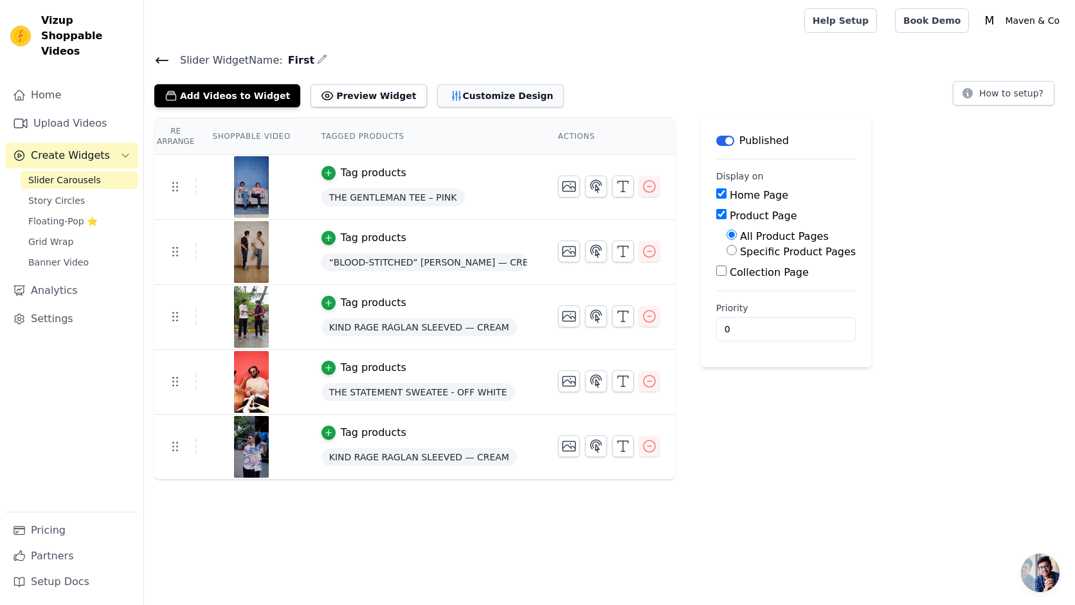
click at [447, 100] on button "Customize Design" at bounding box center [500, 95] width 127 height 23
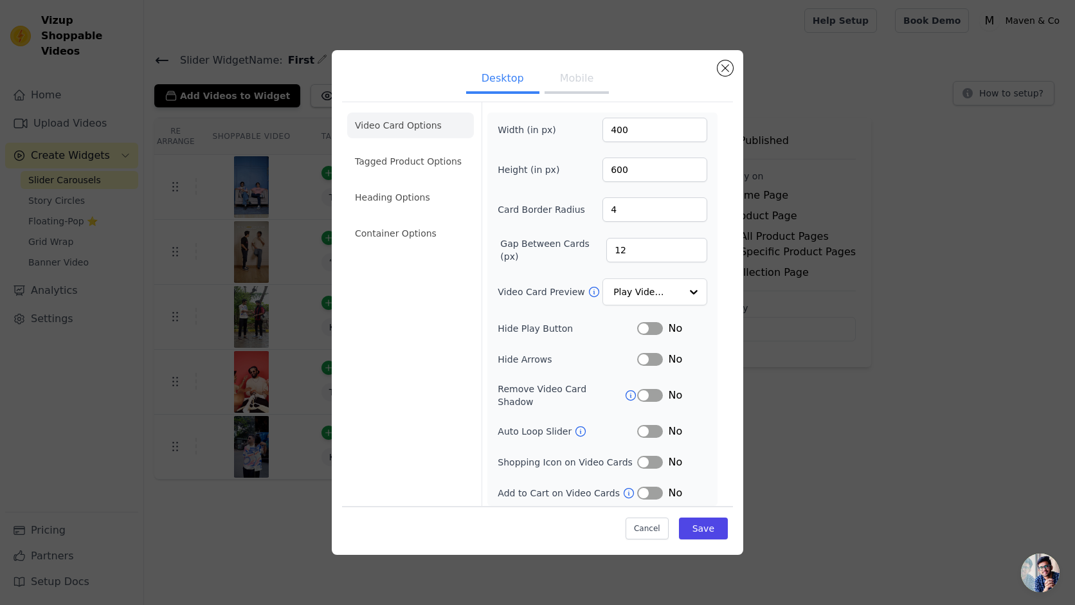
click at [659, 426] on button "Label" at bounding box center [650, 431] width 26 height 13
click at [656, 457] on button "Label" at bounding box center [650, 462] width 26 height 13
click at [655, 487] on button "Label" at bounding box center [650, 493] width 26 height 13
click at [702, 520] on button "Save" at bounding box center [703, 529] width 49 height 22
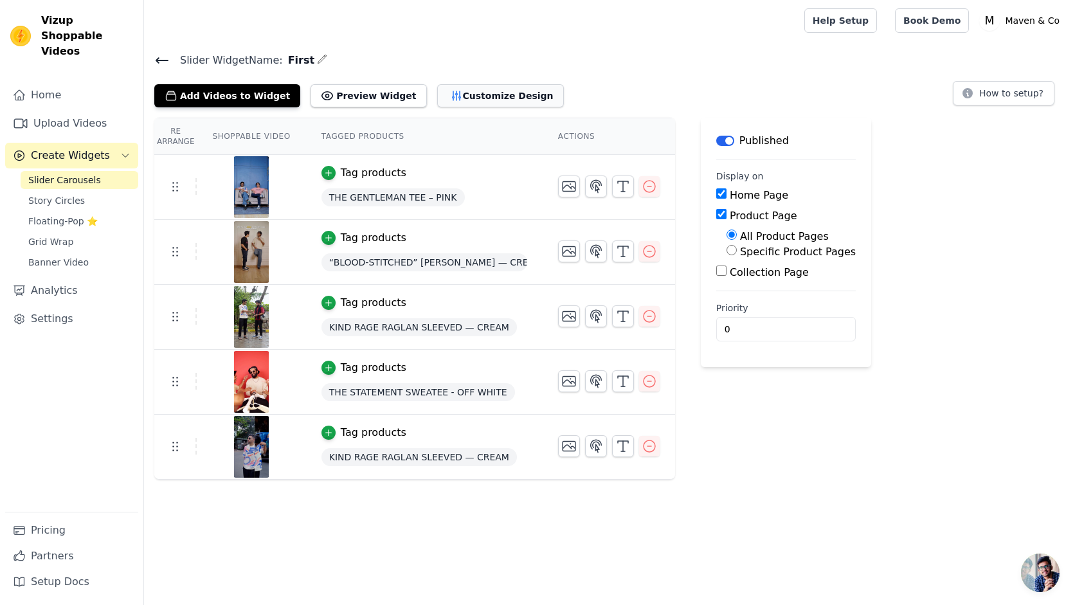
click at [480, 91] on button "Customize Design" at bounding box center [500, 95] width 127 height 23
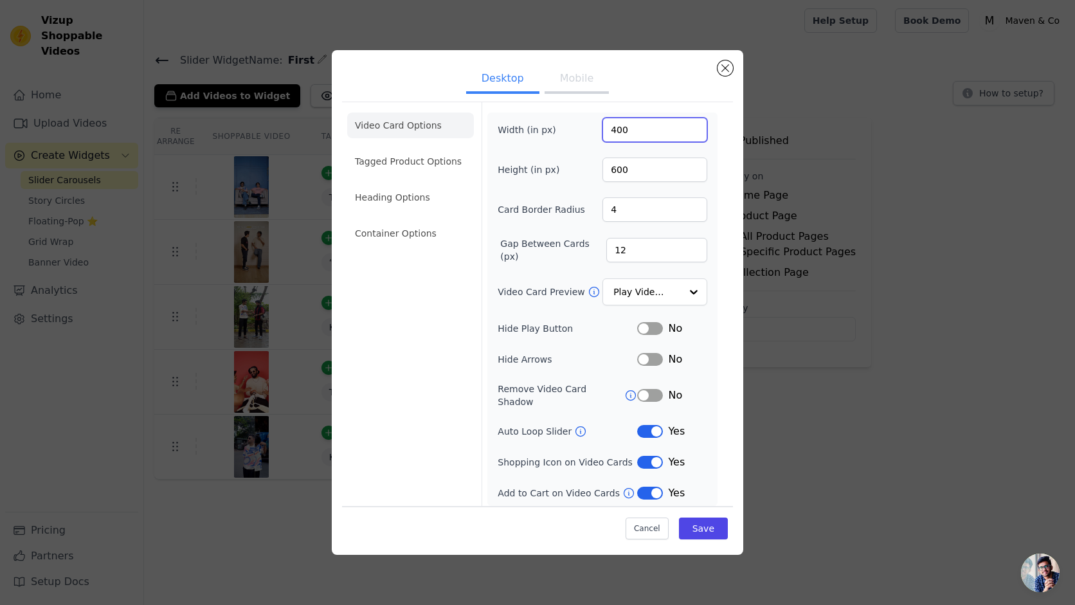
click at [642, 132] on input "400" at bounding box center [654, 130] width 105 height 24
type input "350"
click at [704, 523] on button "Save" at bounding box center [703, 529] width 49 height 22
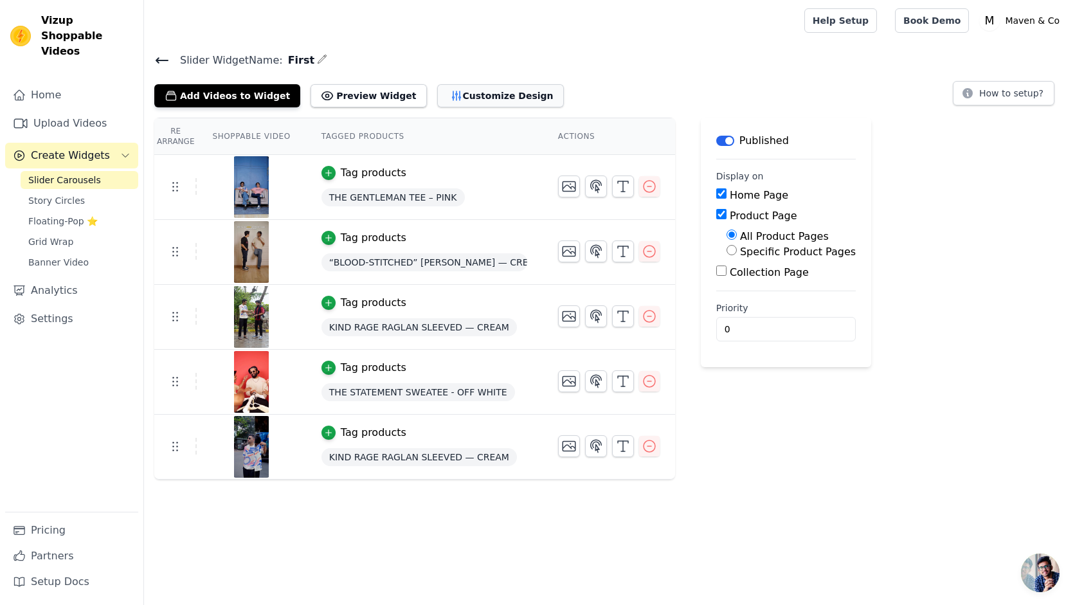
click at [480, 93] on button "Customize Design" at bounding box center [500, 95] width 127 height 23
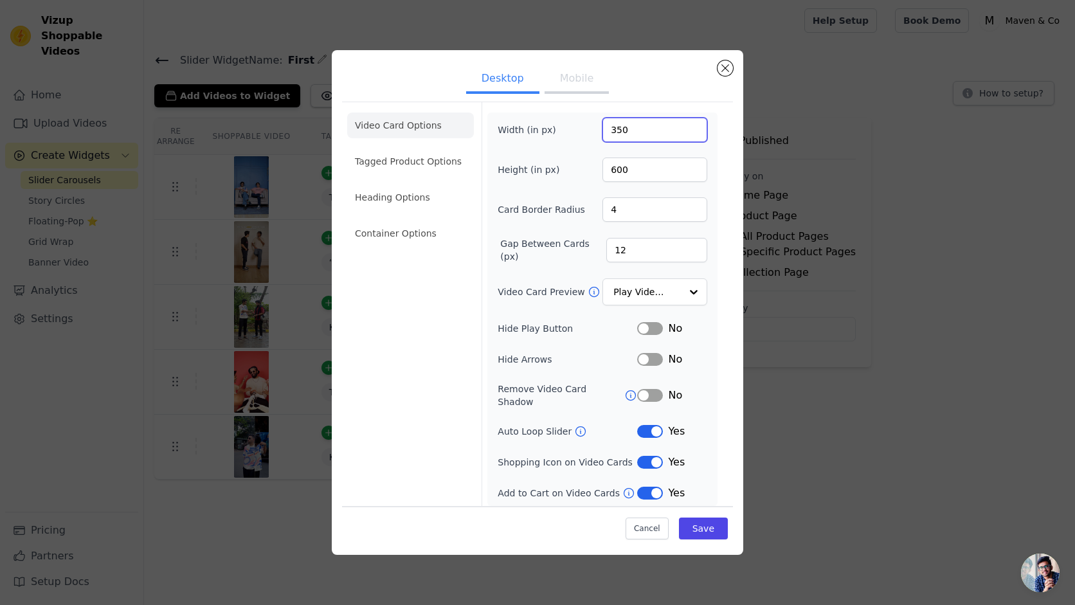
click at [650, 138] on input "350" at bounding box center [654, 130] width 105 height 24
type input "360"
click at [701, 525] on button "Save" at bounding box center [703, 529] width 49 height 22
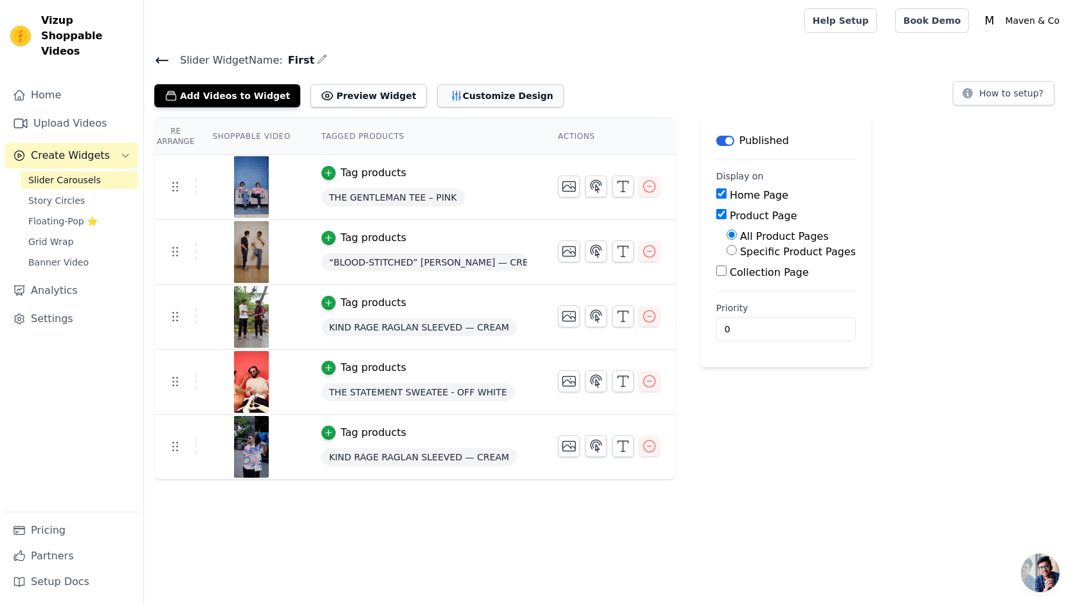
click at [449, 95] on button "Customize Design" at bounding box center [500, 95] width 127 height 23
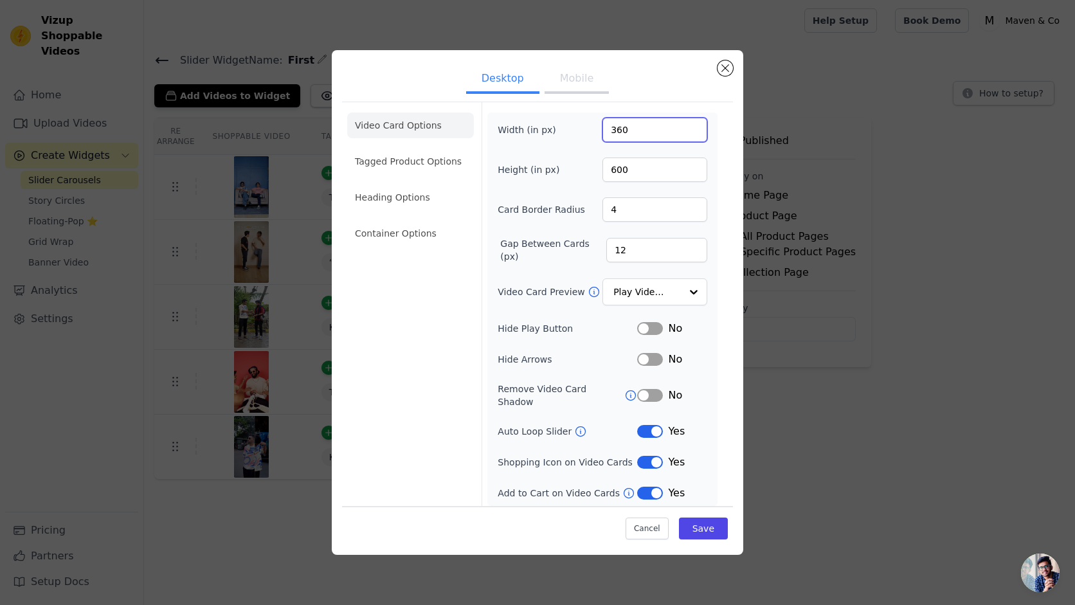
click at [641, 129] on input "360" at bounding box center [654, 130] width 105 height 24
type input "355"
click at [702, 520] on button "Save" at bounding box center [703, 529] width 49 height 22
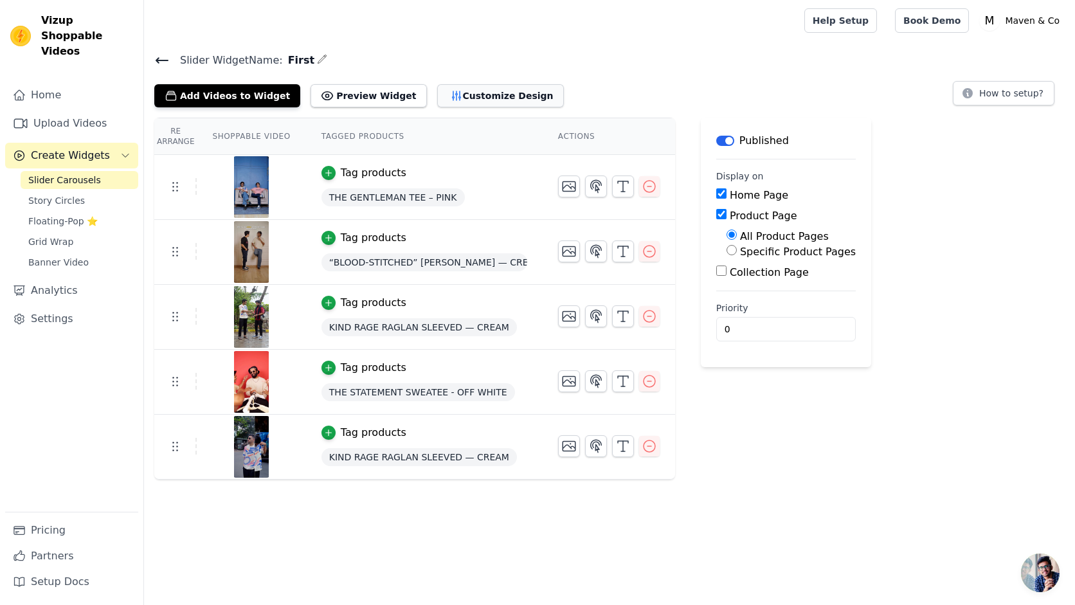
click at [472, 91] on button "Customize Design" at bounding box center [500, 95] width 127 height 23
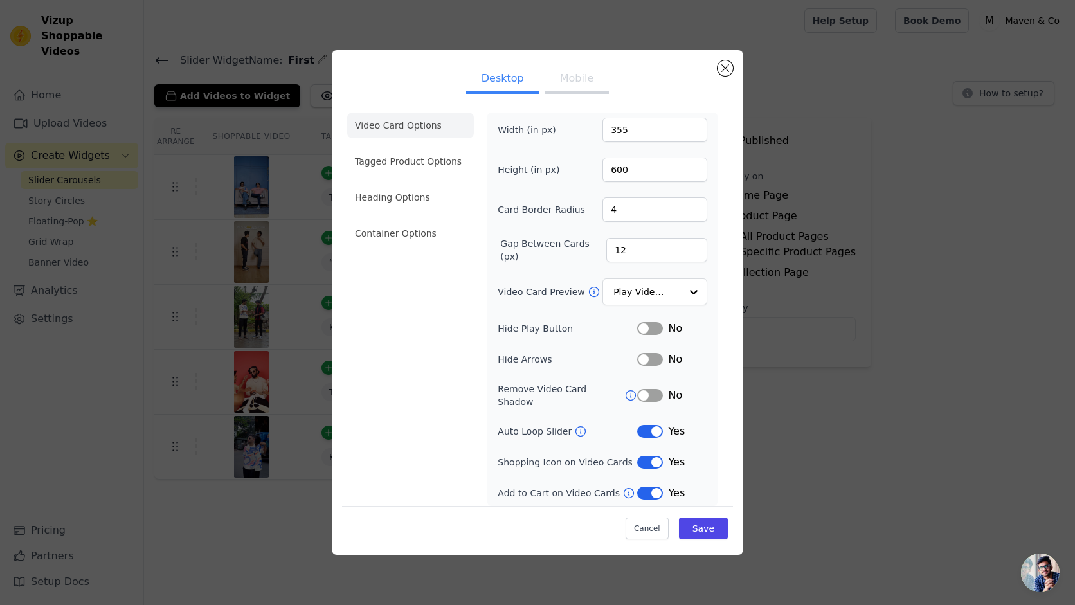
click at [644, 425] on button "Label" at bounding box center [650, 431] width 26 height 13
click at [714, 525] on button "Save" at bounding box center [703, 529] width 49 height 22
click at [650, 291] on input "Video Card Preview" at bounding box center [647, 293] width 66 height 26
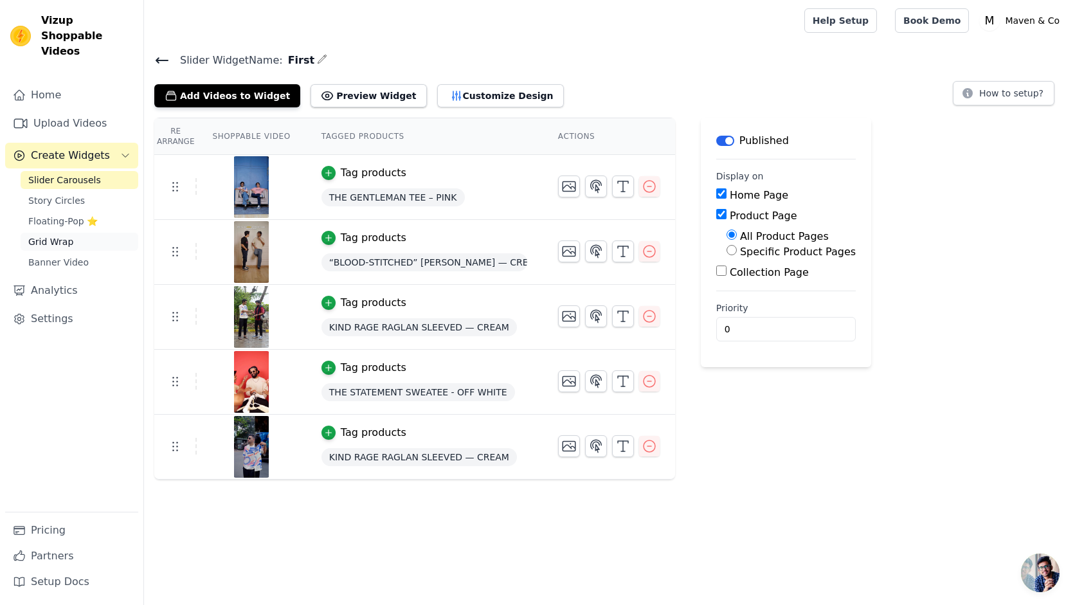
click at [63, 235] on span "Grid Wrap" at bounding box center [50, 241] width 45 height 13
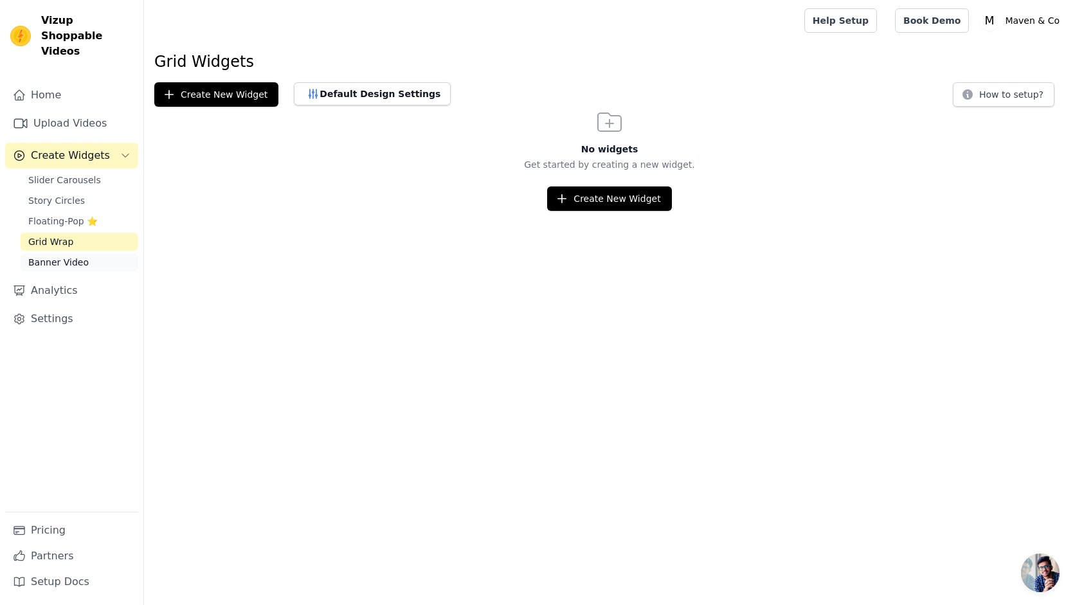
click at [82, 256] on span "Banner Video" at bounding box center [58, 262] width 60 height 13
click at [80, 233] on link "Grid Wrap" at bounding box center [80, 242] width 118 height 18
click at [197, 92] on button "Create New Widget" at bounding box center [216, 94] width 124 height 24
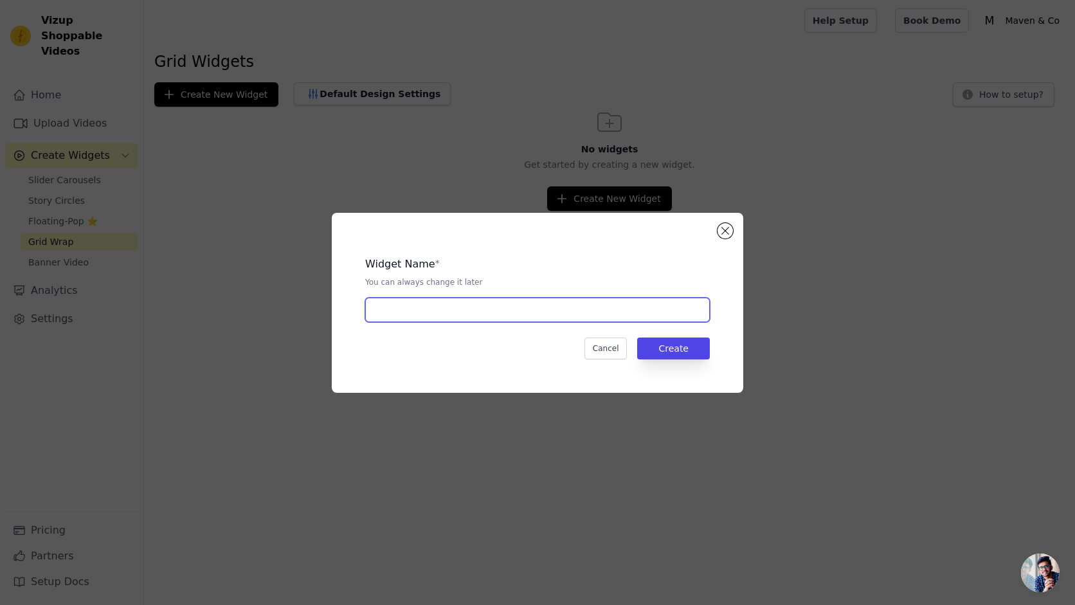
click at [435, 303] on input "text" at bounding box center [537, 310] width 345 height 24
type input "Grid"
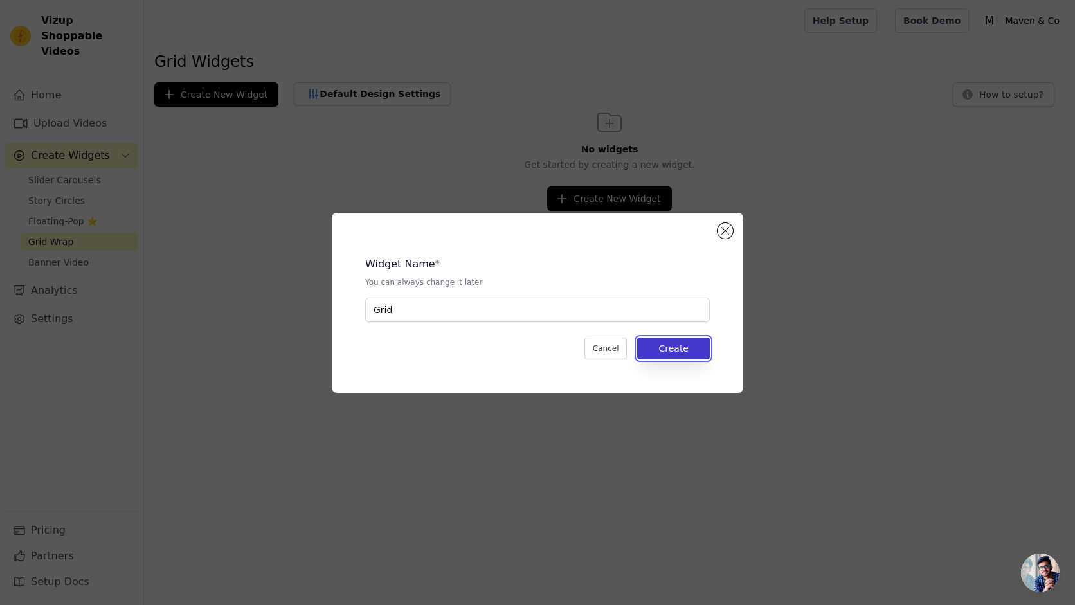
click at [679, 343] on button "Create" at bounding box center [673, 349] width 73 height 22
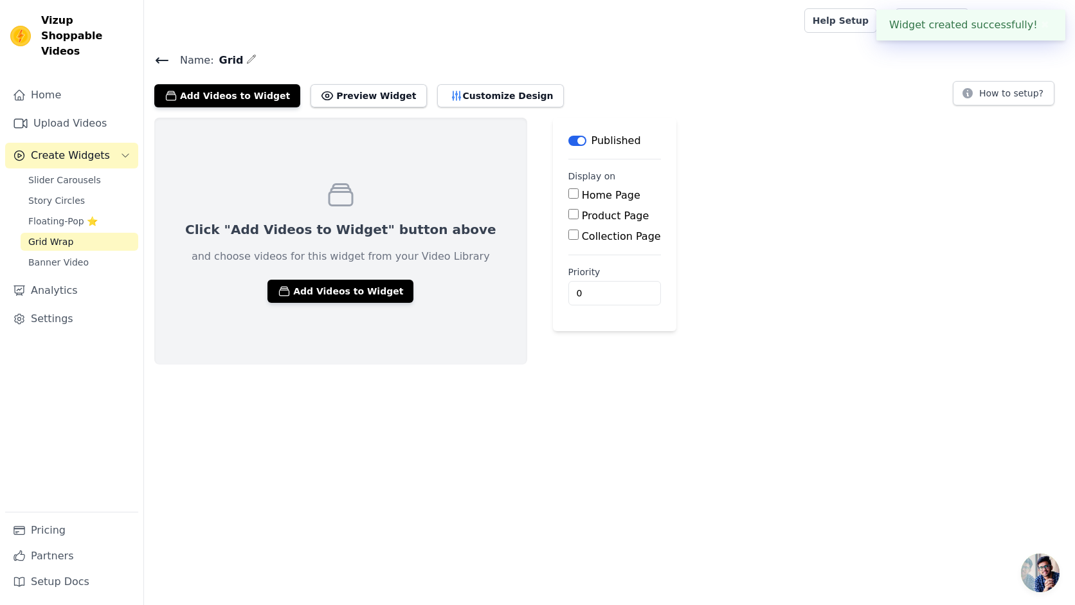
click at [582, 215] on label "Product Page" at bounding box center [616, 216] width 68 height 12
click at [568, 215] on input "Product Page" at bounding box center [573, 214] width 10 height 10
checkbox input "true"
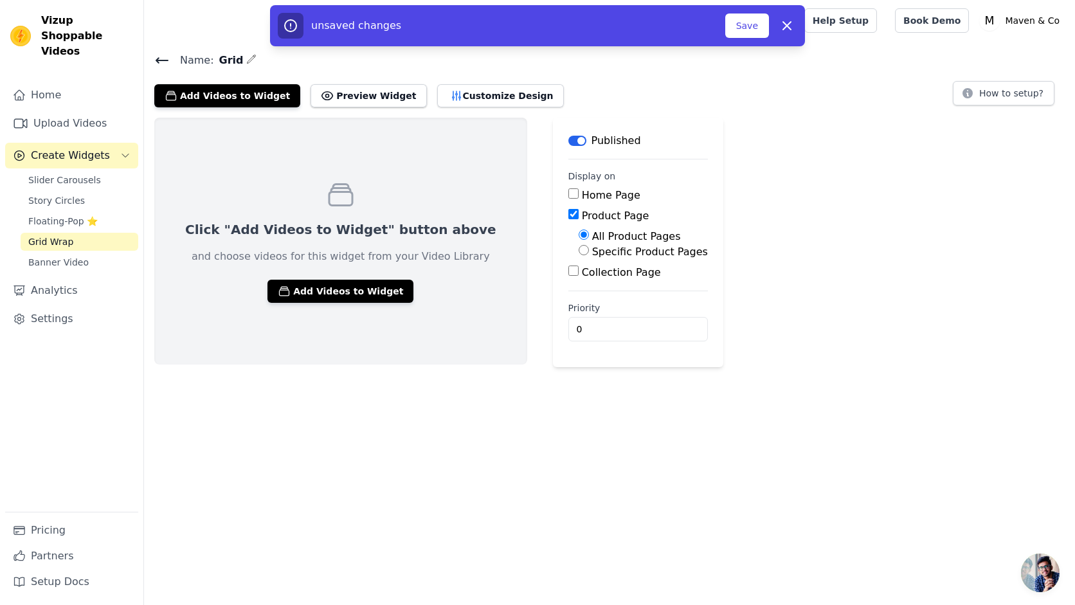
click at [582, 196] on label "Home Page" at bounding box center [611, 195] width 59 height 12
click at [568, 196] on input "Home Page" at bounding box center [573, 193] width 10 height 10
checkbox input "true"
click at [363, 287] on button "Add Videos to Widget" at bounding box center [340, 291] width 146 height 23
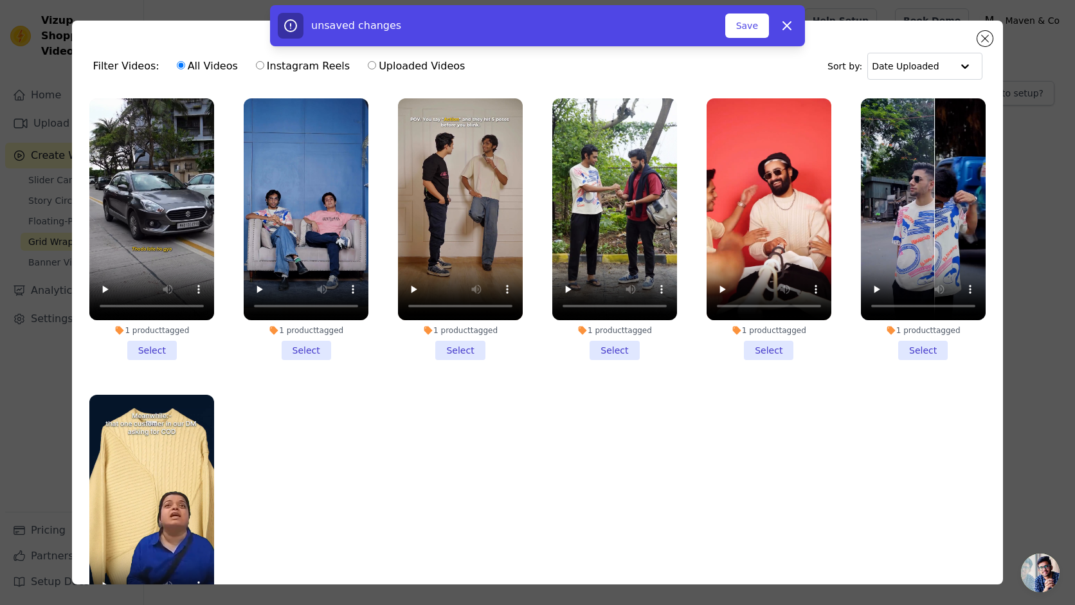
click at [159, 359] on li "1 product tagged Select" at bounding box center [151, 229] width 125 height 262
click at [0, 0] on input "1 product tagged Select" at bounding box center [0, 0] width 0 height 0
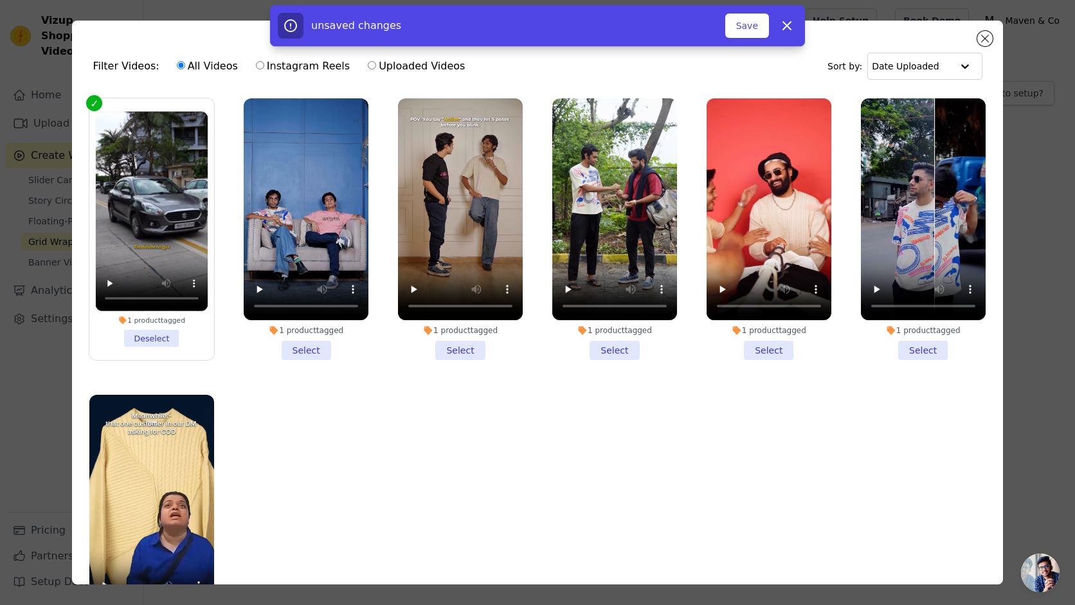
click at [322, 345] on li "1 product tagged Select" at bounding box center [306, 229] width 125 height 262
click at [0, 0] on input "1 product tagged Select" at bounding box center [0, 0] width 0 height 0
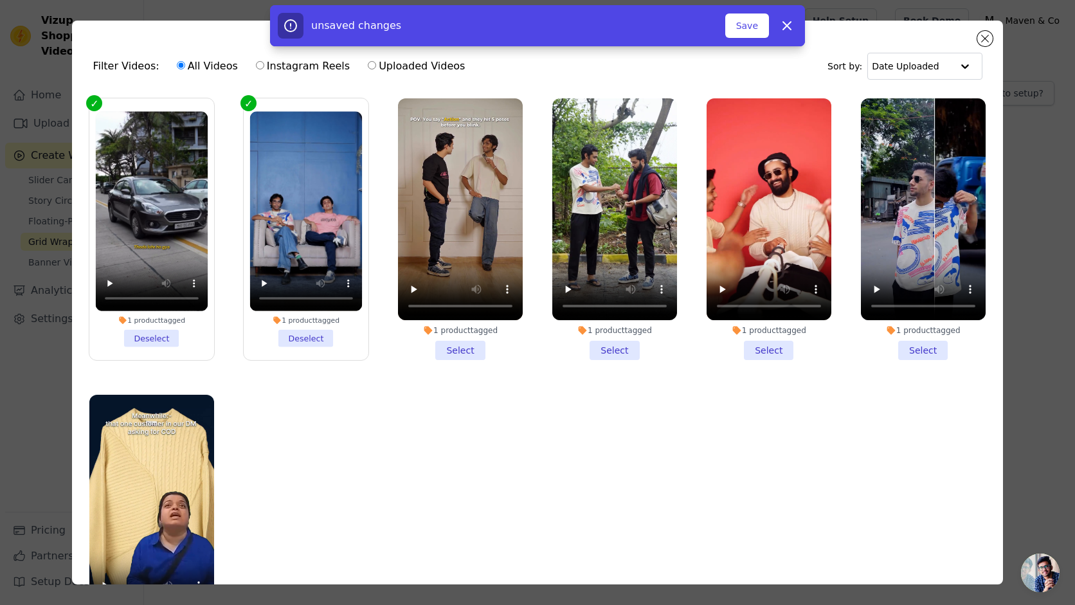
click at [466, 346] on li "1 product tagged Select" at bounding box center [460, 229] width 125 height 262
click at [0, 0] on input "1 product tagged Select" at bounding box center [0, 0] width 0 height 0
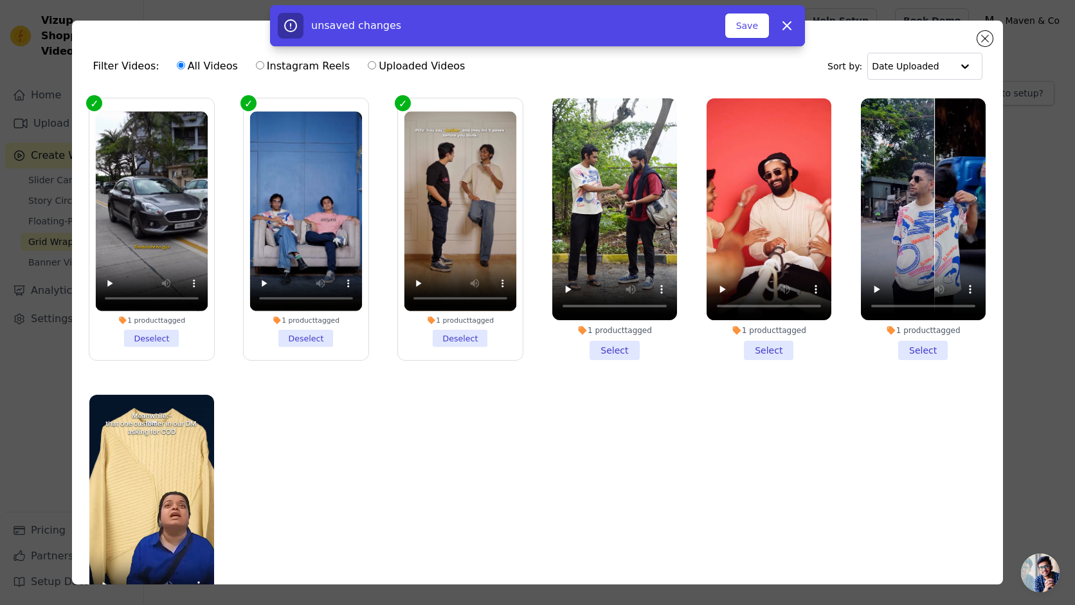
click at [620, 343] on li "1 product tagged Select" at bounding box center [614, 229] width 125 height 262
click at [0, 0] on input "1 product tagged Select" at bounding box center [0, 0] width 0 height 0
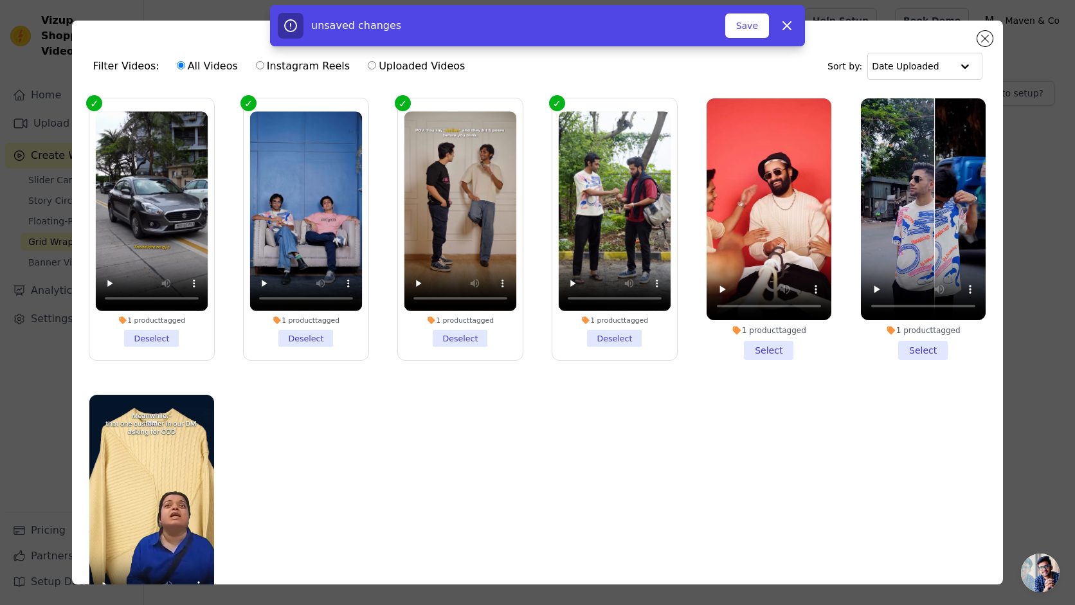
click at [781, 351] on li "1 product tagged Select" at bounding box center [769, 229] width 125 height 262
click at [0, 0] on input "1 product tagged Select" at bounding box center [0, 0] width 0 height 0
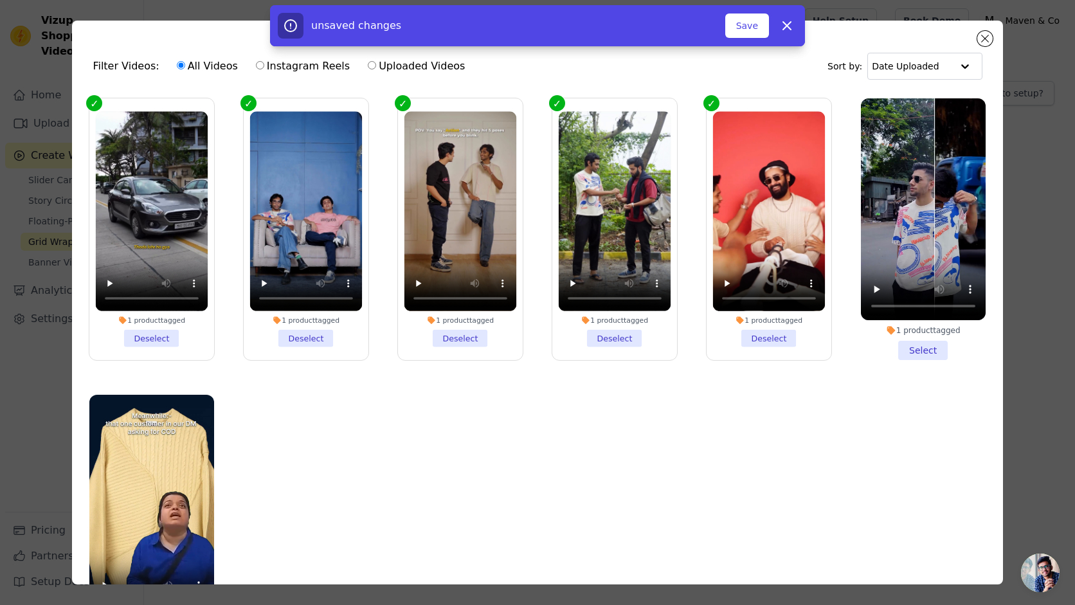
click at [910, 348] on li "1 product tagged Select" at bounding box center [923, 229] width 125 height 262
click at [0, 0] on input "1 product tagged Select" at bounding box center [0, 0] width 0 height 0
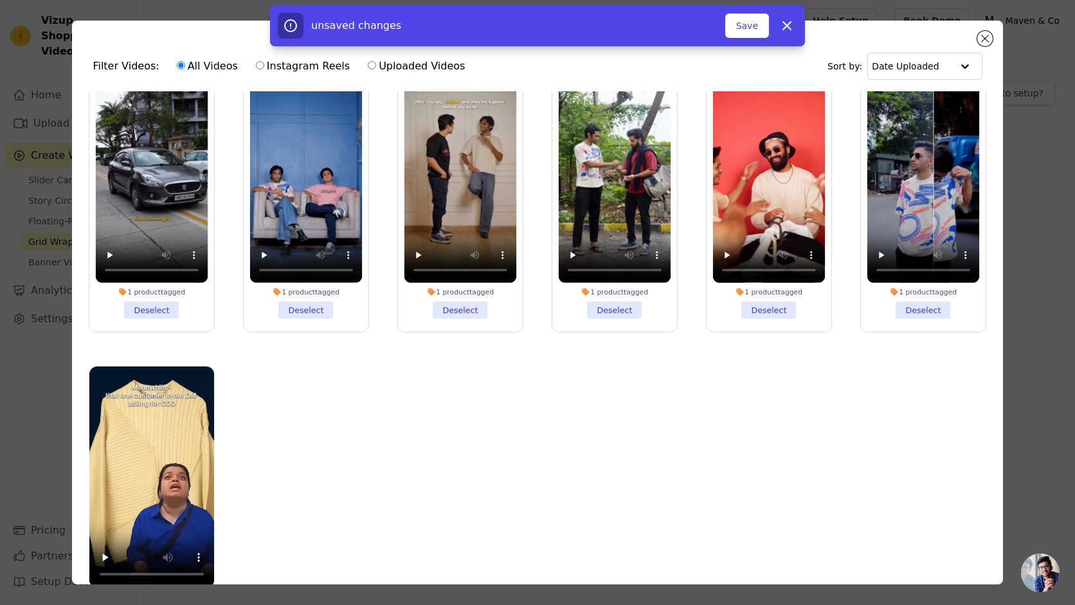
scroll to position [112, 0]
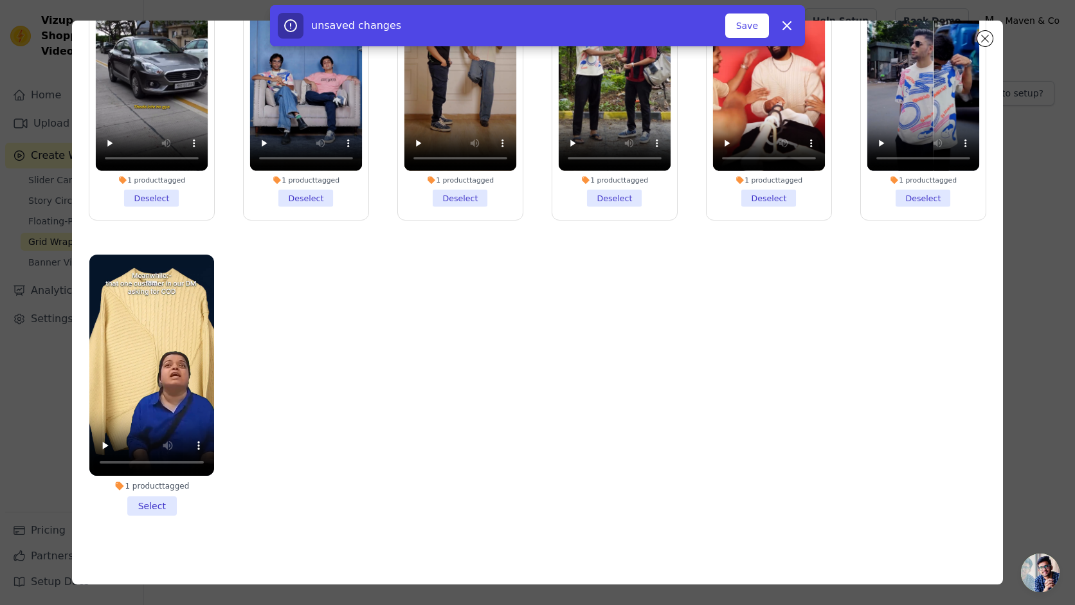
click at [161, 506] on li "1 product tagged Select" at bounding box center [151, 386] width 125 height 262
click at [0, 0] on input "1 product tagged Select" at bounding box center [0, 0] width 0 height 0
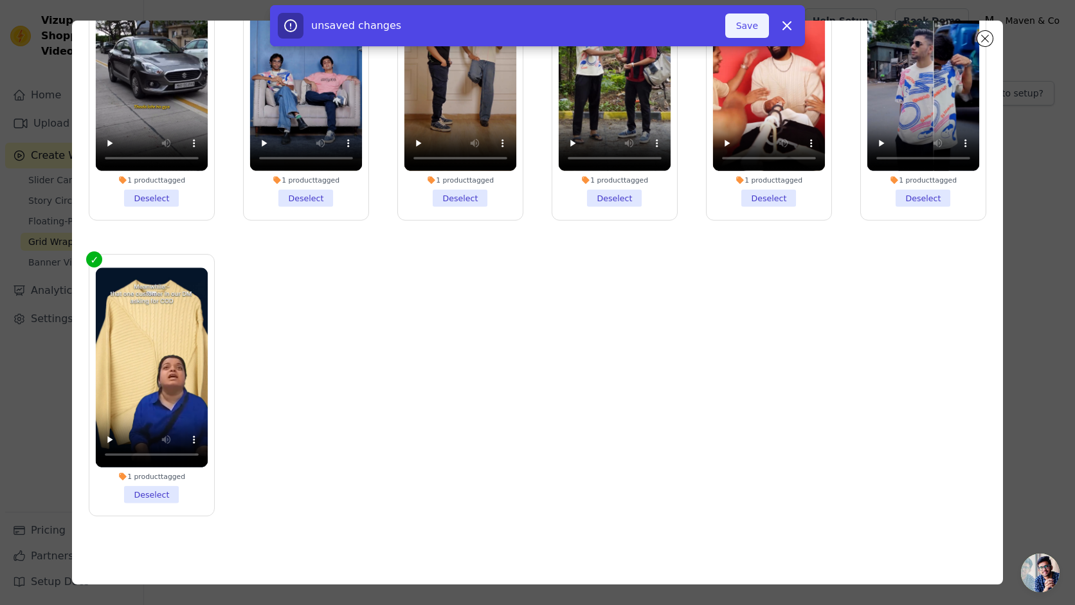
click at [759, 22] on button "Save" at bounding box center [747, 26] width 44 height 24
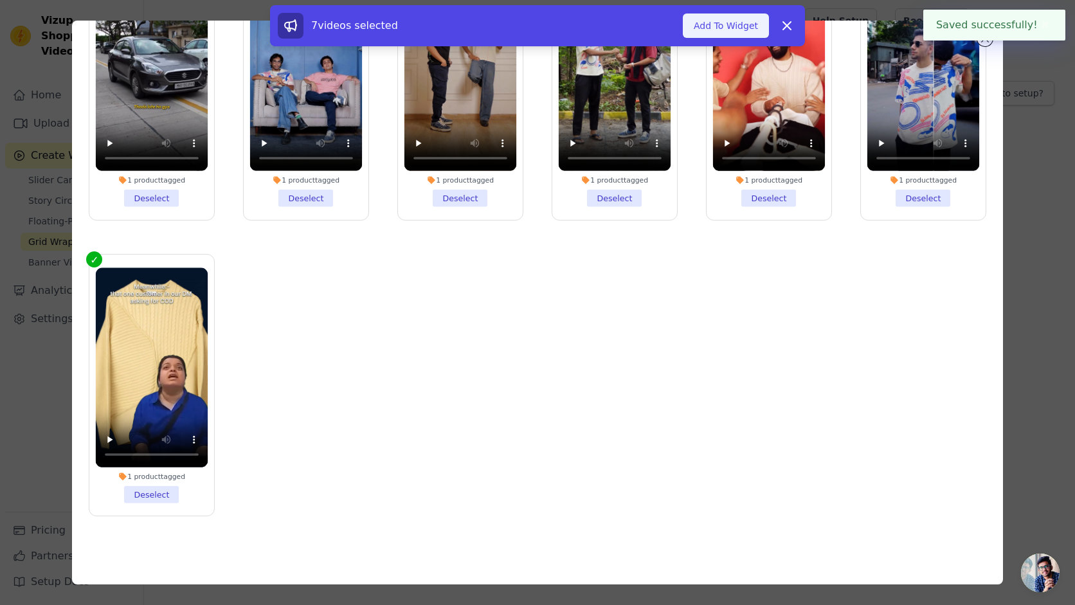
click at [740, 27] on button "Add To Widget" at bounding box center [726, 26] width 86 height 24
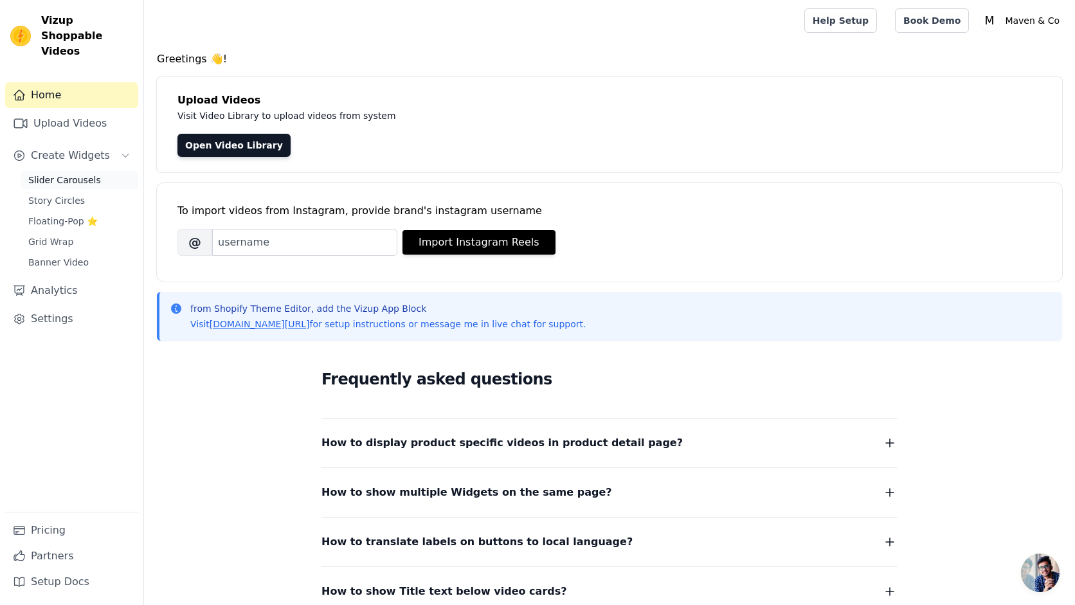
click at [62, 174] on span "Slider Carousels" at bounding box center [64, 180] width 73 height 13
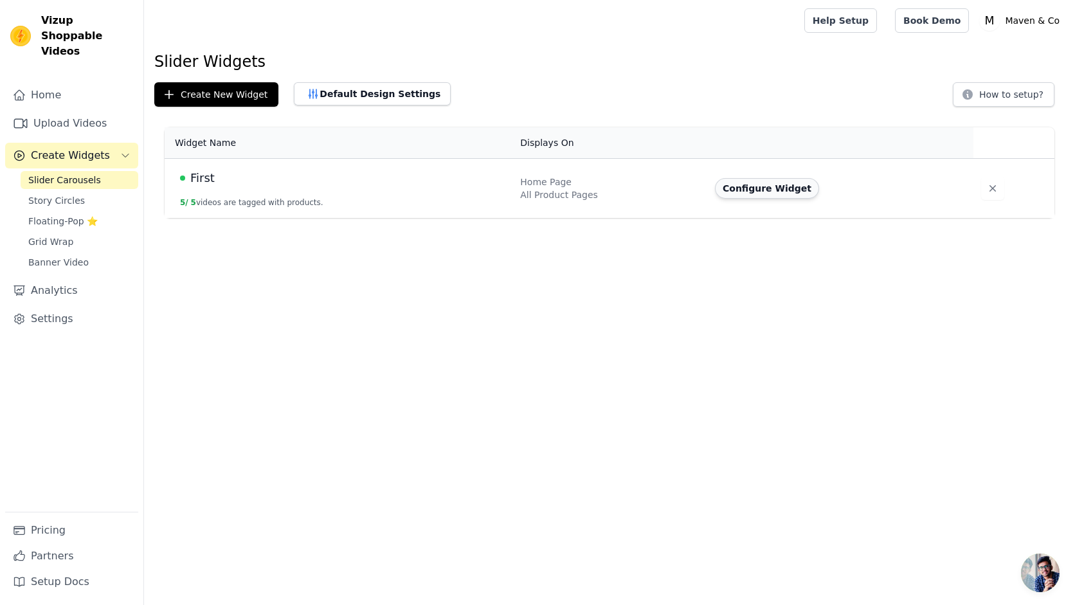
click at [745, 189] on button "Configure Widget" at bounding box center [767, 188] width 104 height 21
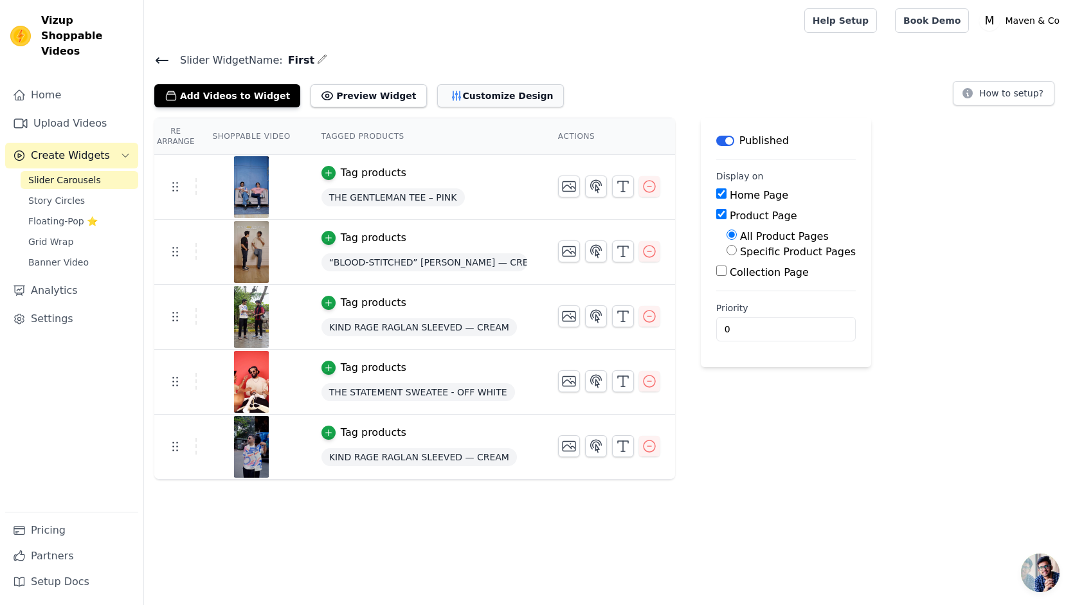
click at [480, 100] on button "Customize Design" at bounding box center [500, 95] width 127 height 23
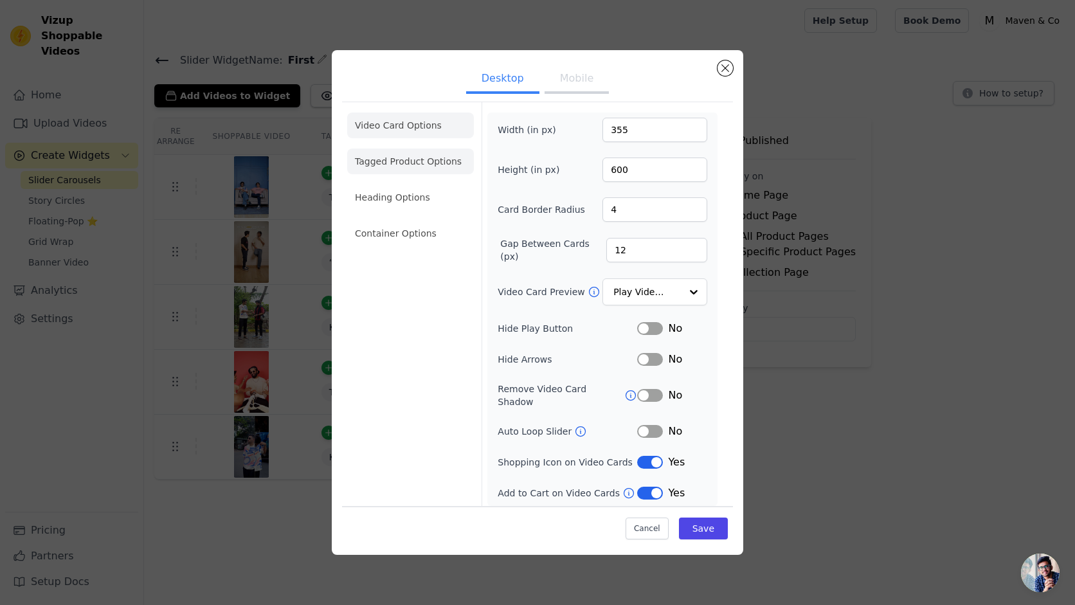
click at [444, 161] on li "Tagged Product Options" at bounding box center [410, 162] width 127 height 26
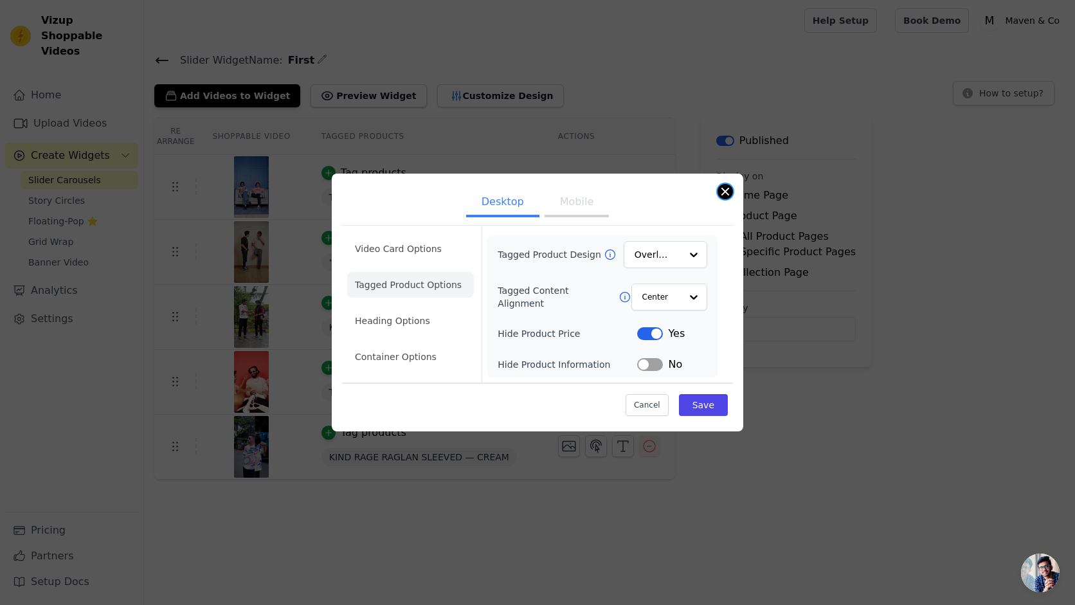
click at [723, 194] on button "Close modal" at bounding box center [725, 191] width 15 height 15
